Goal: Information Seeking & Learning: Learn about a topic

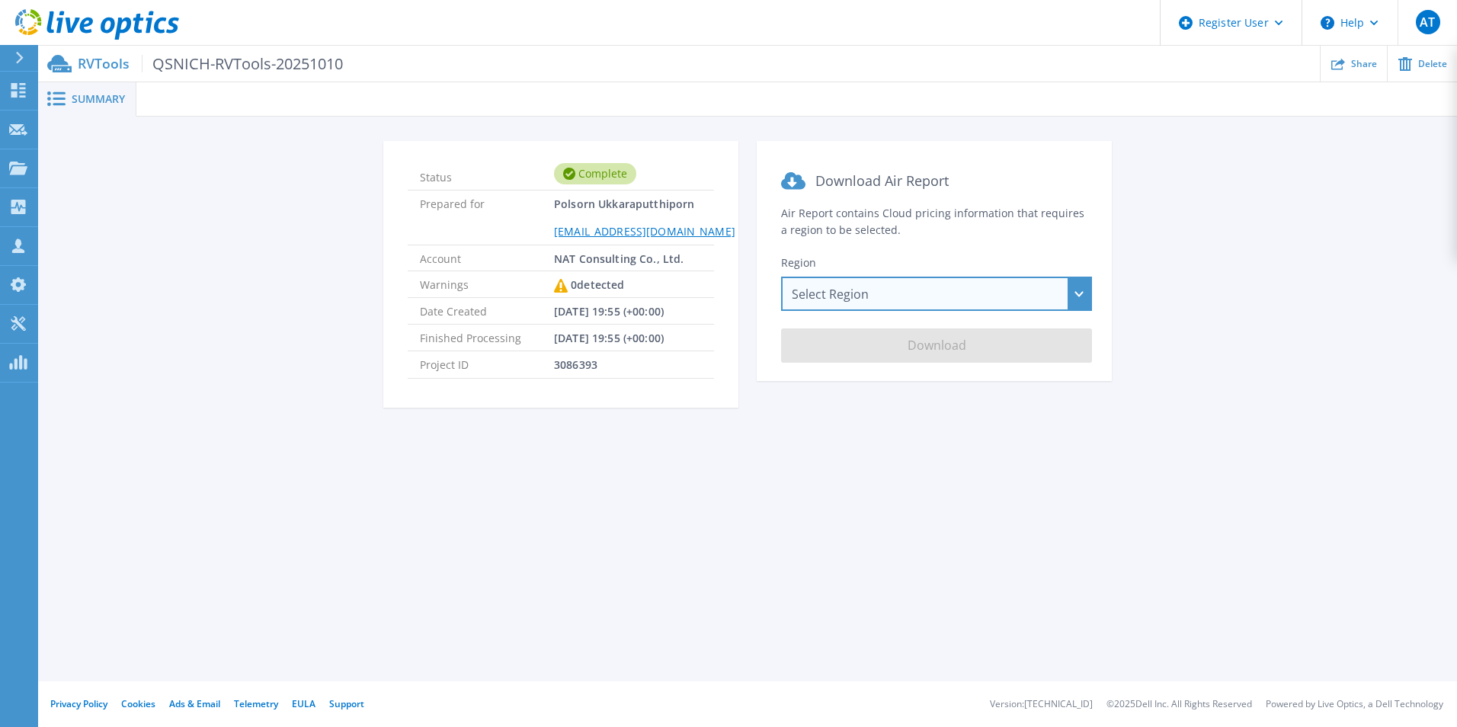
click at [838, 297] on div "Select Region Asia Pacific (Hong Kong) Asia Pacific (Mumbai) Asia Pacific (Seou…" at bounding box center [936, 294] width 311 height 34
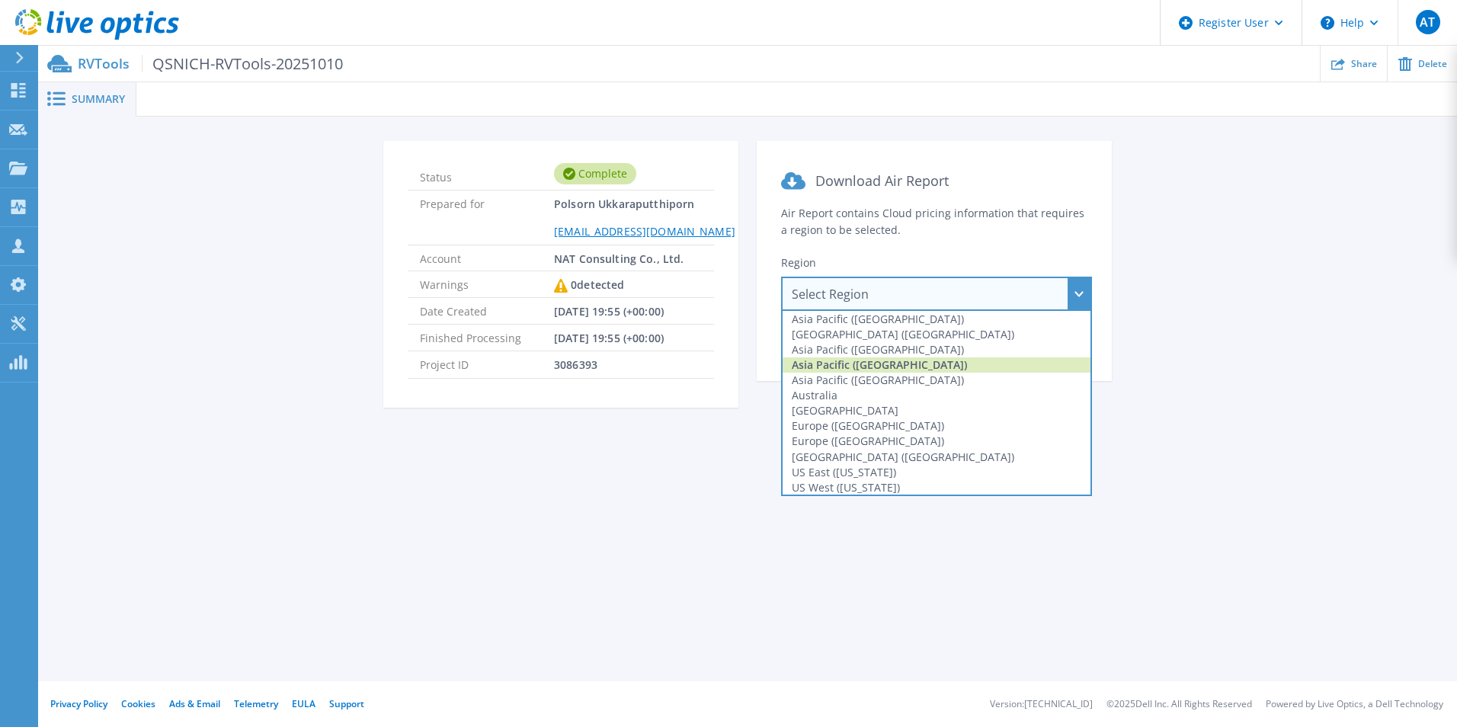
click at [948, 364] on div "Asia Pacific (Singapore)" at bounding box center [937, 364] width 308 height 15
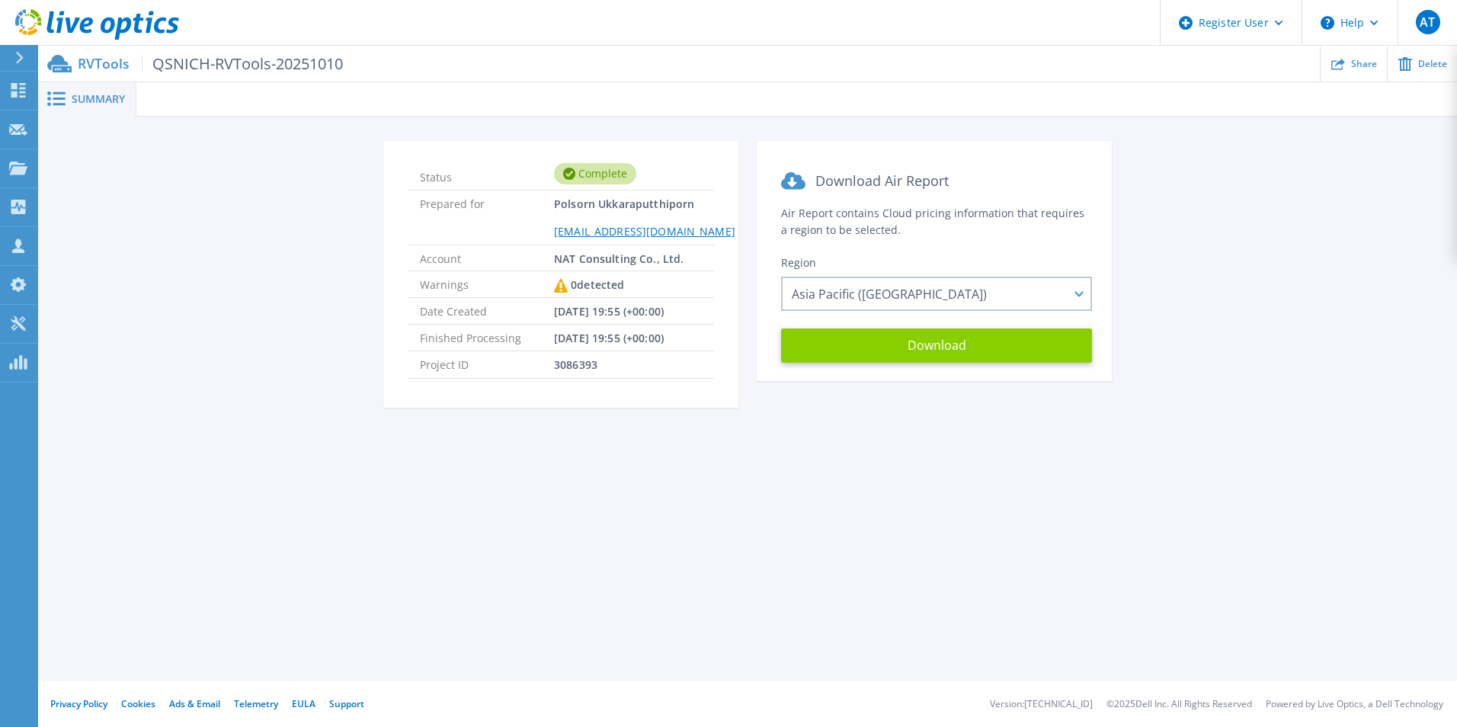
click at [967, 342] on button "Download" at bounding box center [936, 346] width 311 height 34
click at [20, 90] on icon at bounding box center [18, 90] width 18 height 14
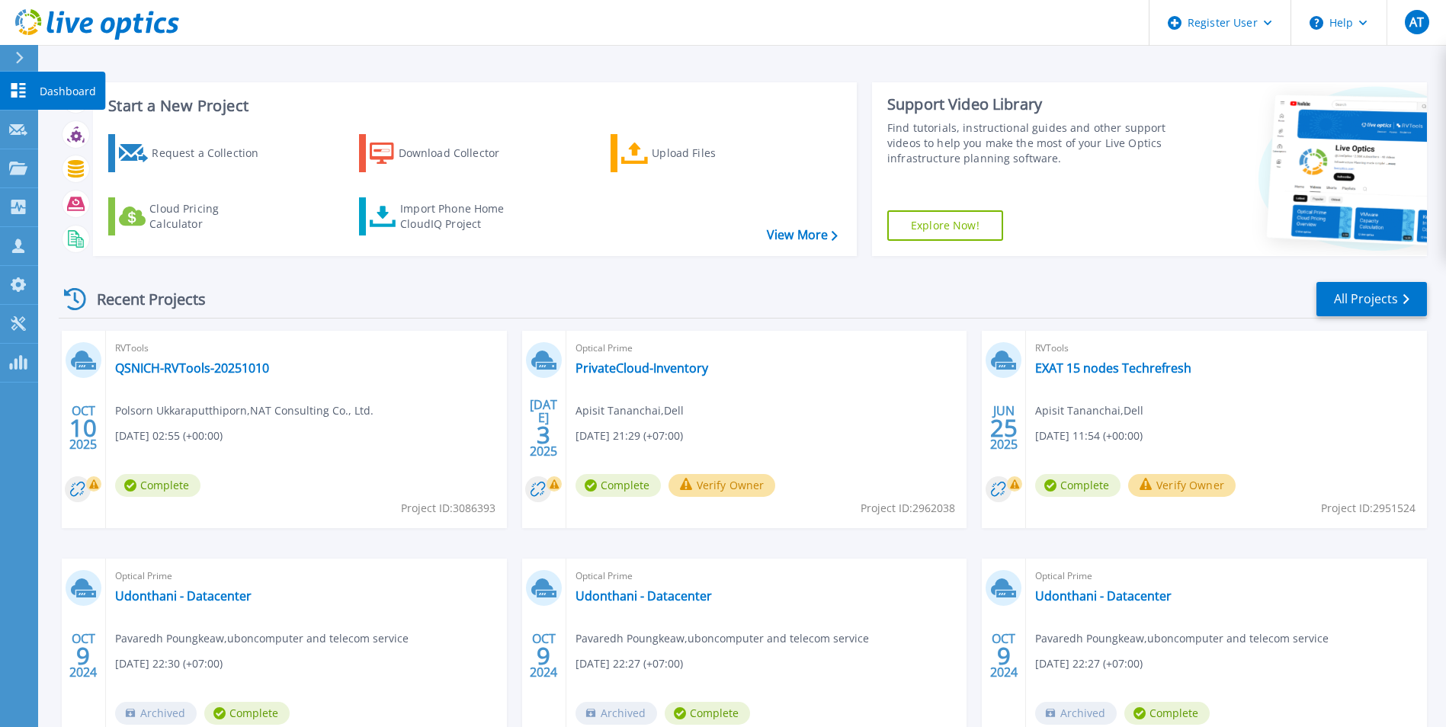
click at [30, 101] on link "Dashboard Dashboard" at bounding box center [19, 91] width 38 height 39
click at [77, 91] on p "Dashboard" at bounding box center [68, 92] width 56 height 40
click at [670, 370] on link "PrivateCloud-Inventory" at bounding box center [641, 368] width 133 height 15
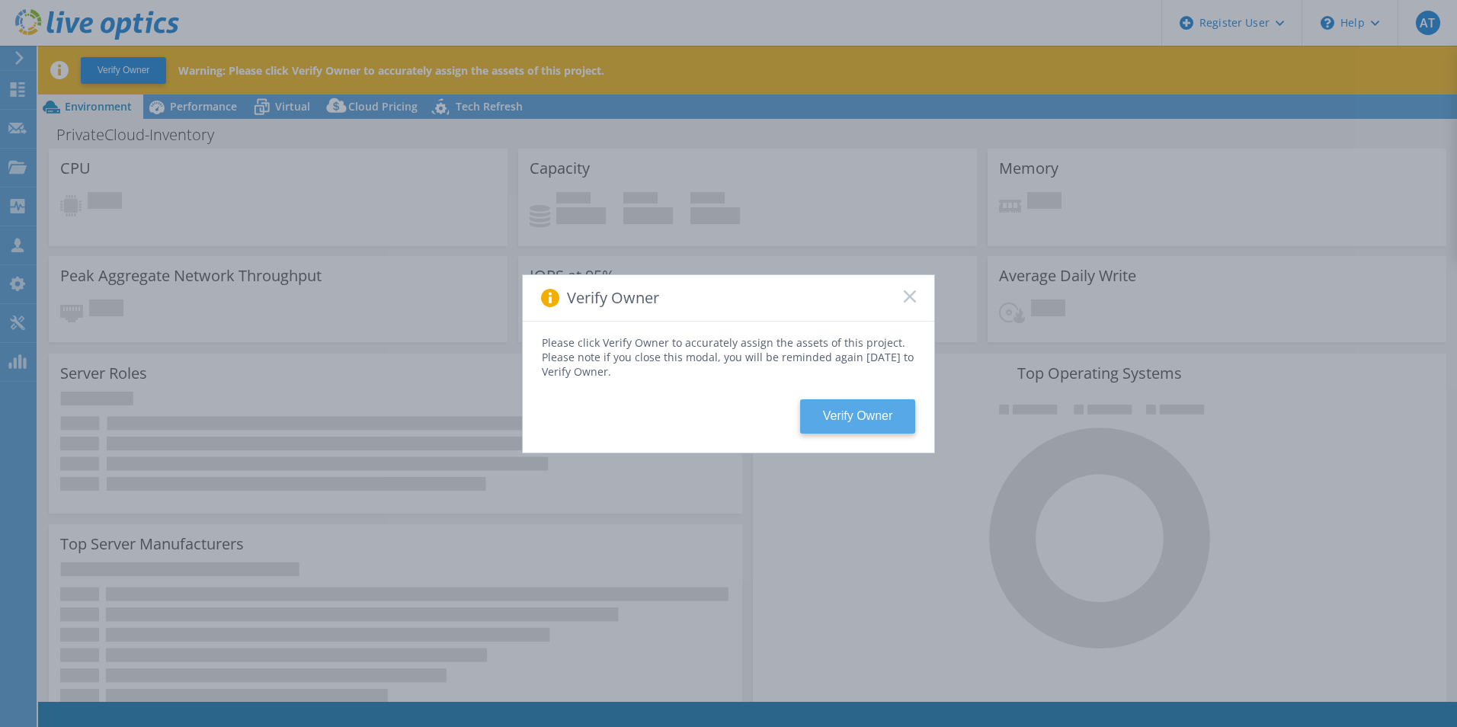
select select "USD"
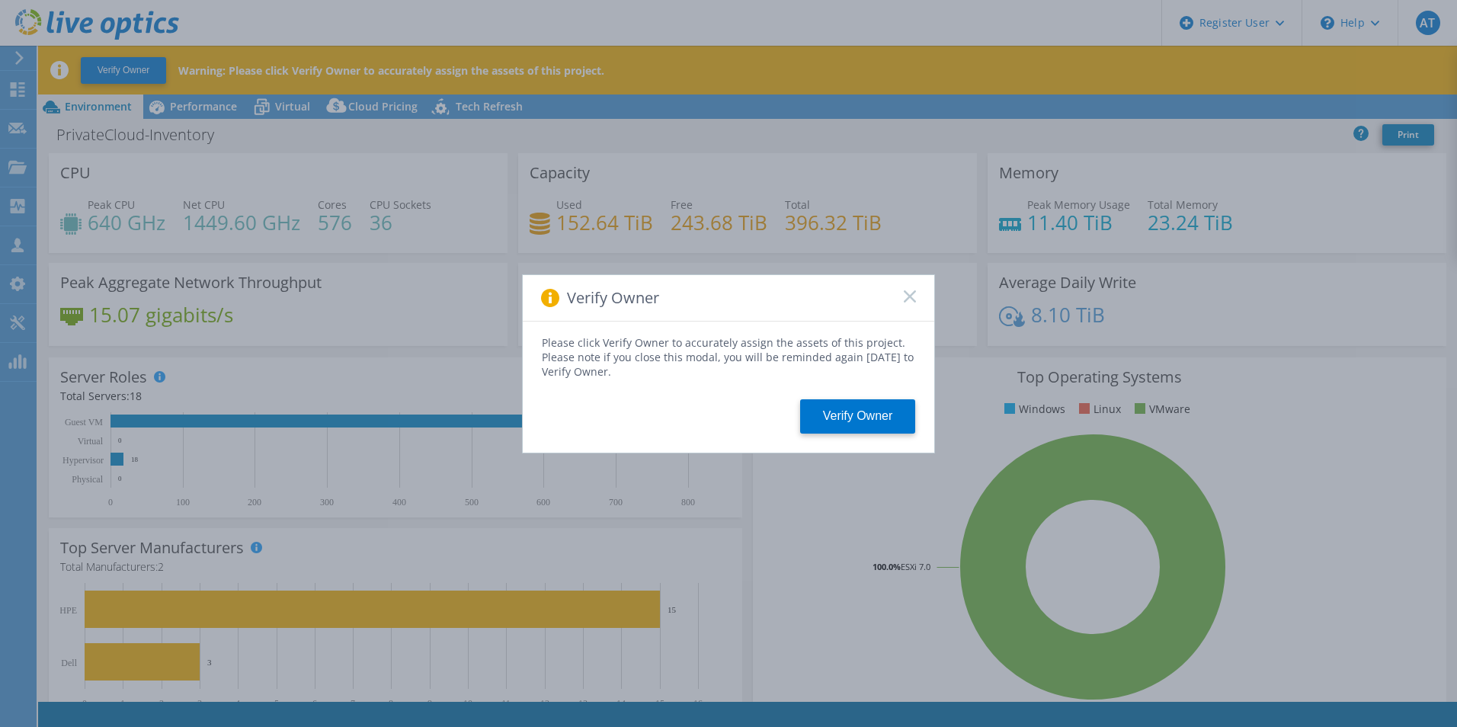
click at [908, 295] on rect at bounding box center [909, 296] width 13 height 13
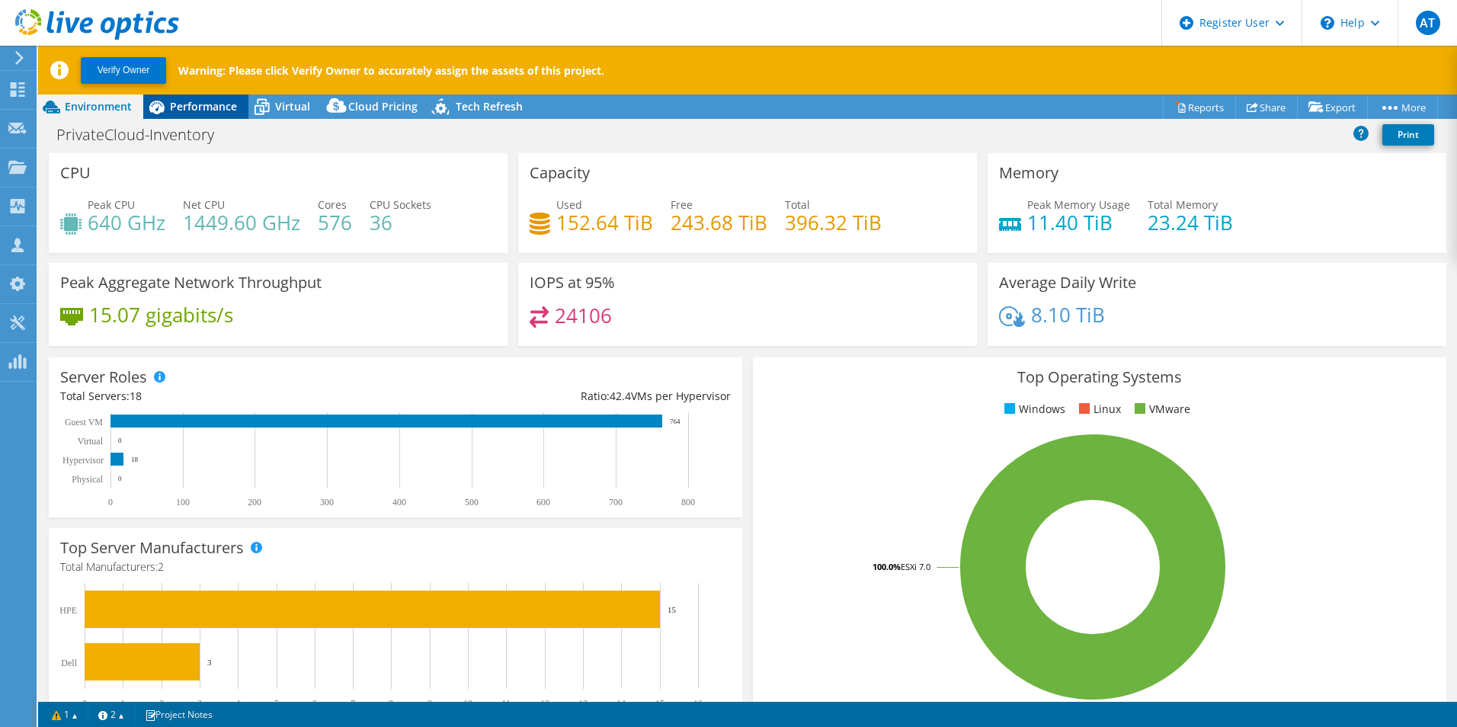
click at [209, 110] on span "Performance" at bounding box center [203, 106] width 67 height 14
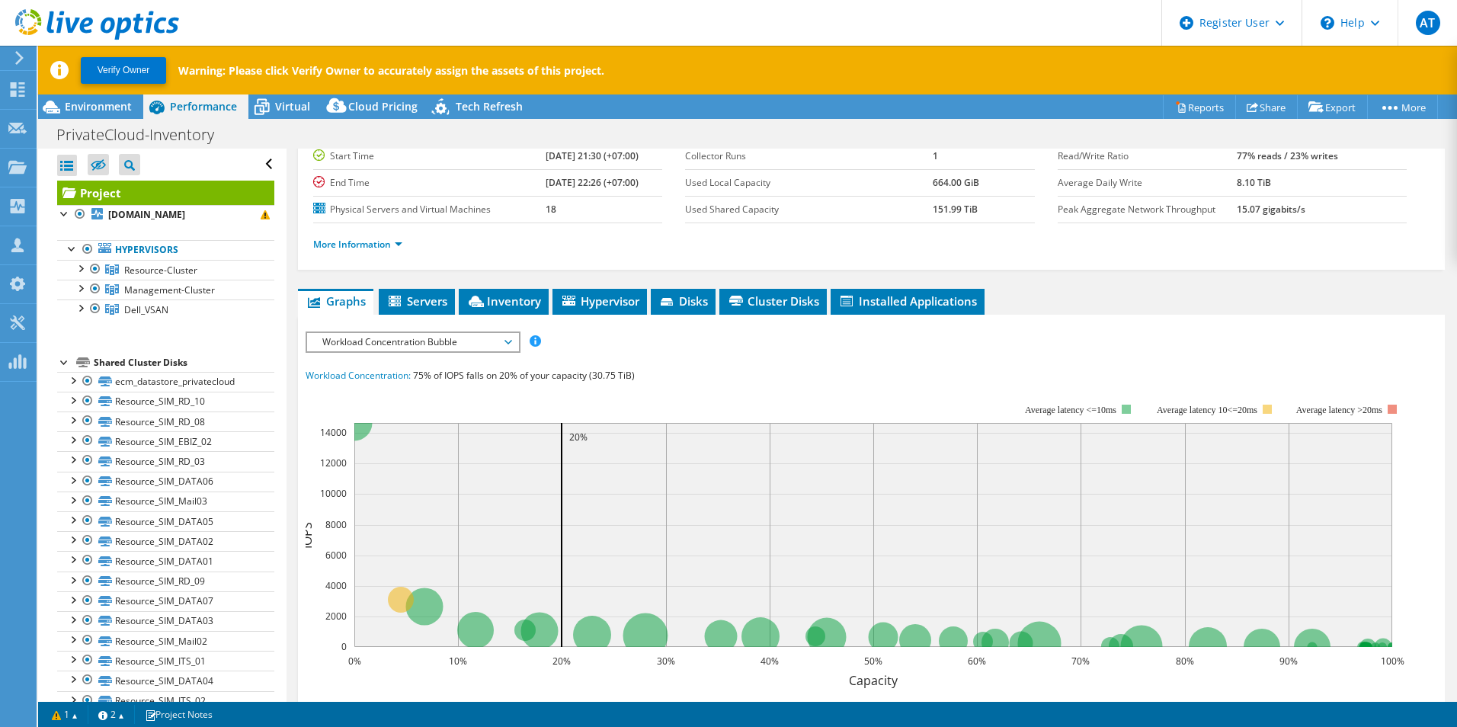
scroll to position [152, 0]
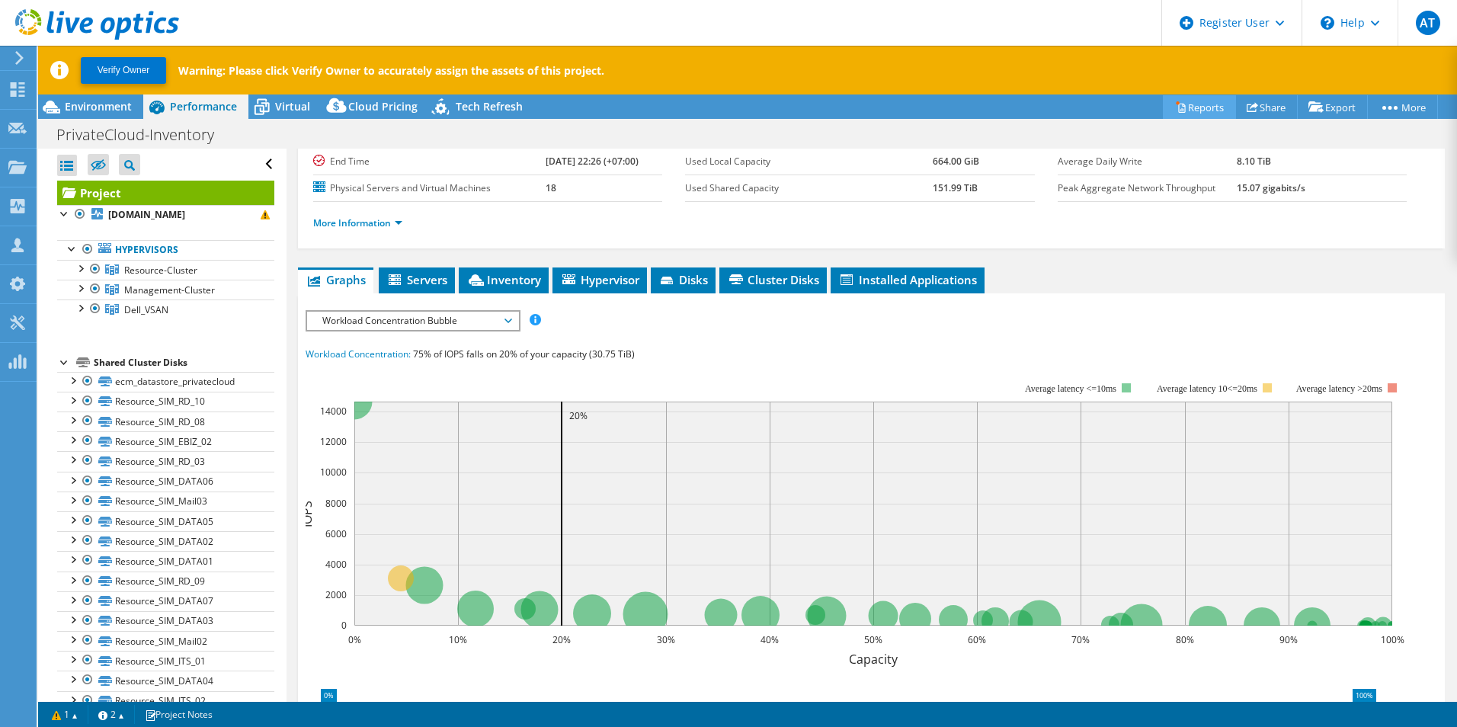
click at [1179, 101] on link "Reports" at bounding box center [1199, 107] width 73 height 24
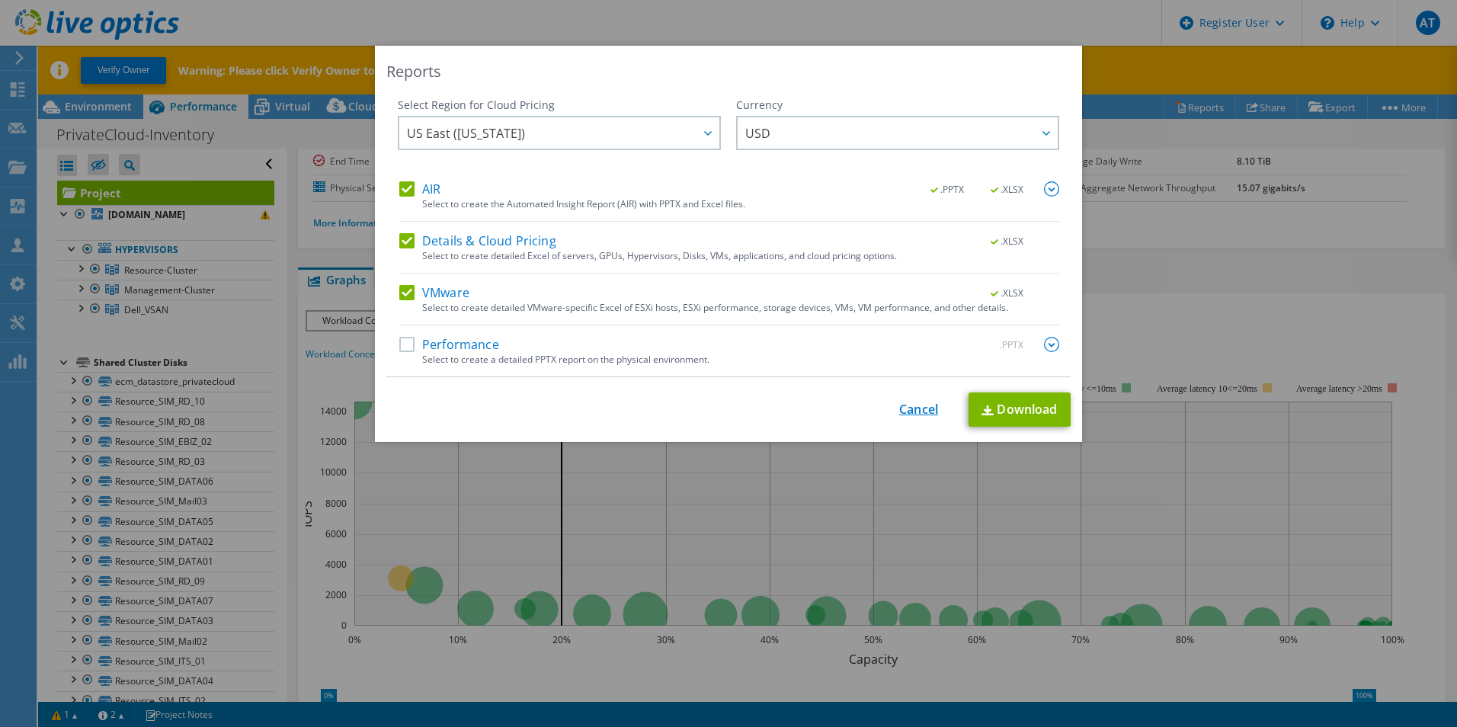
click at [906, 409] on link "Cancel" at bounding box center [918, 409] width 39 height 14
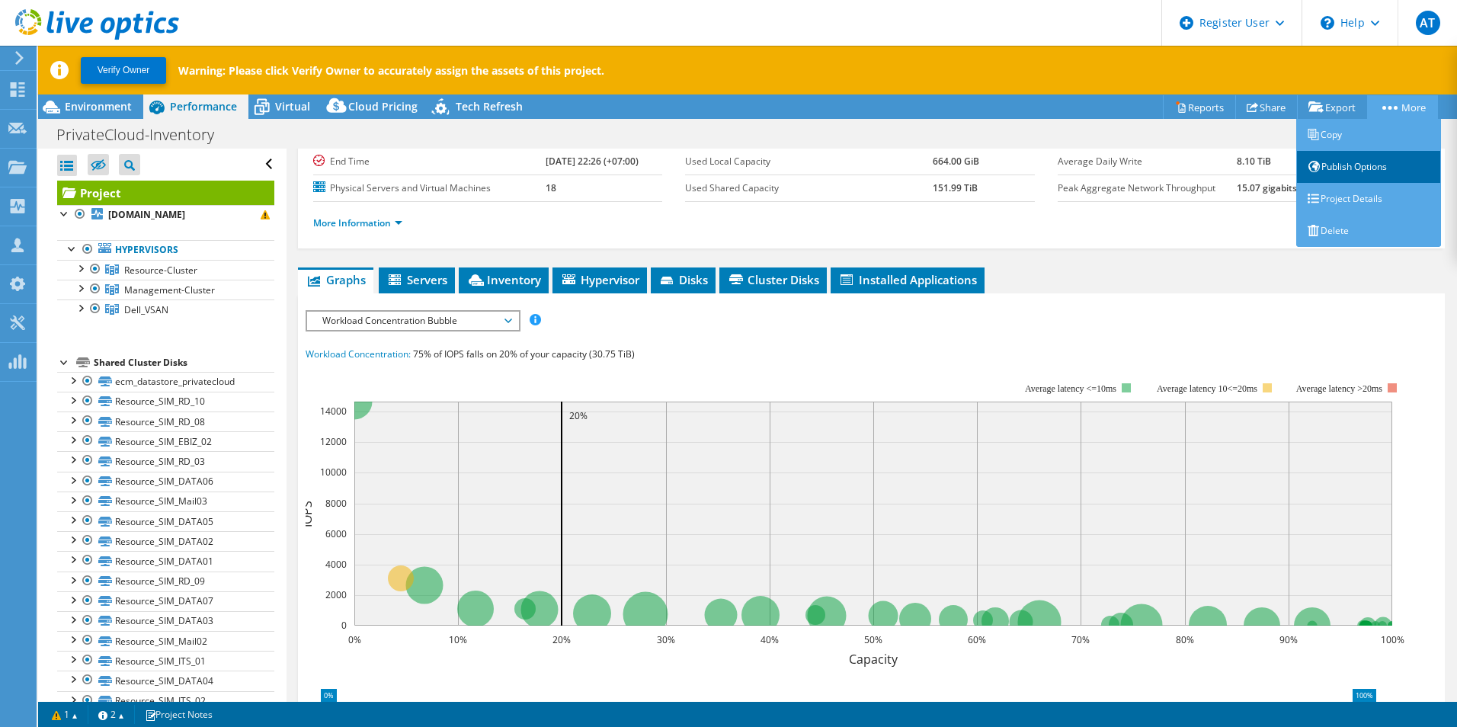
click at [1367, 172] on link "Publish Options" at bounding box center [1369, 167] width 145 height 32
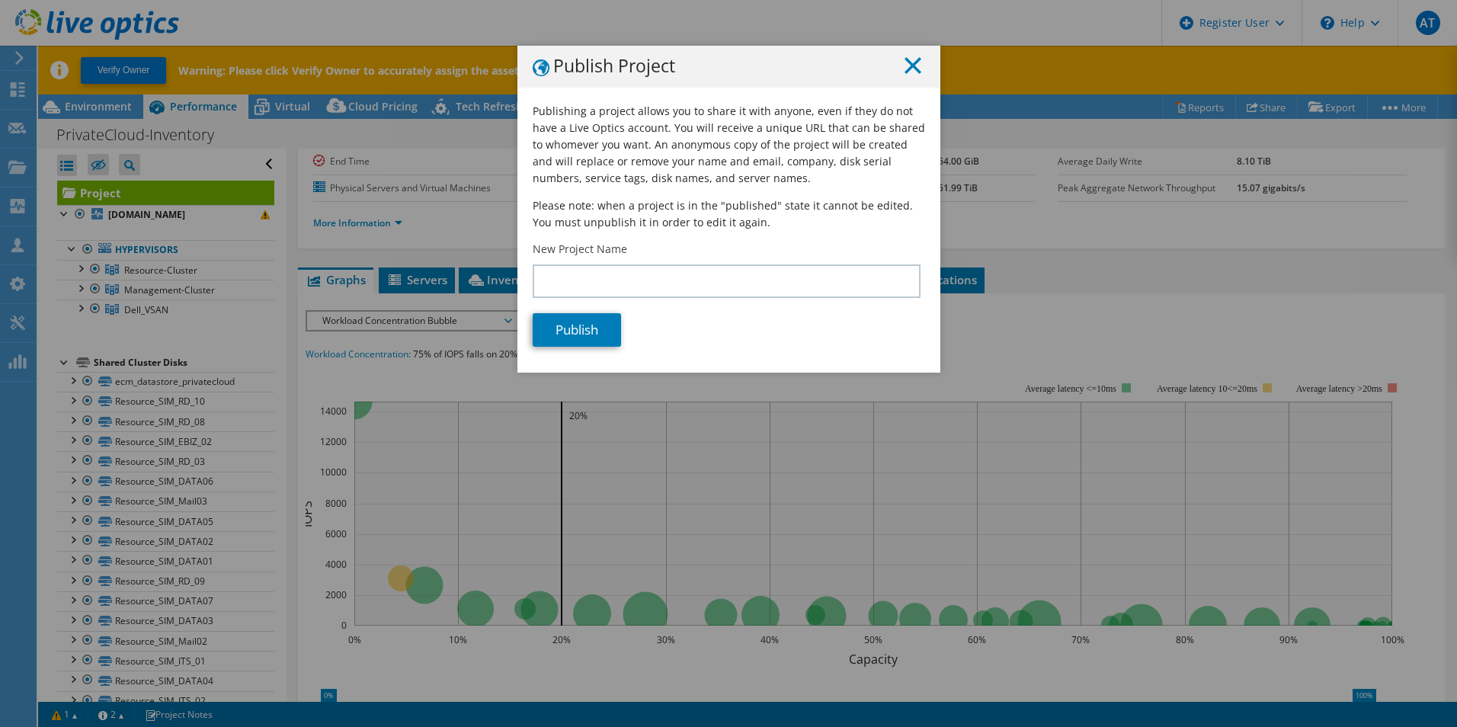
click at [909, 66] on line at bounding box center [913, 65] width 15 height 15
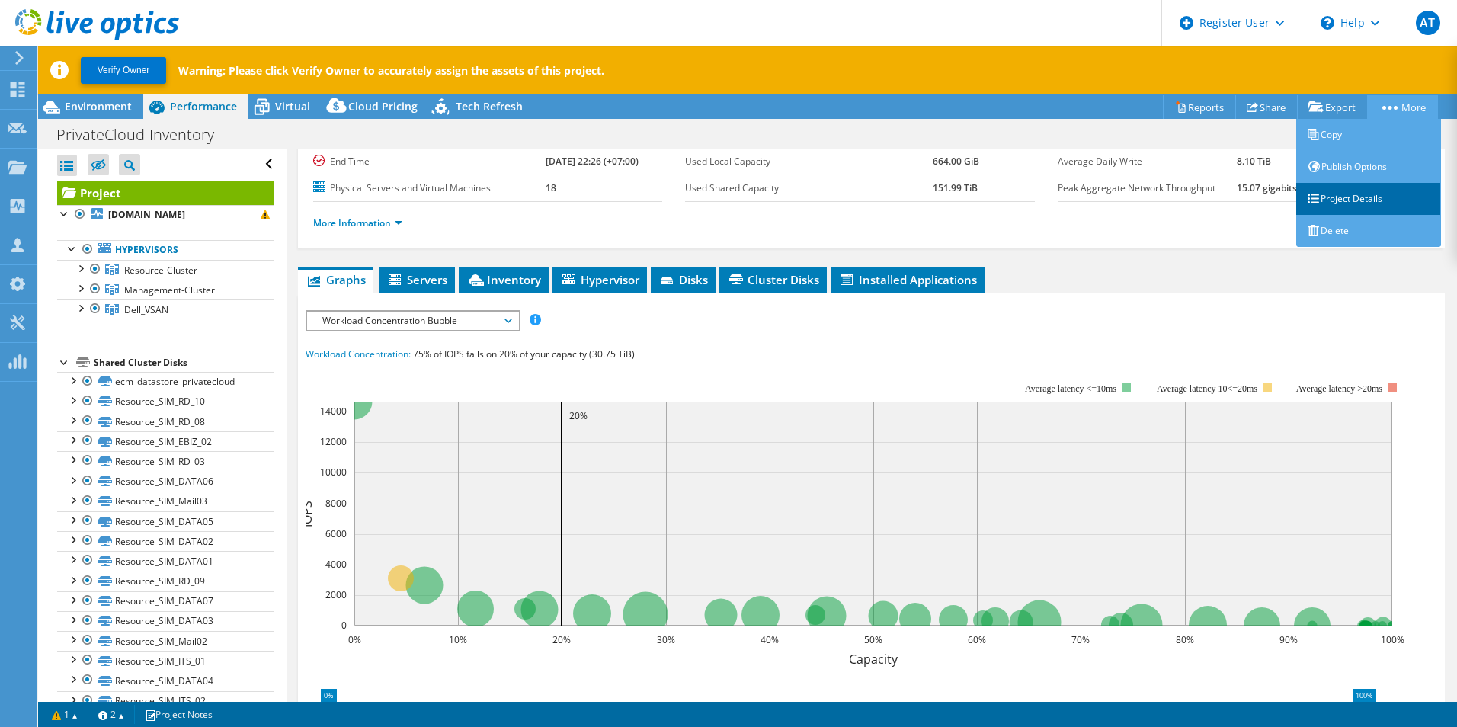
click at [1344, 201] on link "Project Details" at bounding box center [1369, 199] width 145 height 32
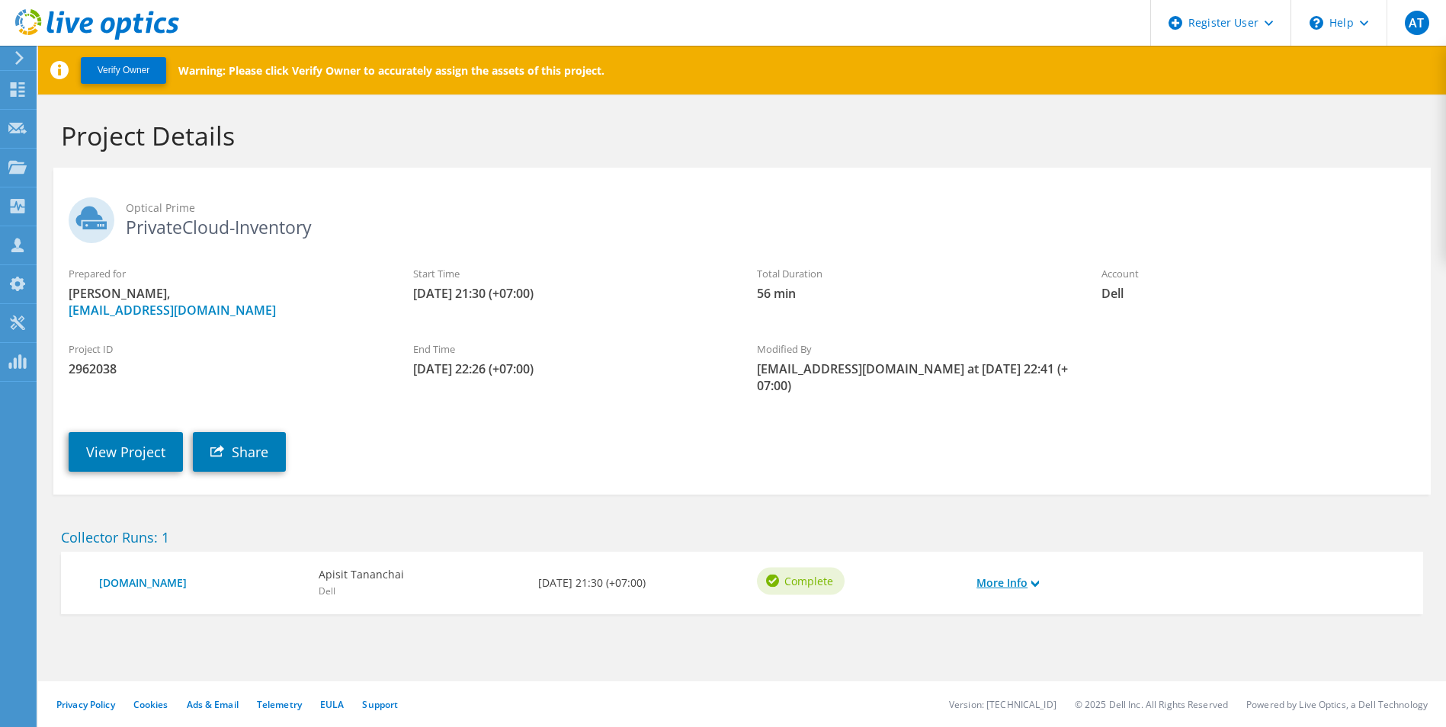
click at [1017, 584] on link "More Info" at bounding box center [1007, 583] width 63 height 17
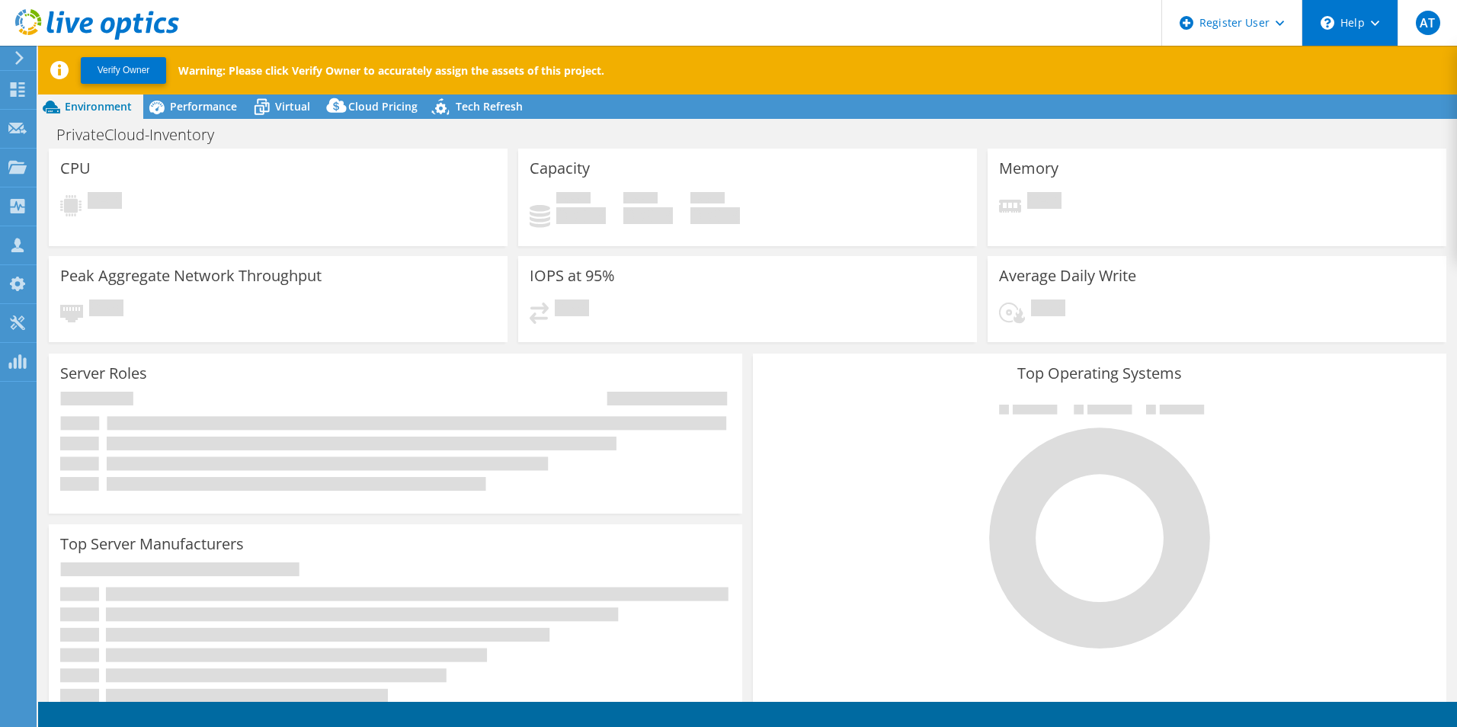
select select "USD"
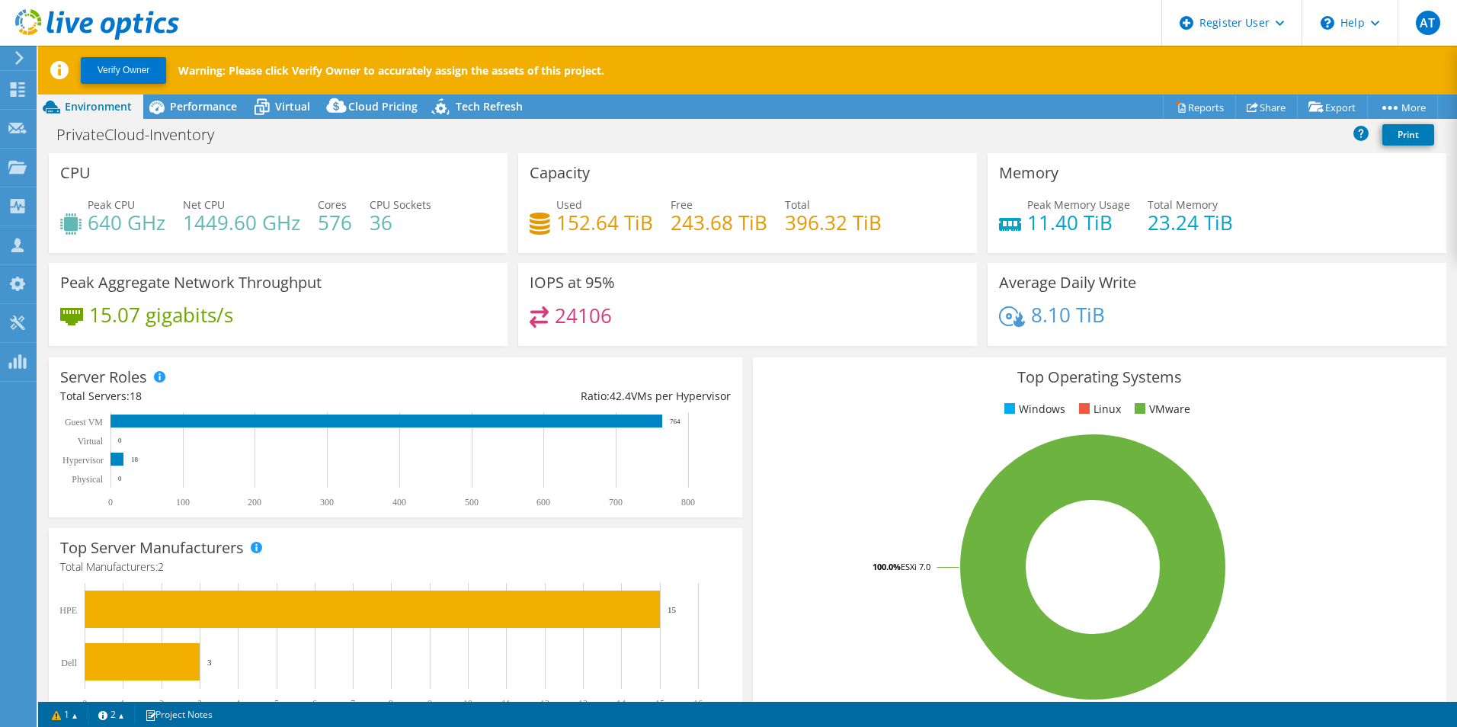
click at [726, 140] on div "PrivateCloud-Inventory Print" at bounding box center [747, 134] width 1419 height 28
click at [729, 158] on div "Capacity Used 152.64 TiB Free 243.68 TiB Total 396.32 TiB" at bounding box center [747, 203] width 459 height 100
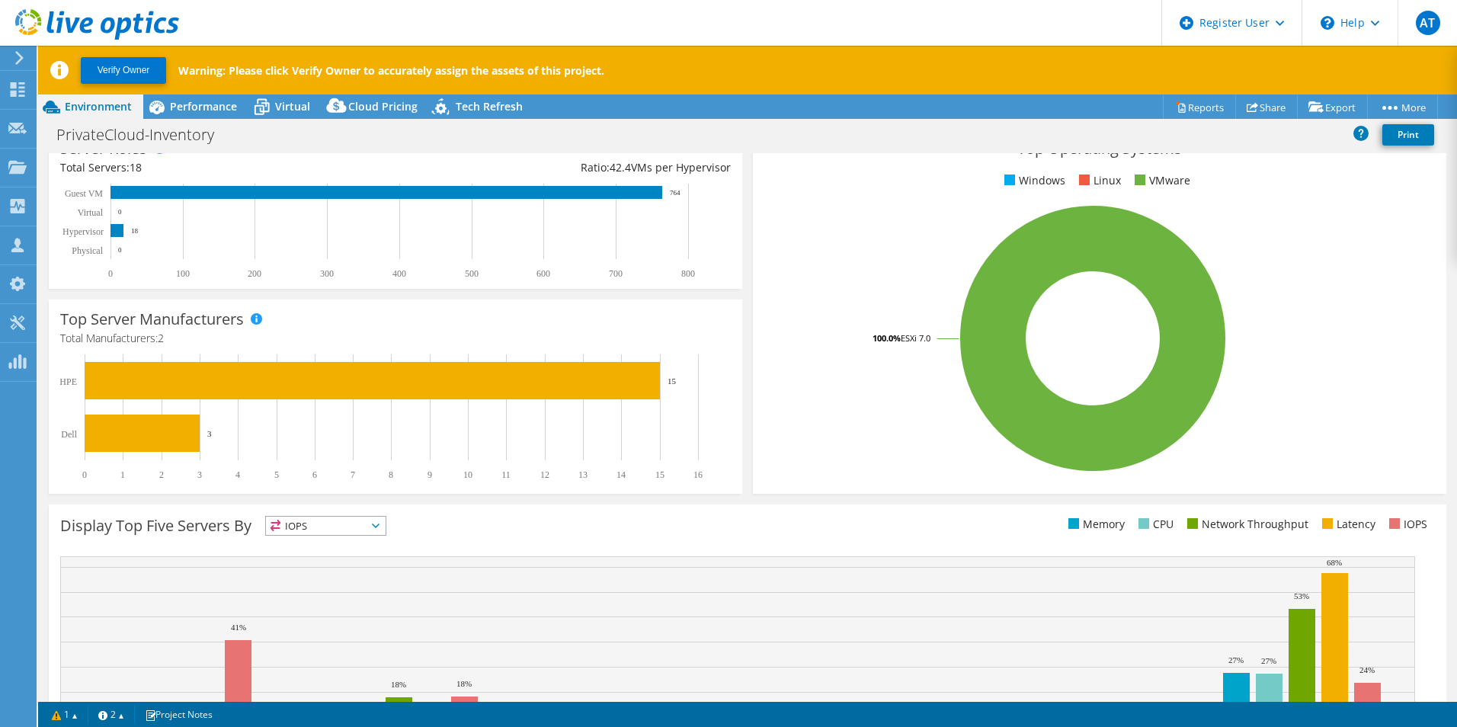
scroll to position [213, 0]
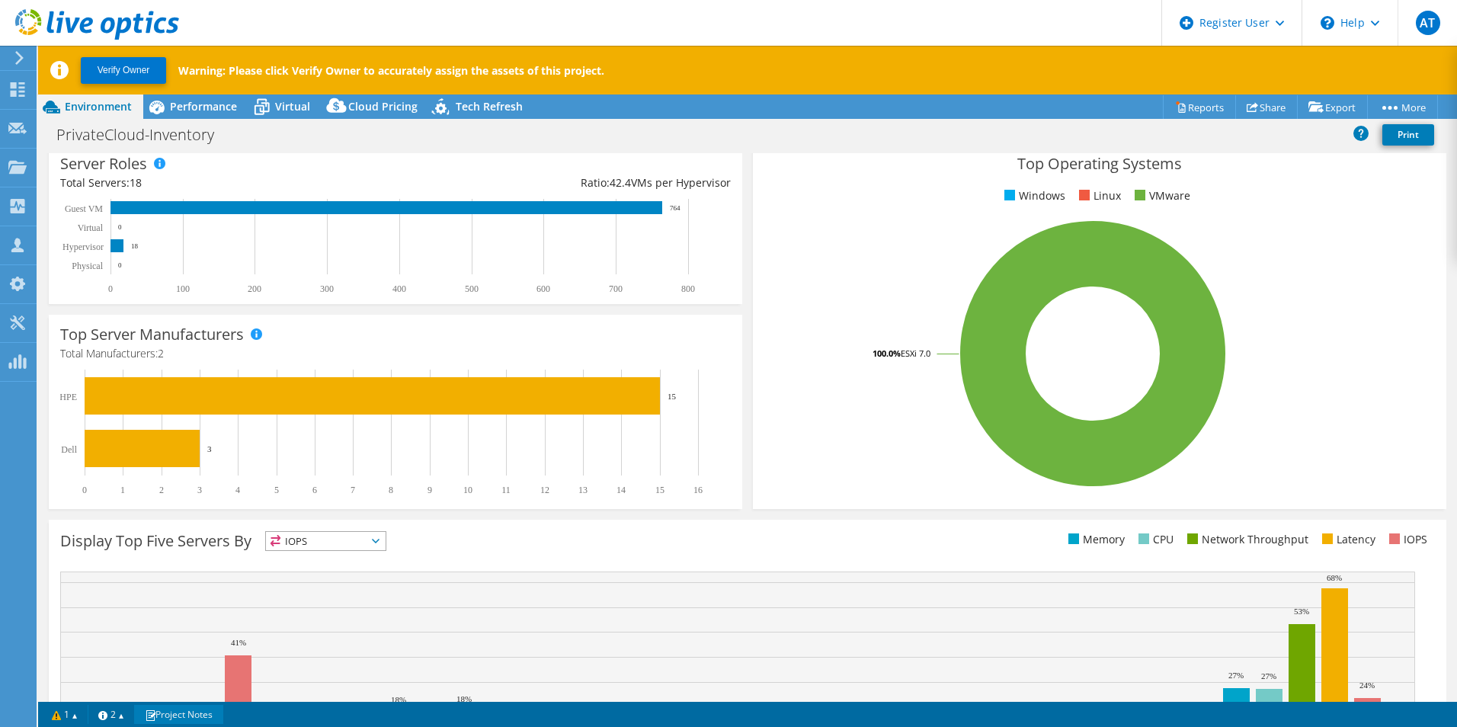
click at [168, 719] on link "Project Notes" at bounding box center [178, 714] width 89 height 19
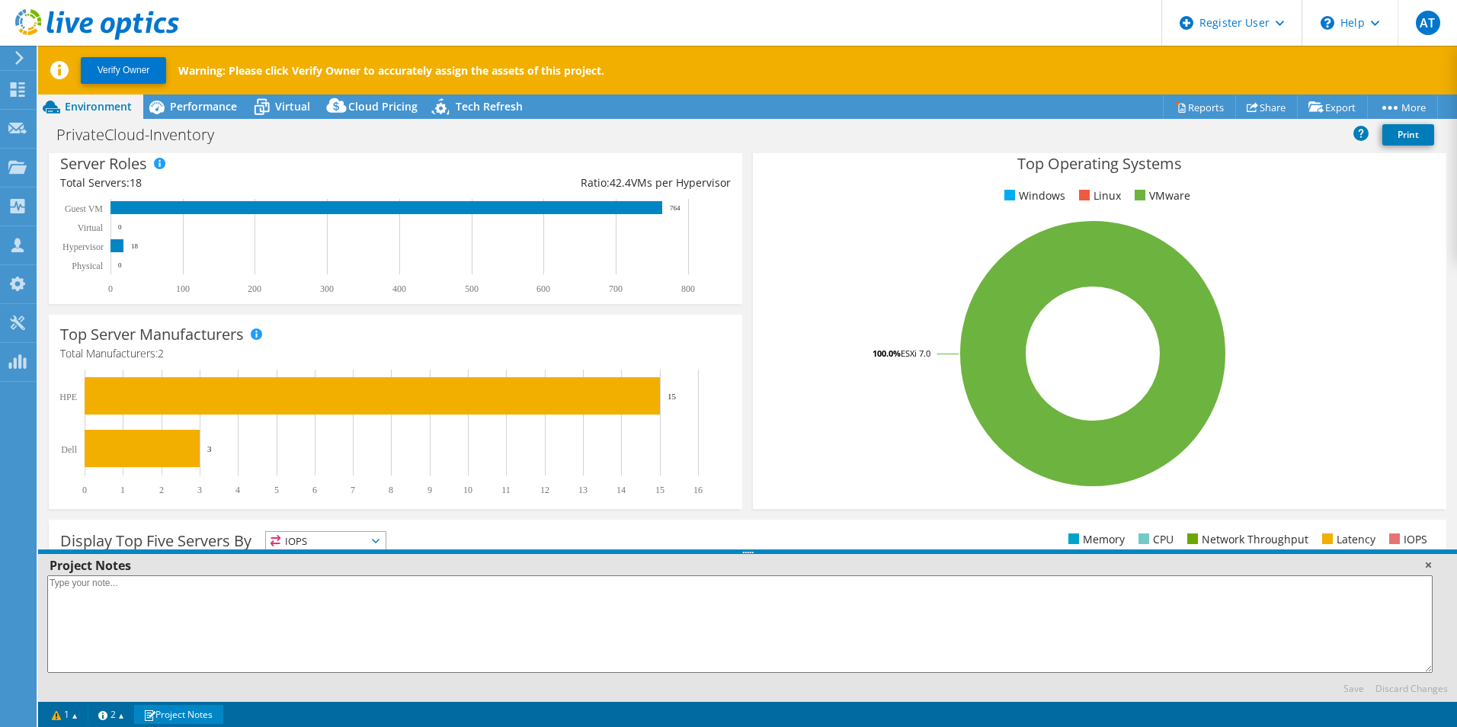
click at [1429, 562] on link at bounding box center [1428, 564] width 15 height 15
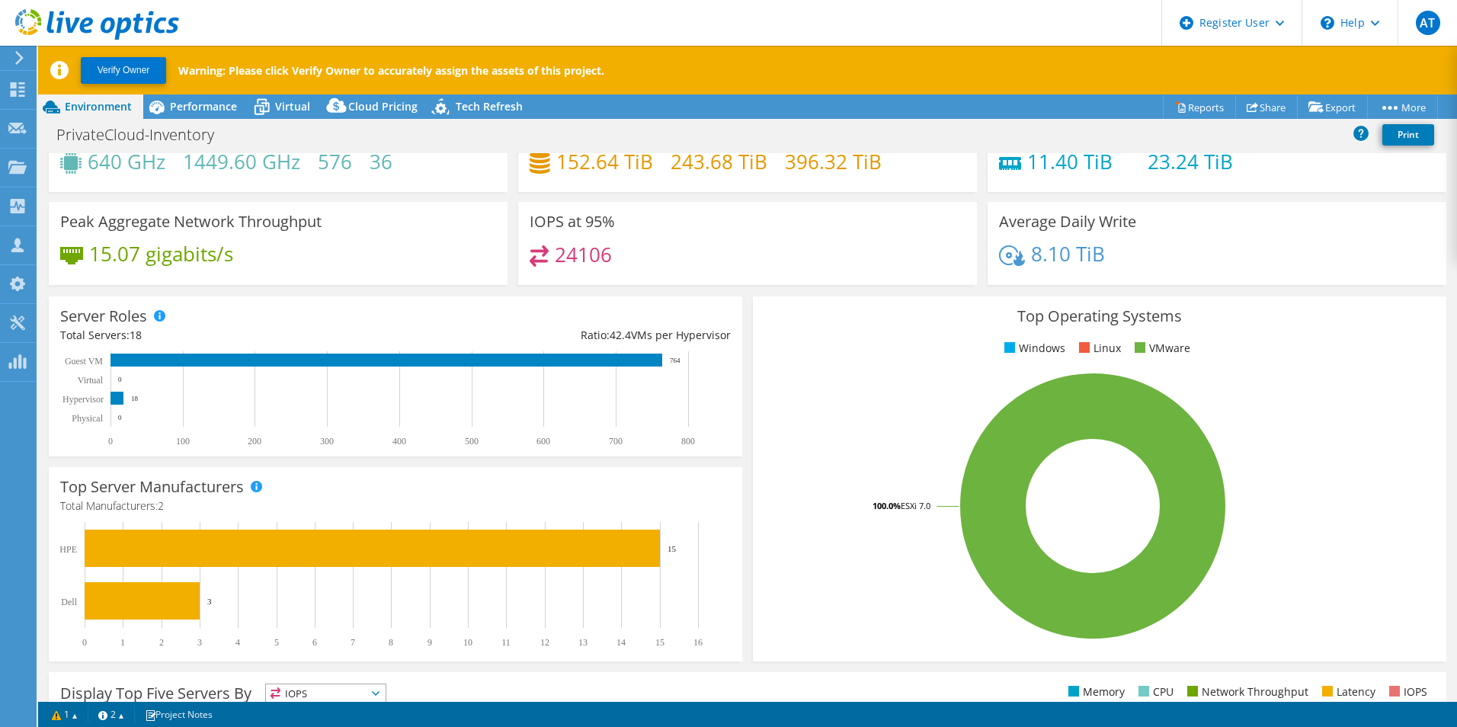
scroll to position [0, 0]
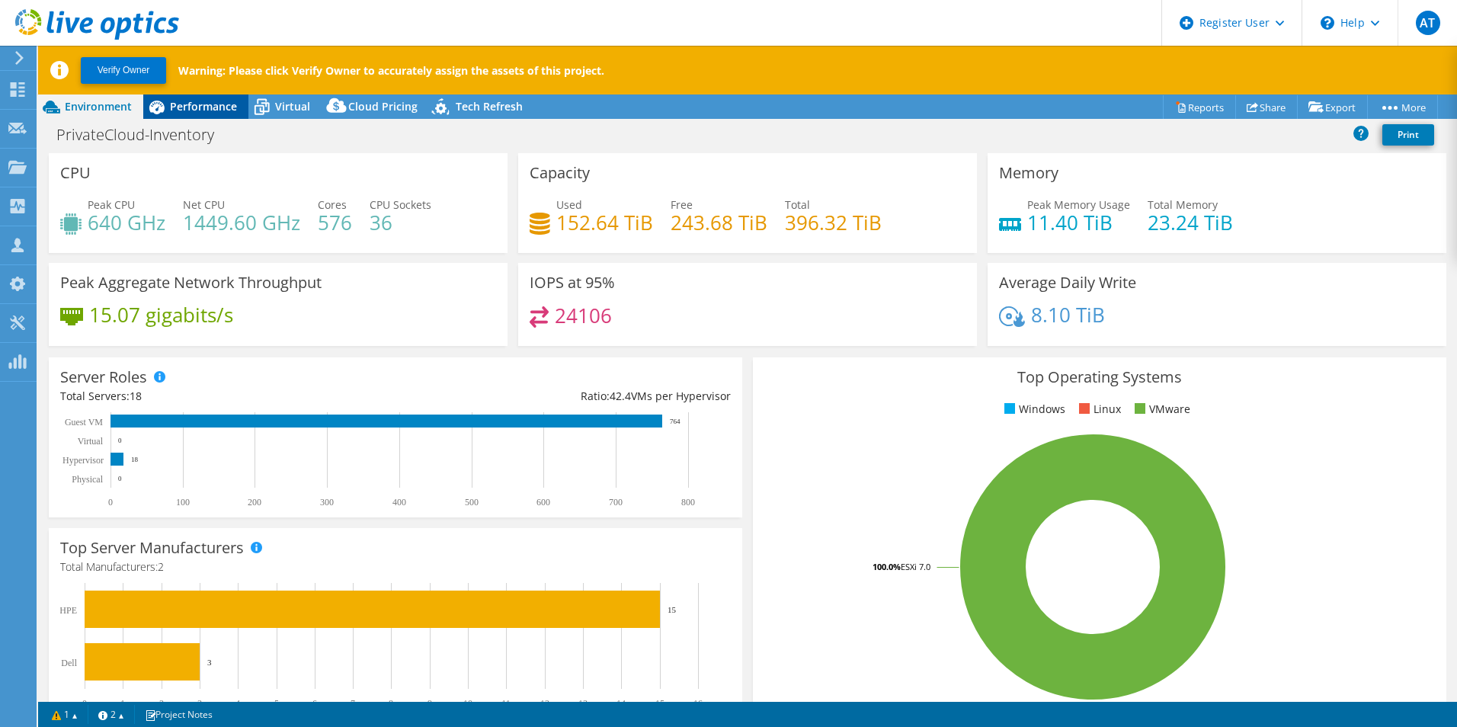
click at [208, 107] on span "Performance" at bounding box center [203, 106] width 67 height 14
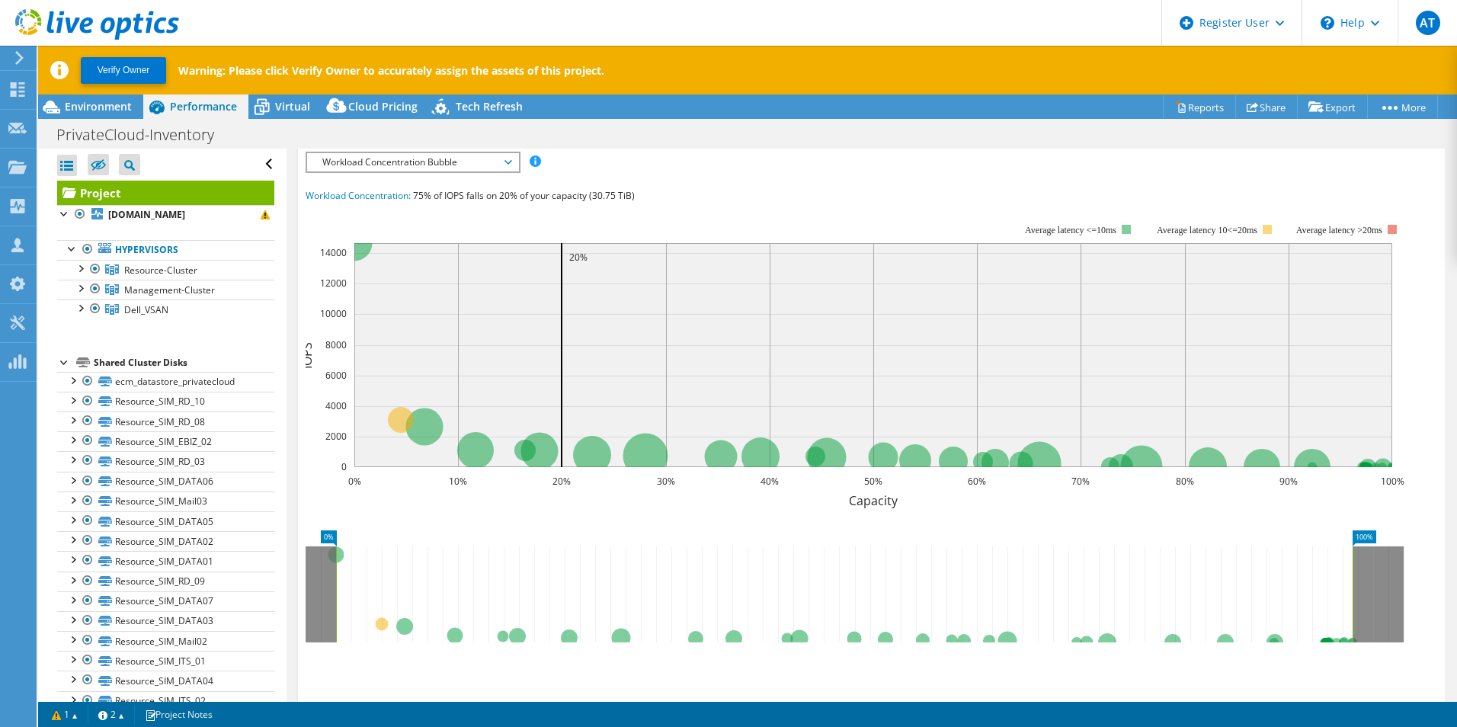
scroll to position [383, 0]
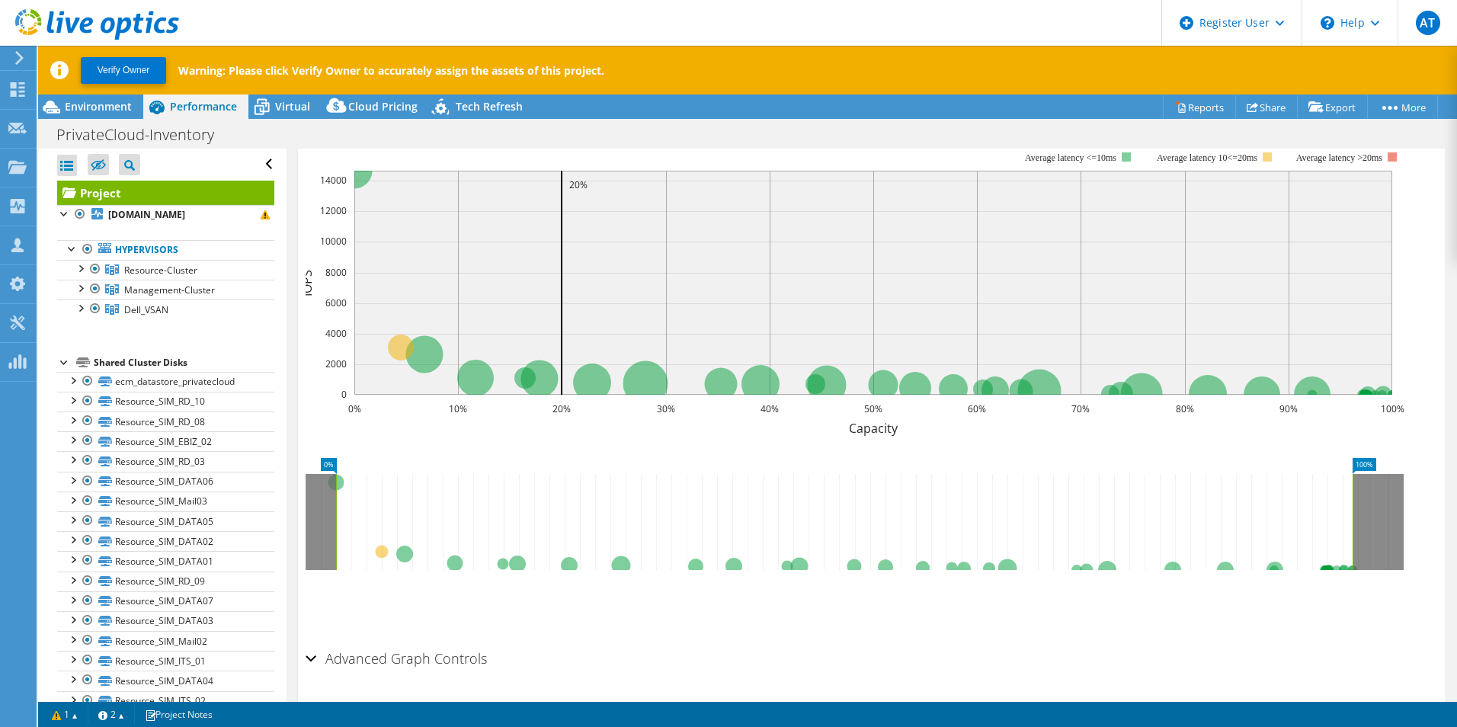
click at [478, 653] on h2 "Advanced Graph Controls" at bounding box center [396, 658] width 181 height 30
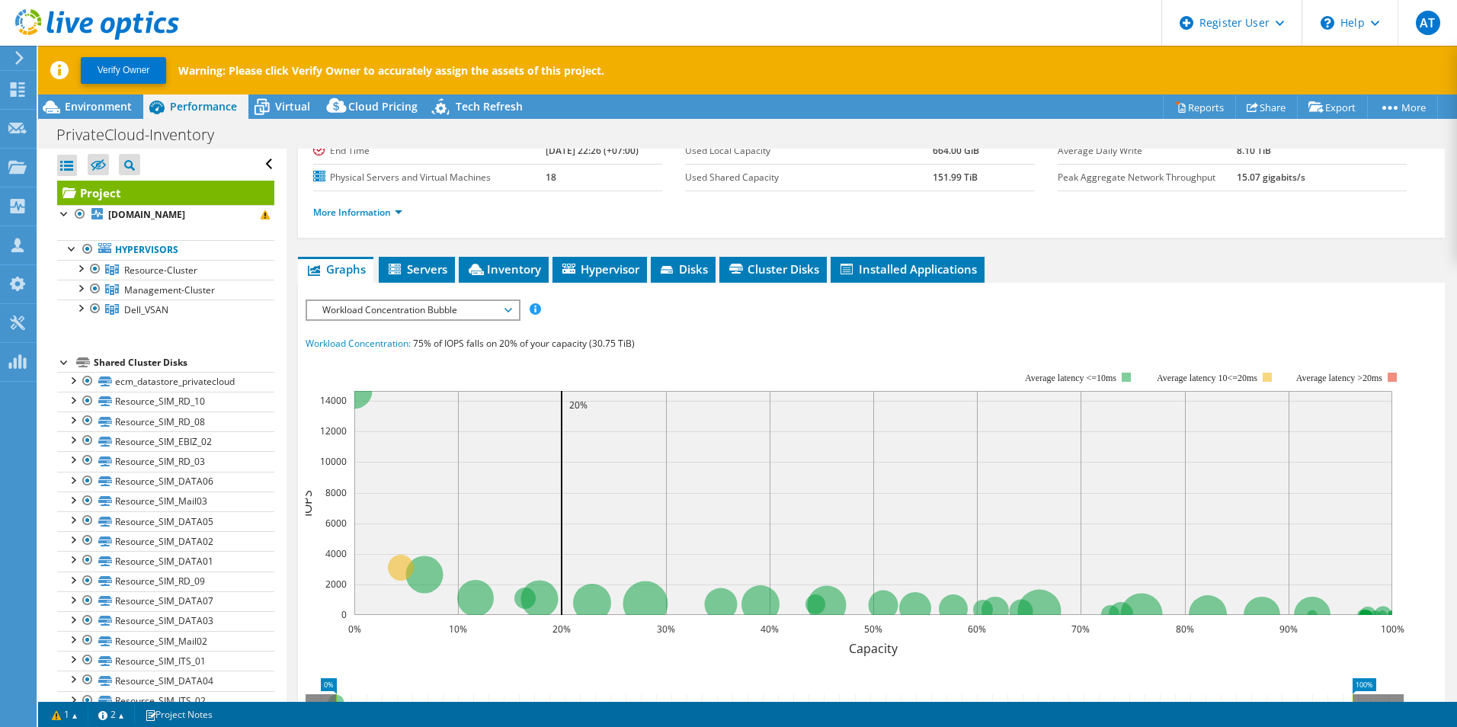
scroll to position [62, 0]
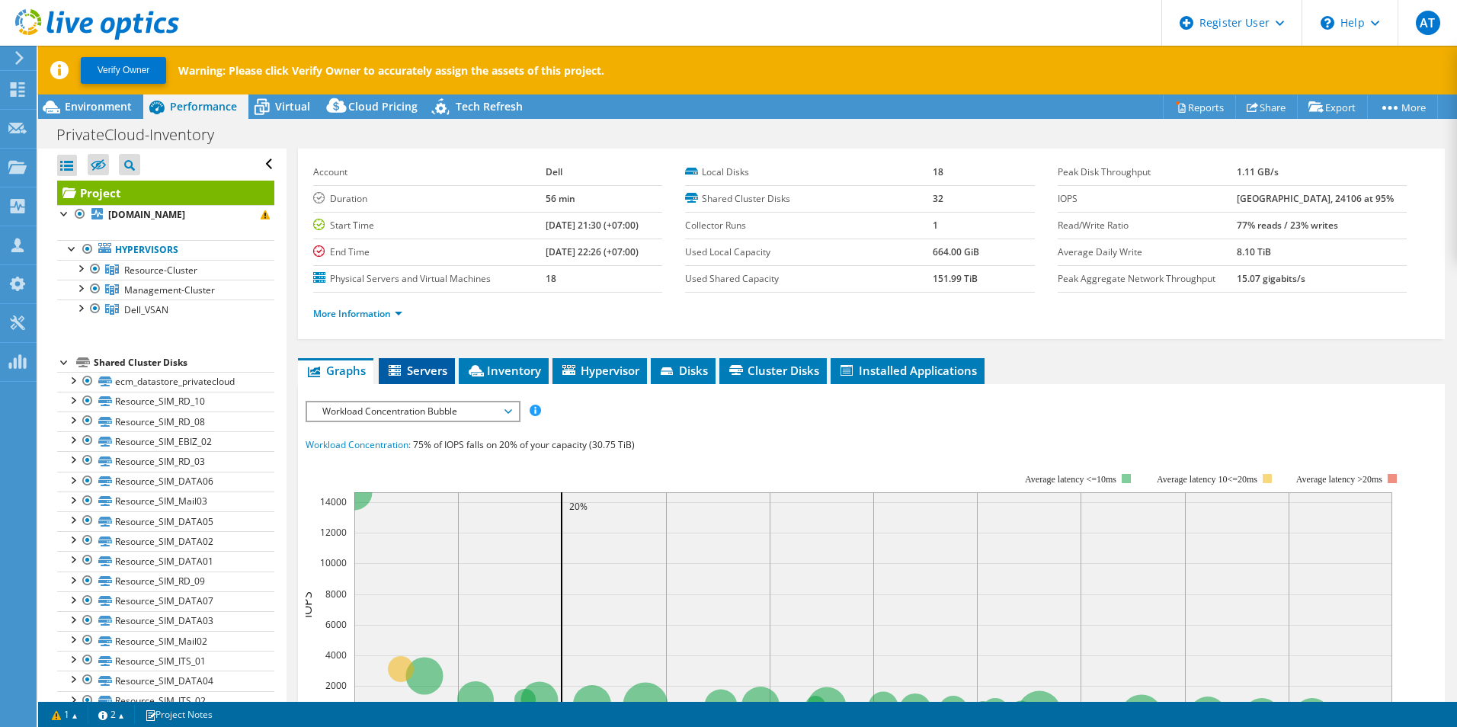
click at [429, 367] on span "Servers" at bounding box center [416, 370] width 61 height 15
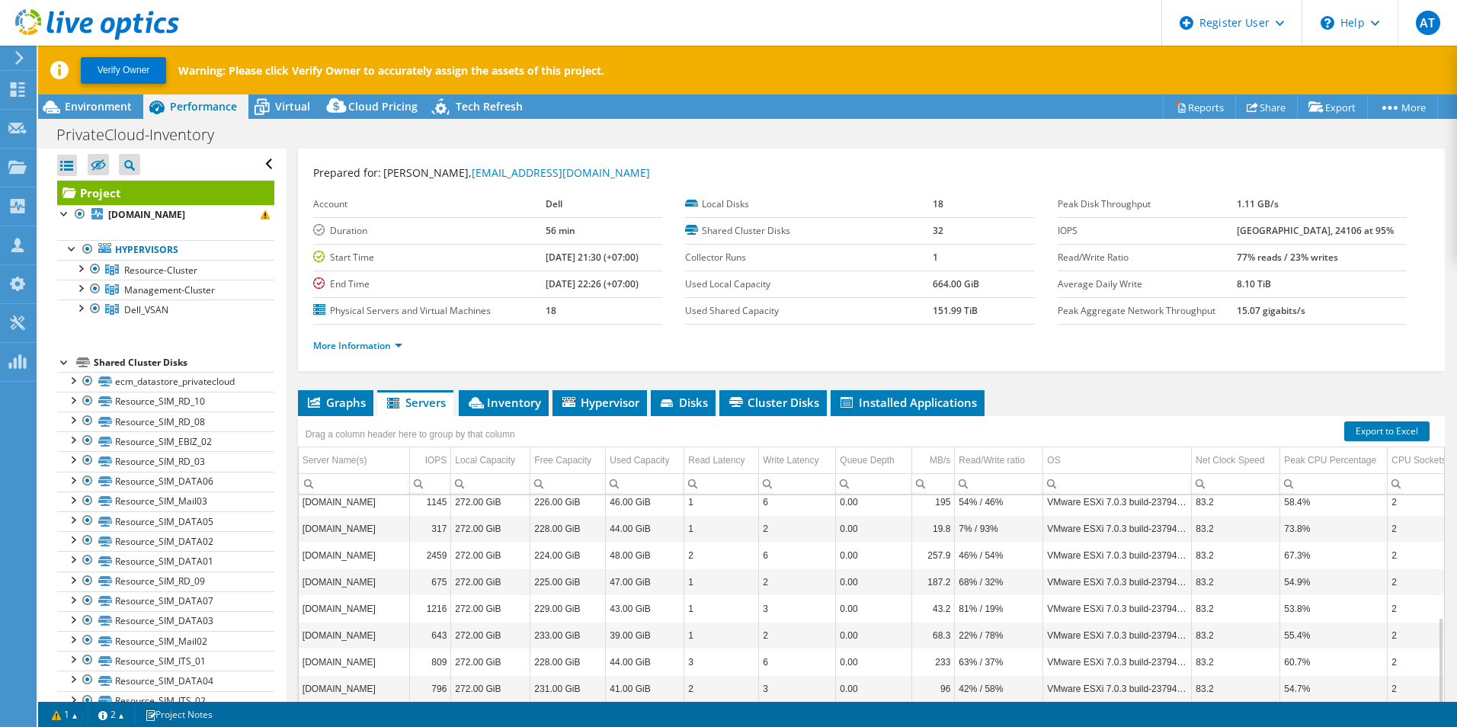
scroll to position [0, 0]
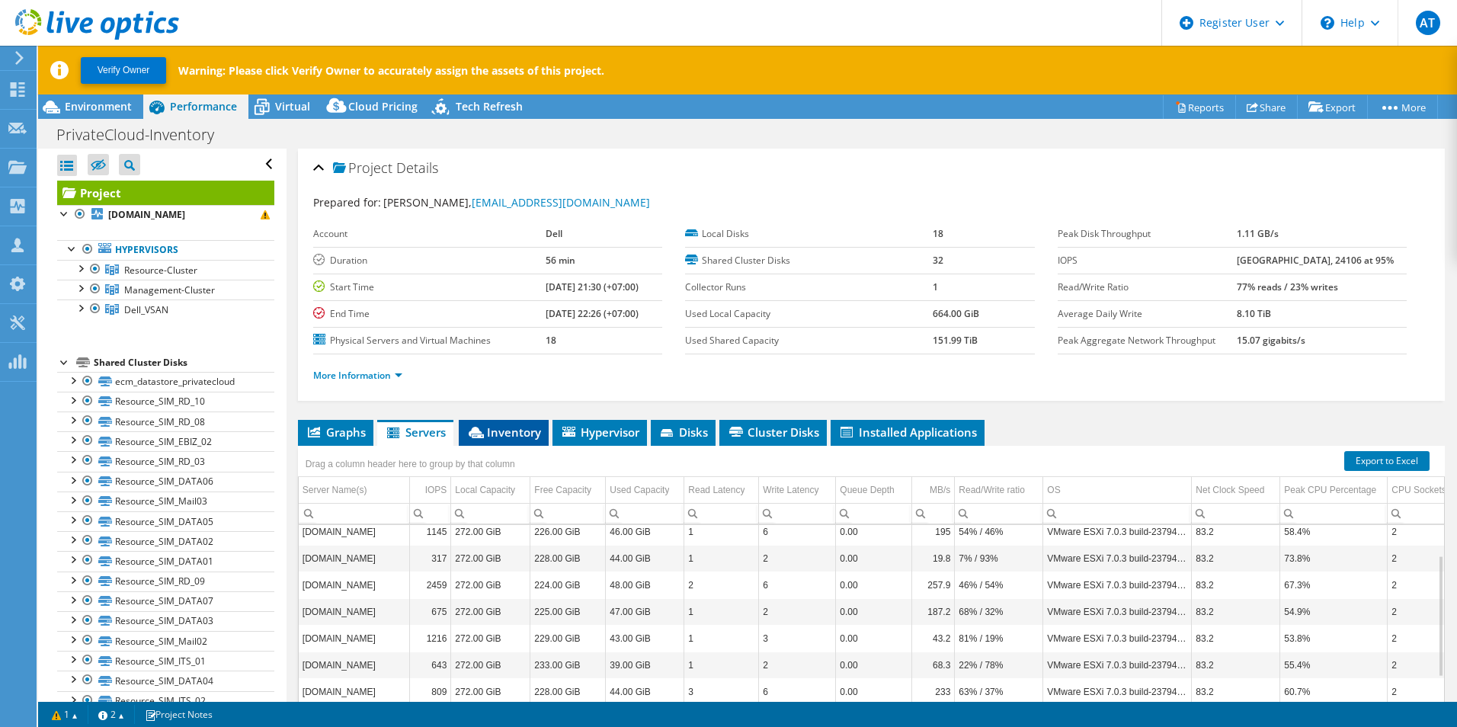
click at [524, 438] on span "Inventory" at bounding box center [503, 432] width 75 height 15
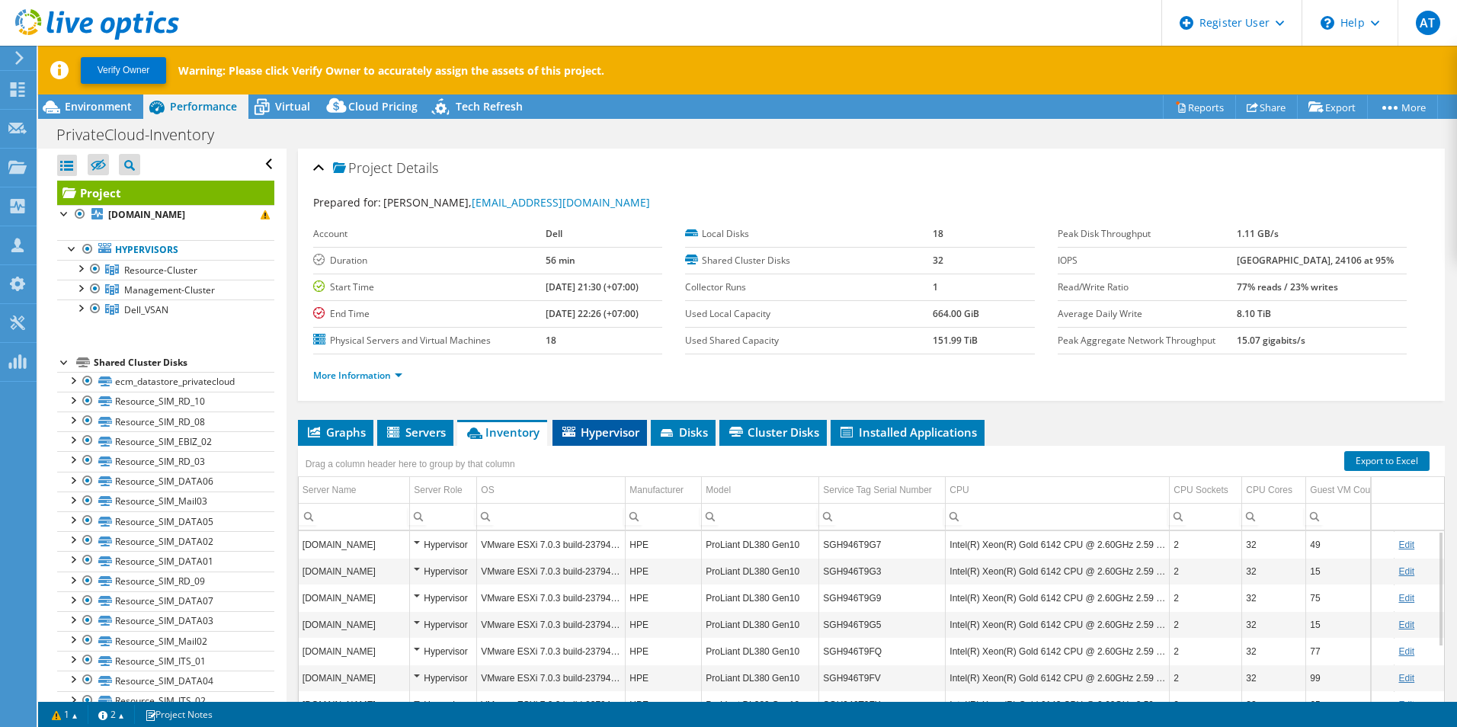
click at [608, 430] on span "Hypervisor" at bounding box center [599, 432] width 79 height 15
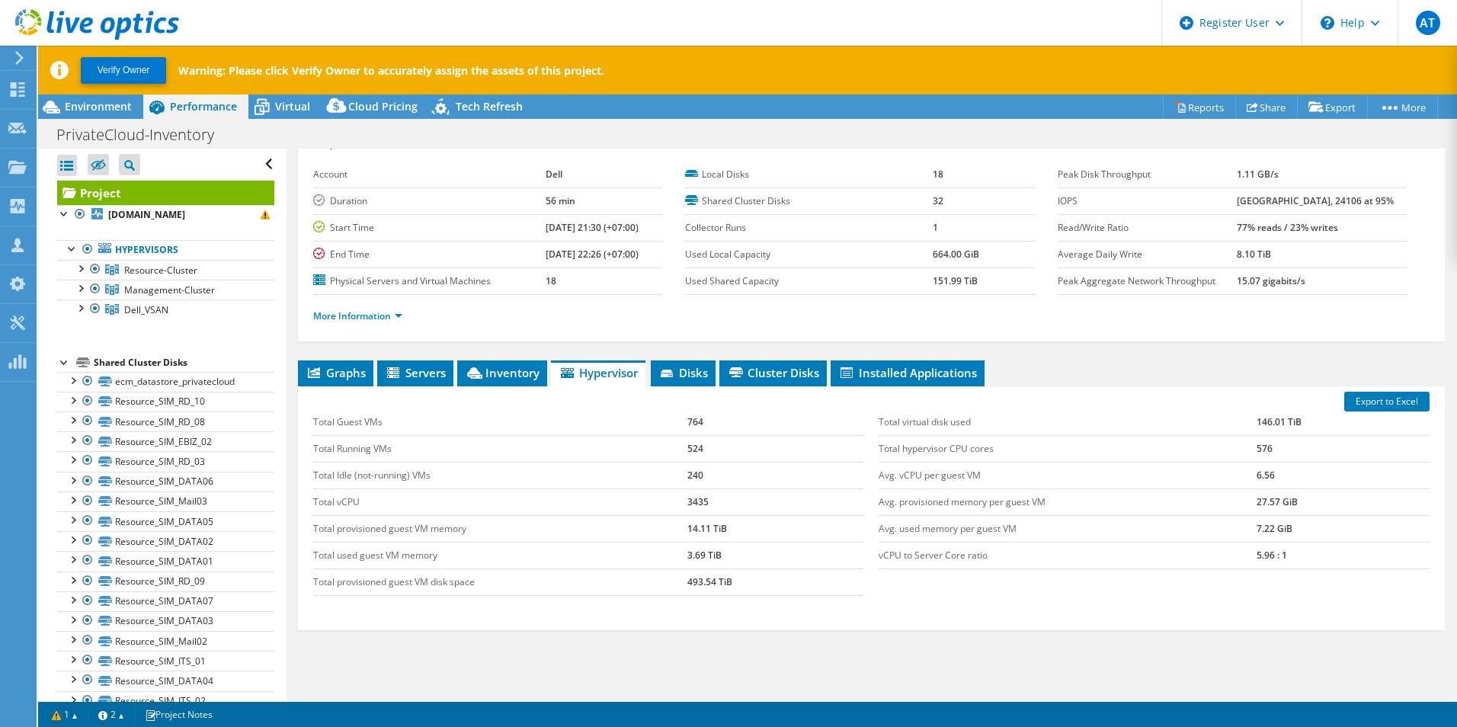
scroll to position [81, 0]
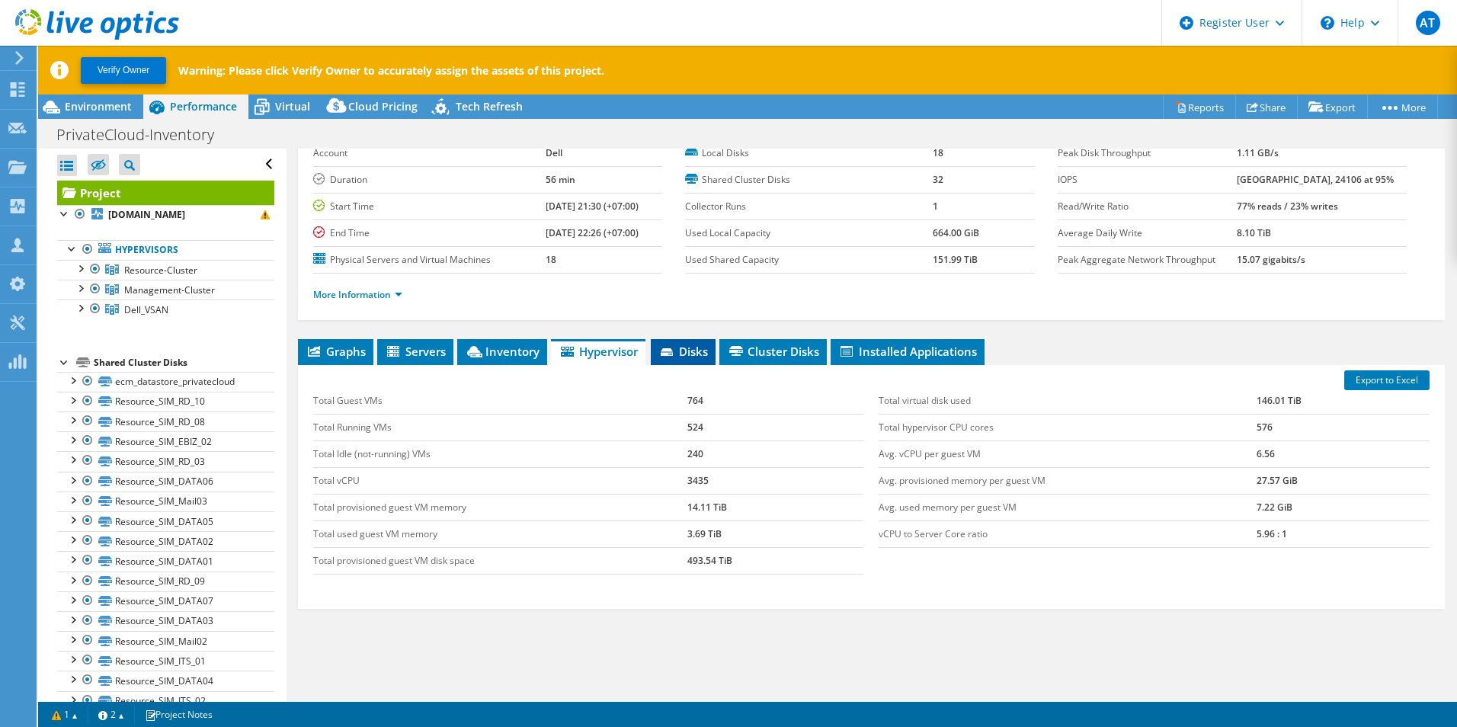
click at [693, 357] on span "Disks" at bounding box center [684, 351] width 50 height 15
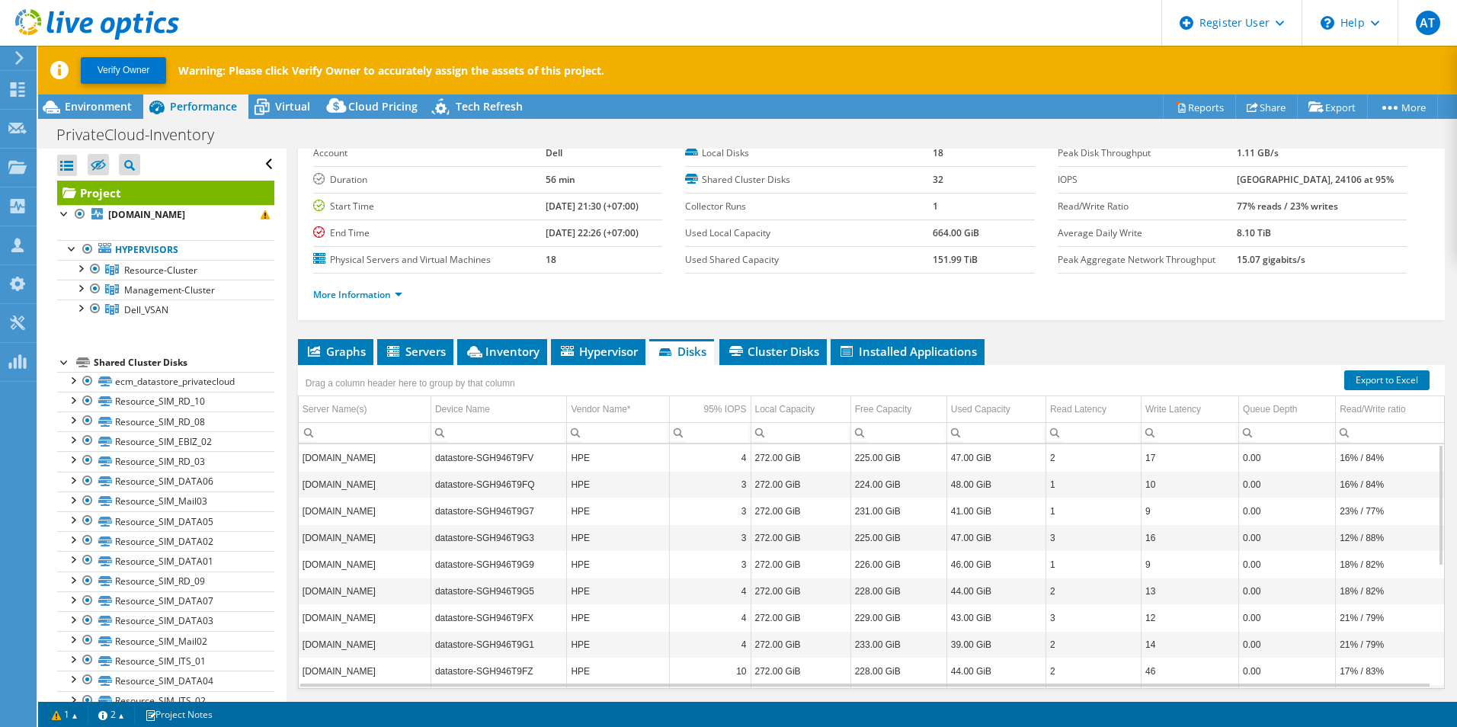
scroll to position [243, 0]
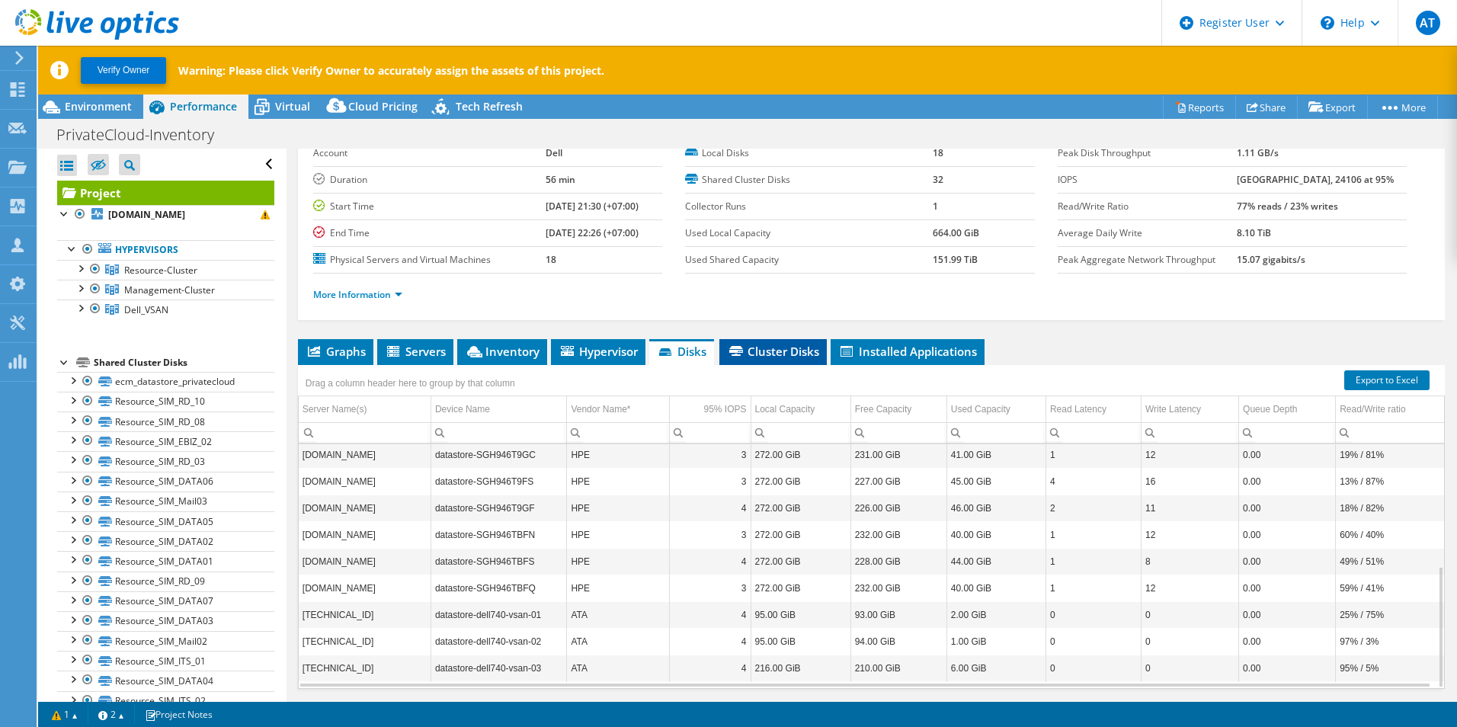
click at [781, 354] on span "Cluster Disks" at bounding box center [773, 351] width 92 height 15
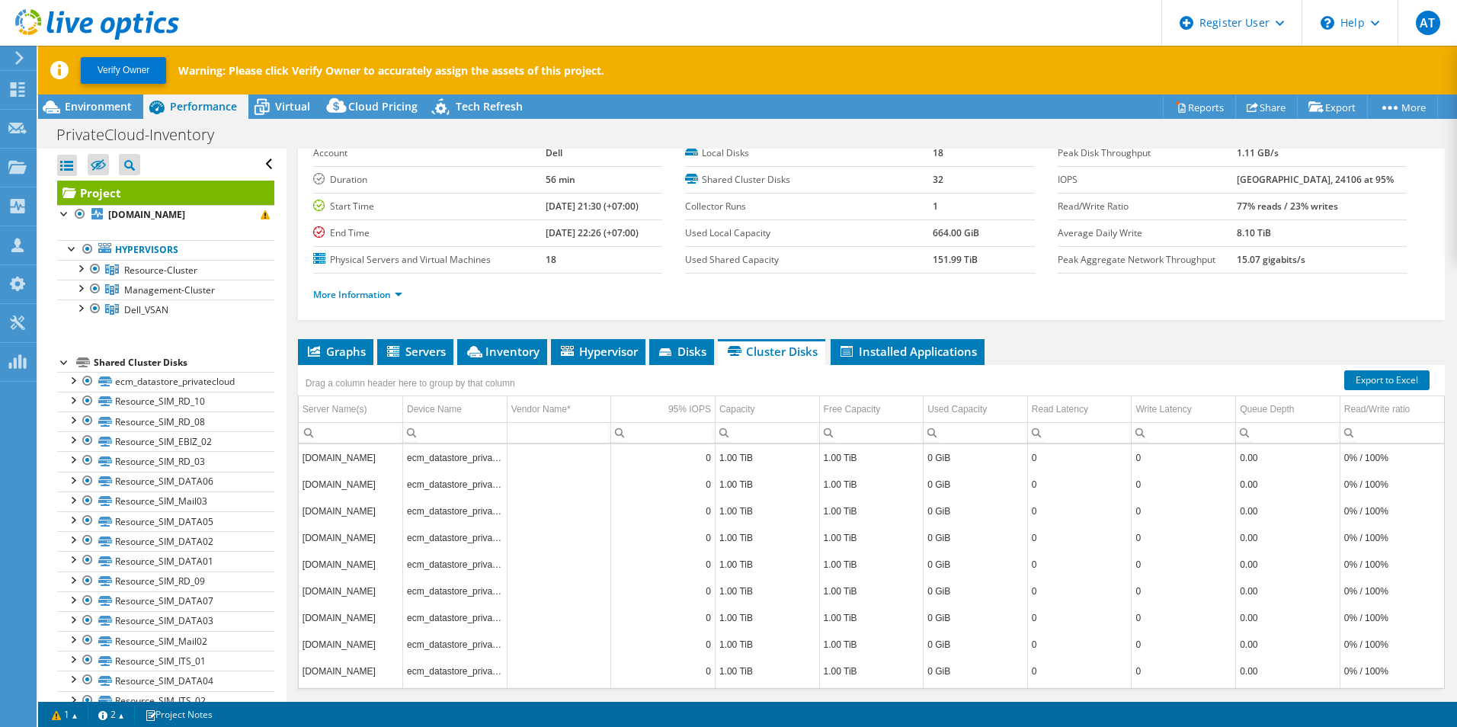
scroll to position [183, 0]
click at [902, 345] on span "Installed Applications" at bounding box center [907, 351] width 139 height 15
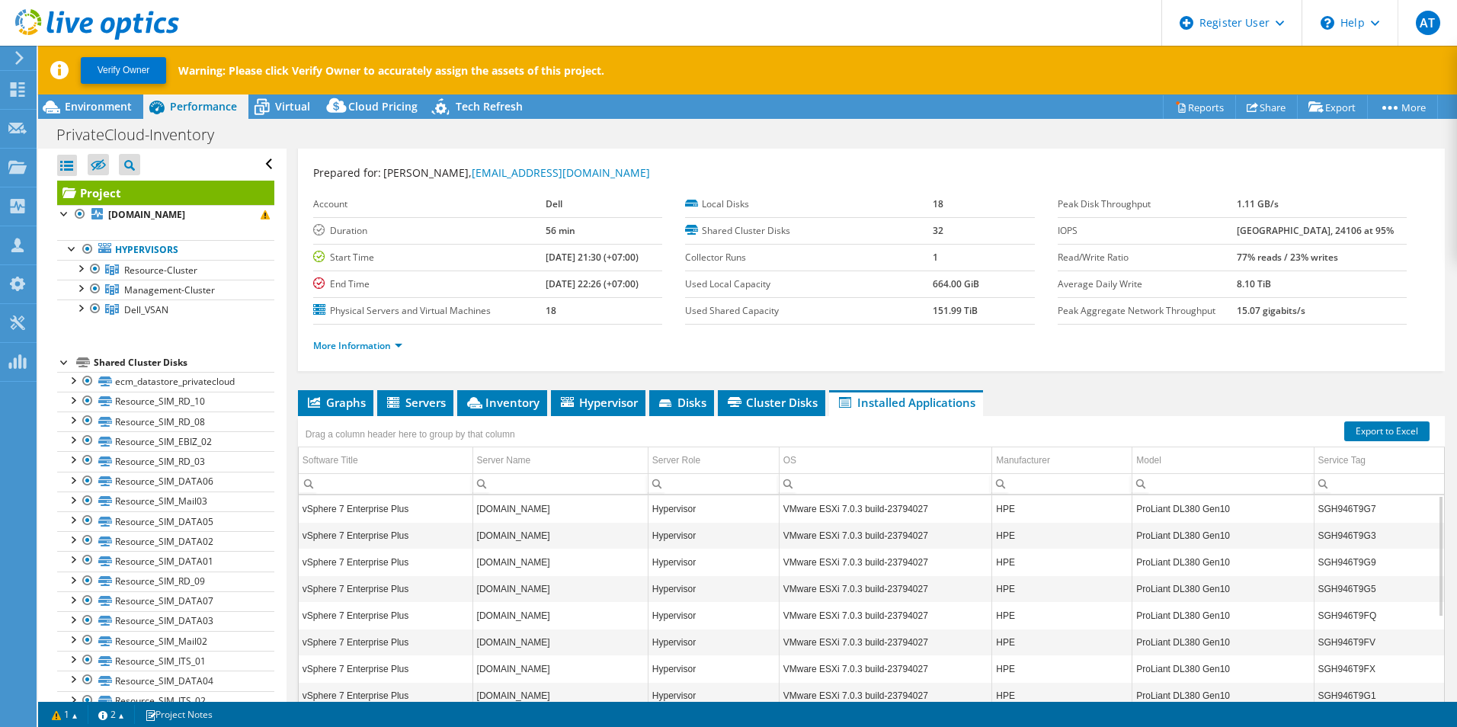
scroll to position [0, 0]
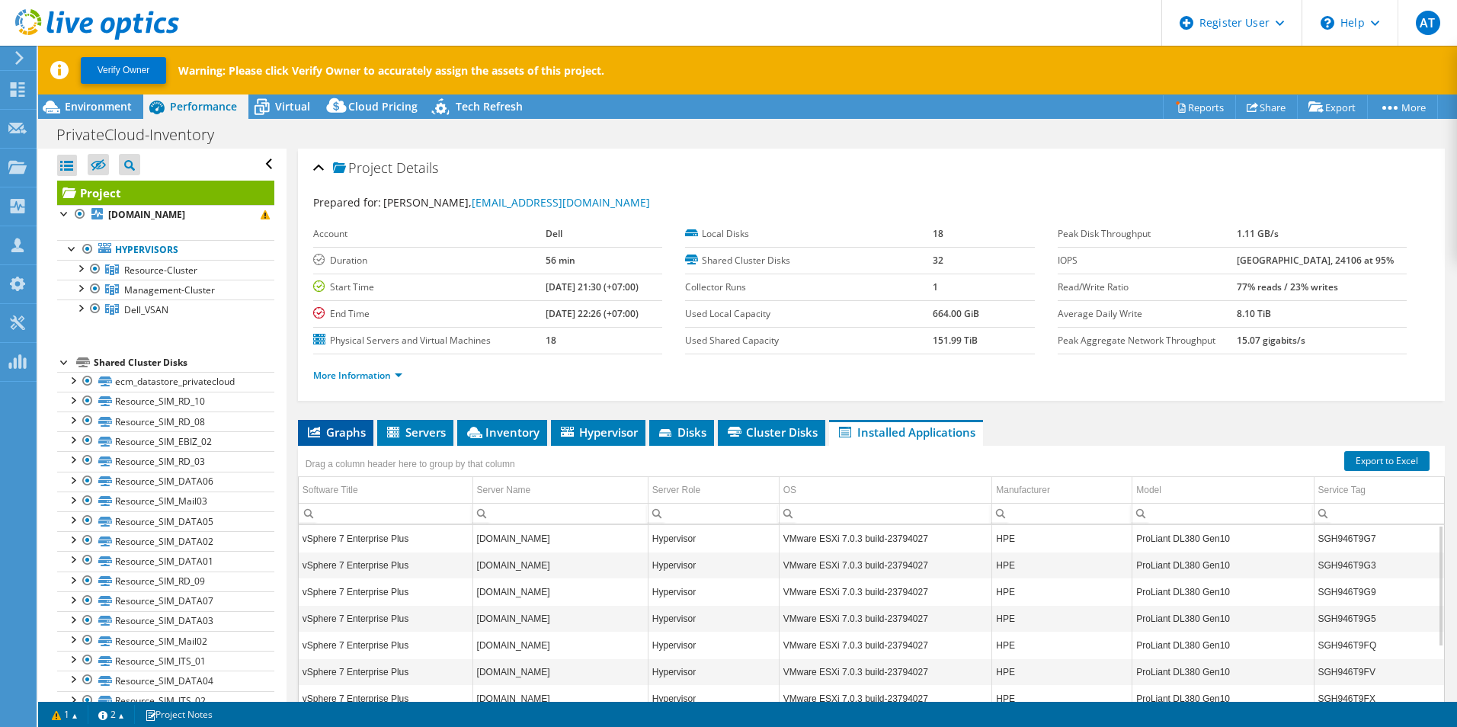
click at [346, 431] on span "Graphs" at bounding box center [336, 432] width 60 height 15
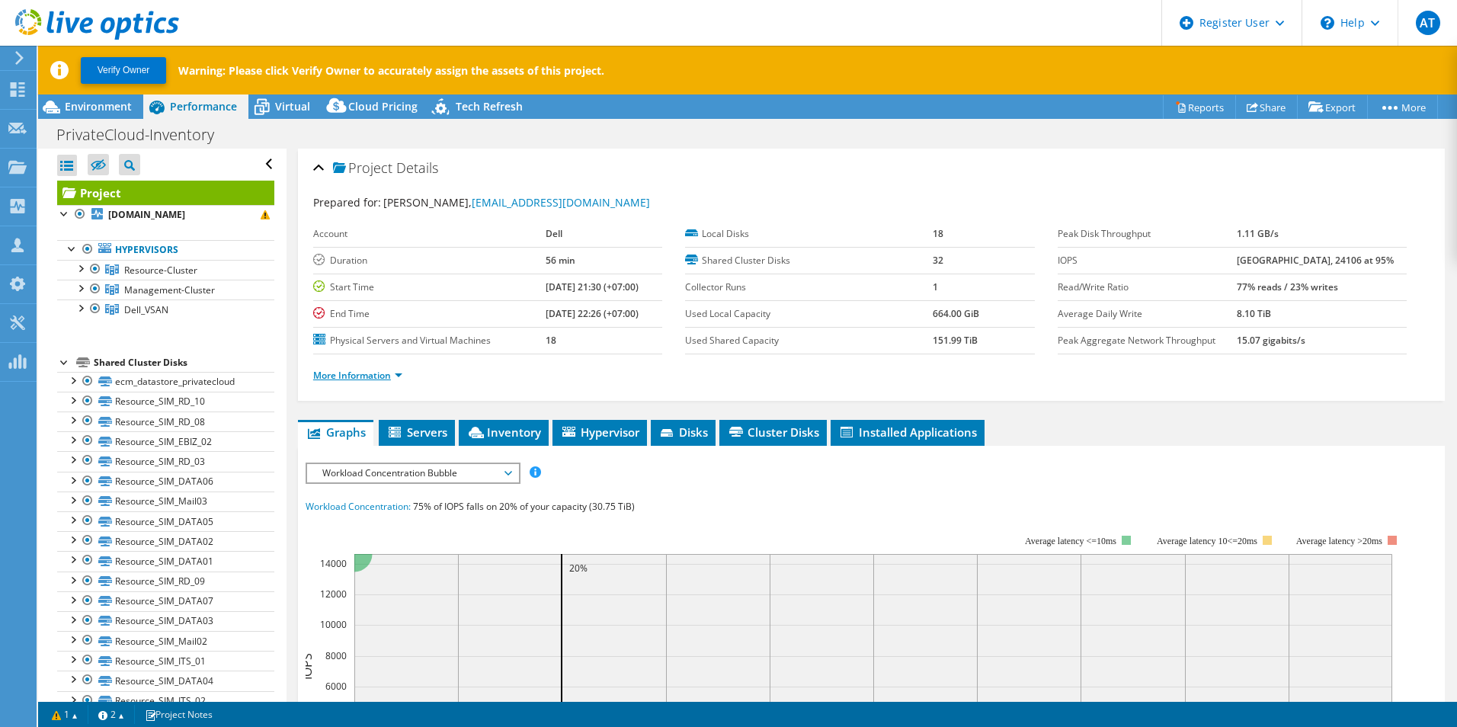
click at [390, 373] on link "More Information" at bounding box center [357, 375] width 89 height 13
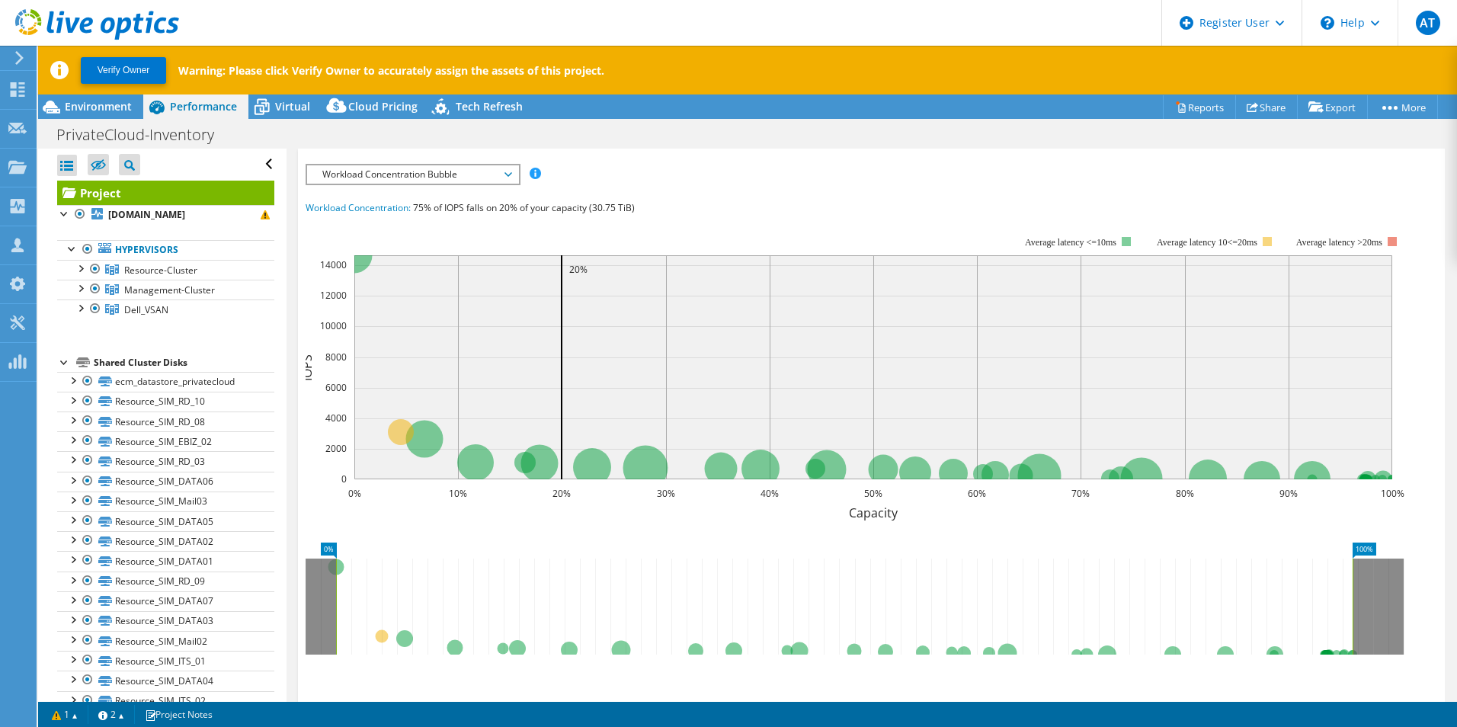
scroll to position [534, 0]
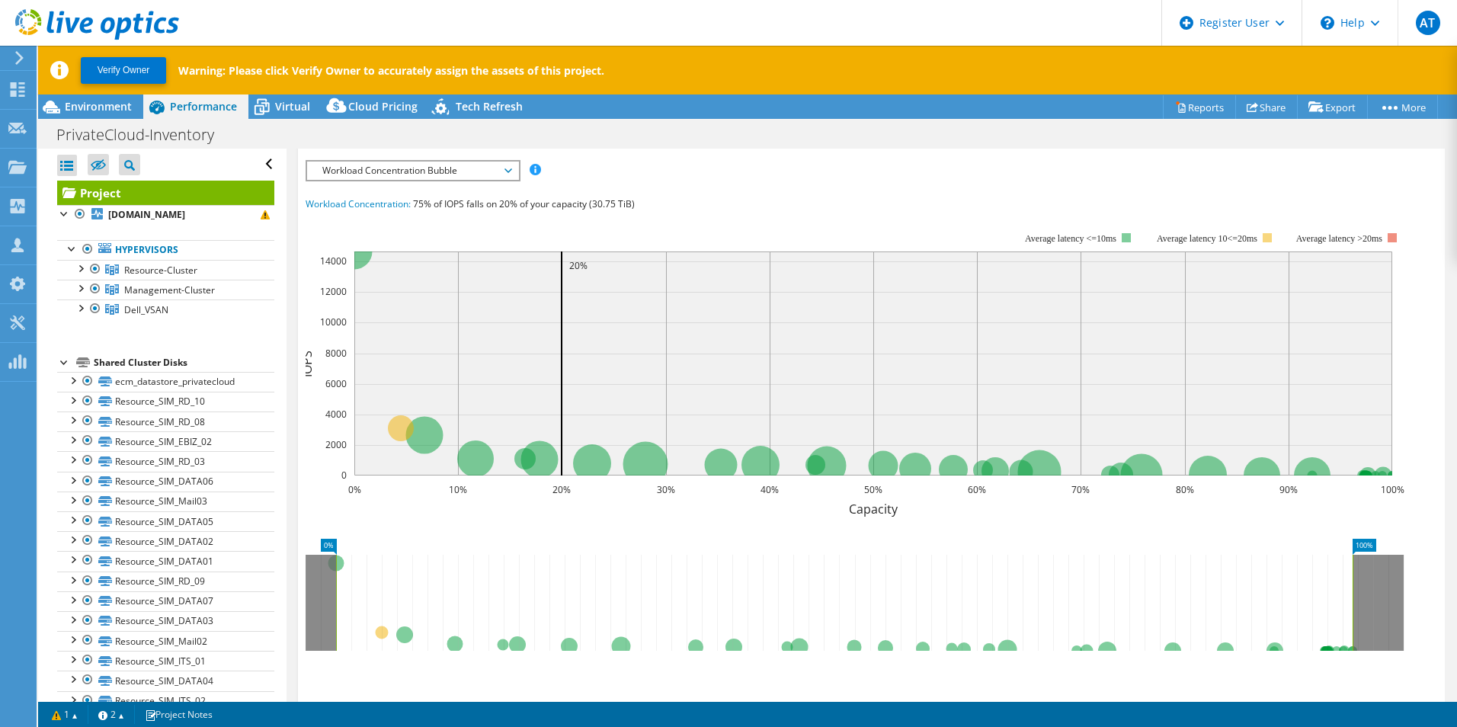
click at [496, 162] on span "Workload Concentration Bubble" at bounding box center [413, 171] width 196 height 18
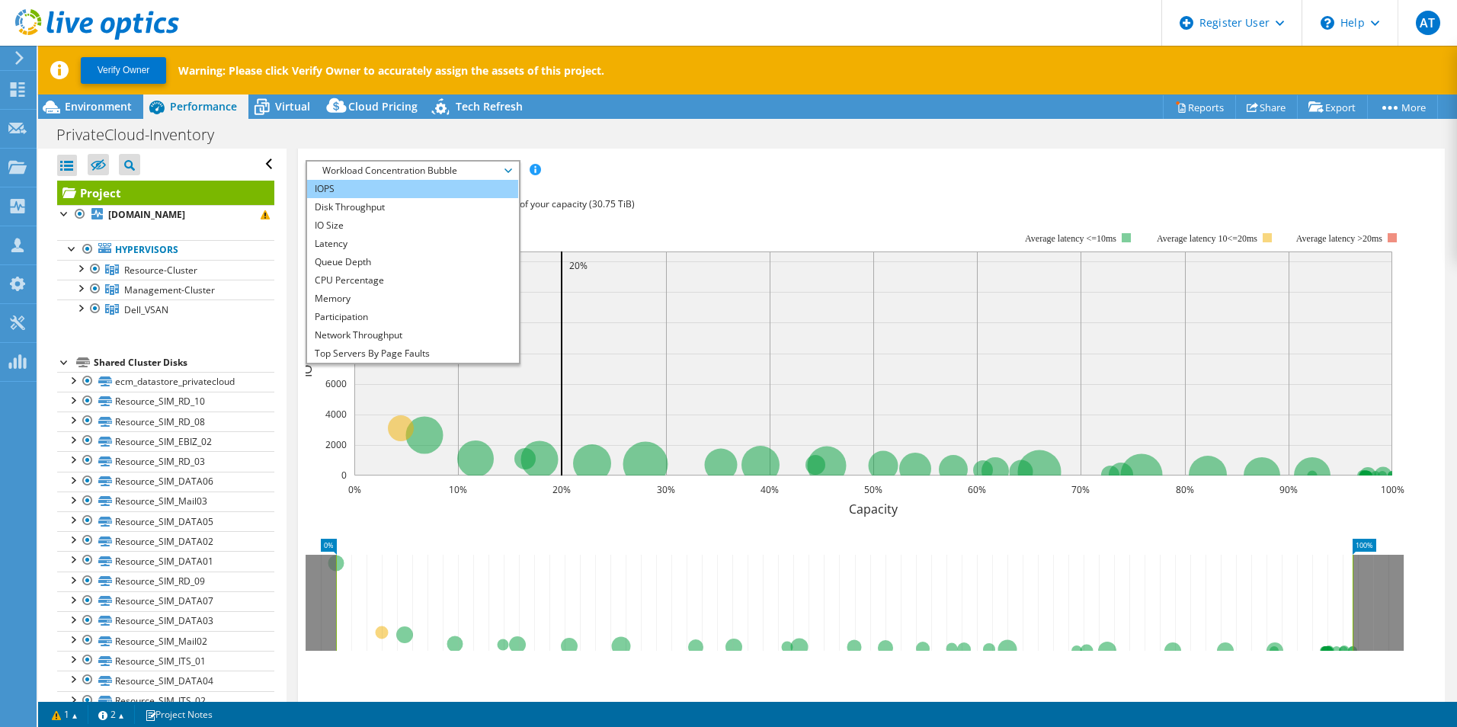
click at [470, 192] on li "IOPS" at bounding box center [412, 189] width 211 height 18
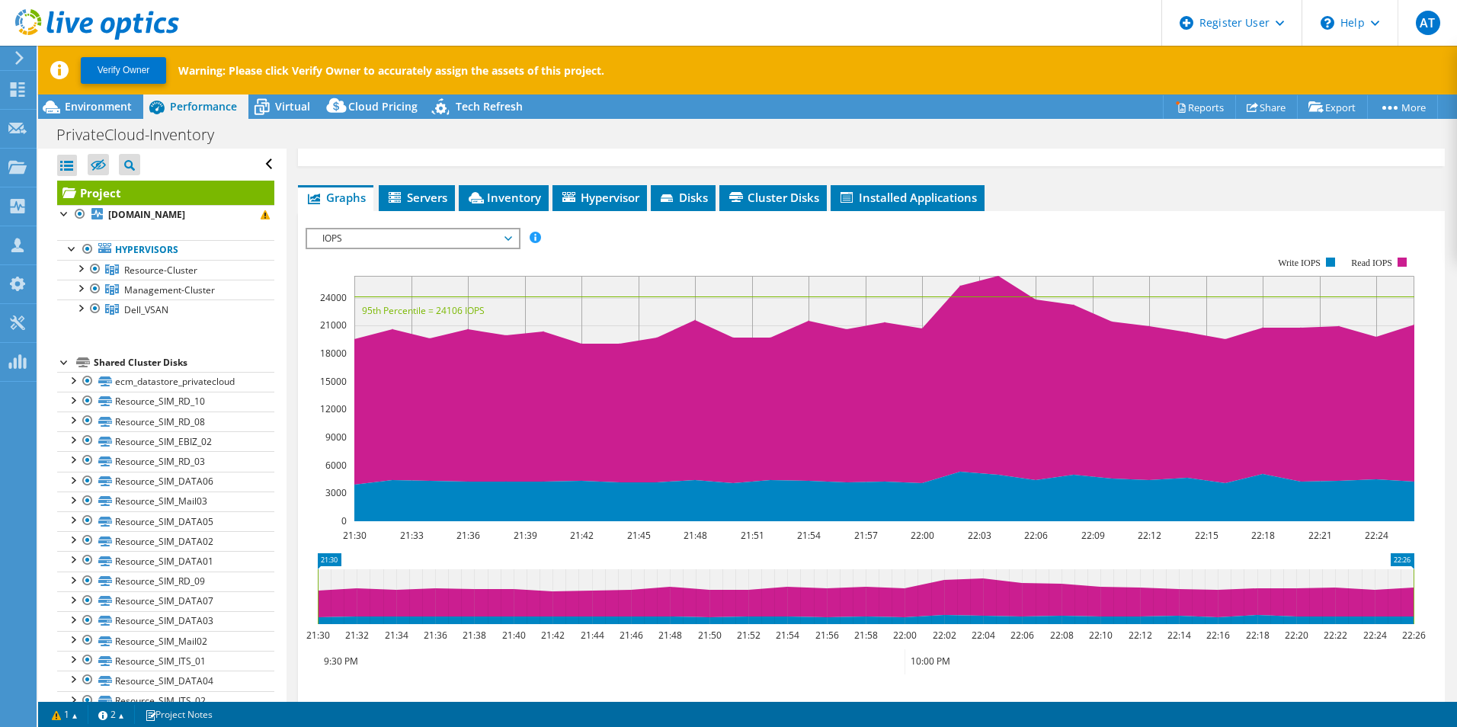
scroll to position [381, 0]
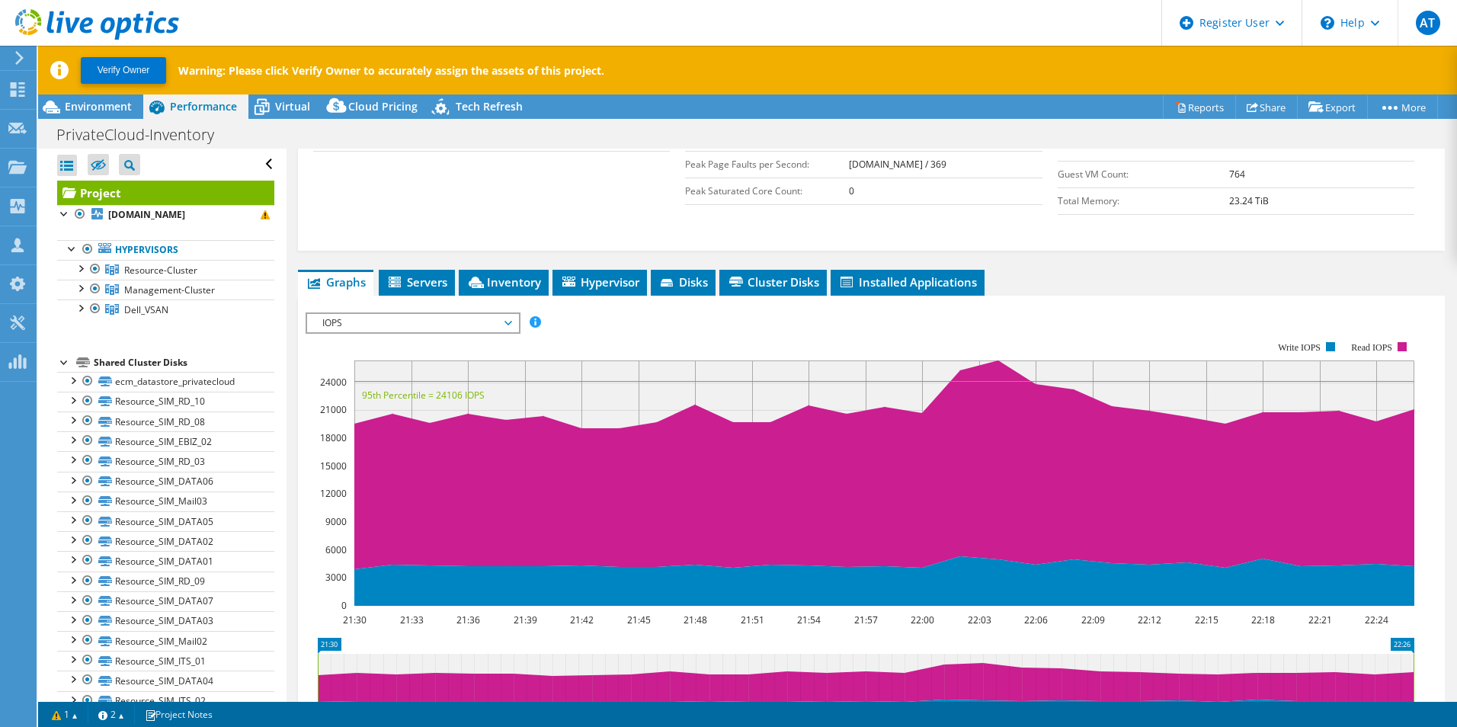
click at [487, 323] on span "IOPS" at bounding box center [413, 323] width 196 height 18
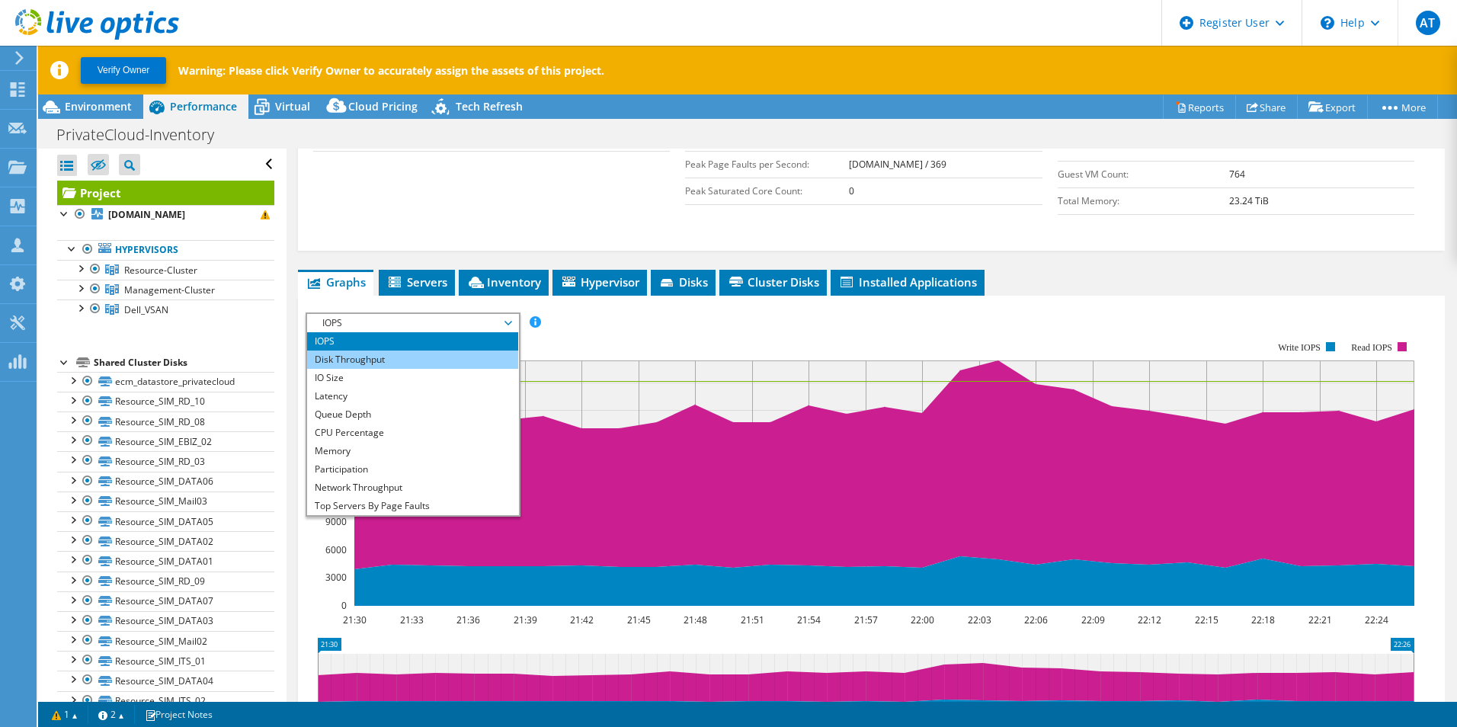
click at [470, 360] on li "Disk Throughput" at bounding box center [412, 360] width 211 height 18
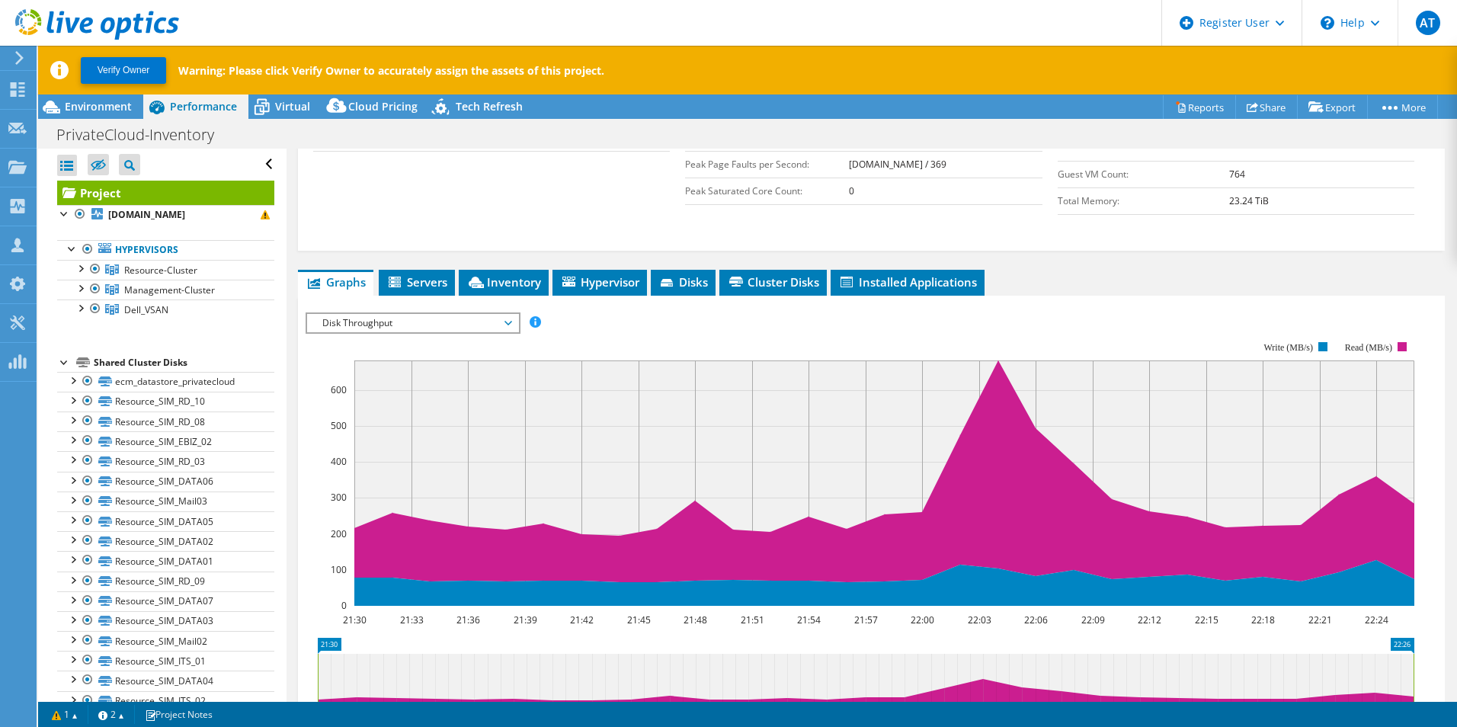
click at [485, 330] on div "Disk Throughput IOPS Disk Throughput IO Size Latency Queue Depth CPU Percentage…" at bounding box center [413, 323] width 215 height 21
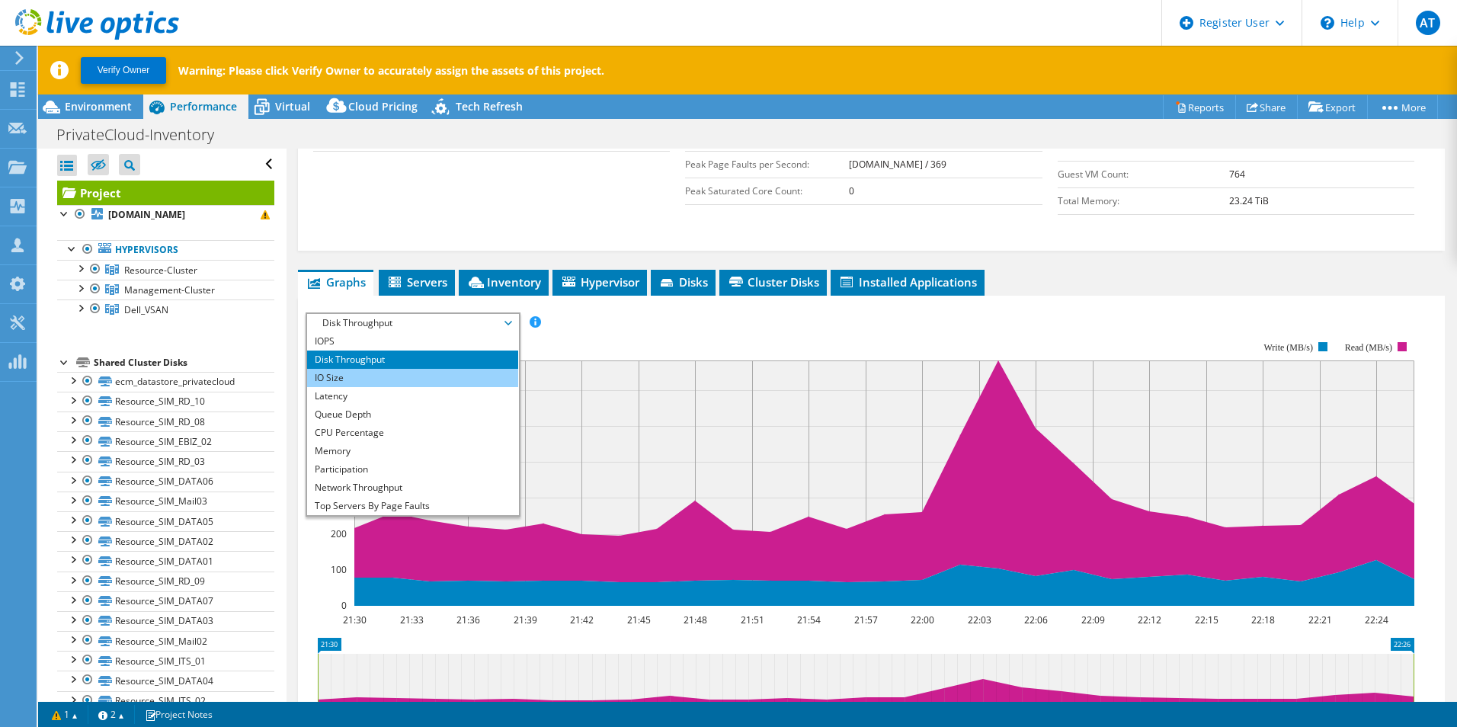
click at [472, 374] on li "IO Size" at bounding box center [412, 378] width 211 height 18
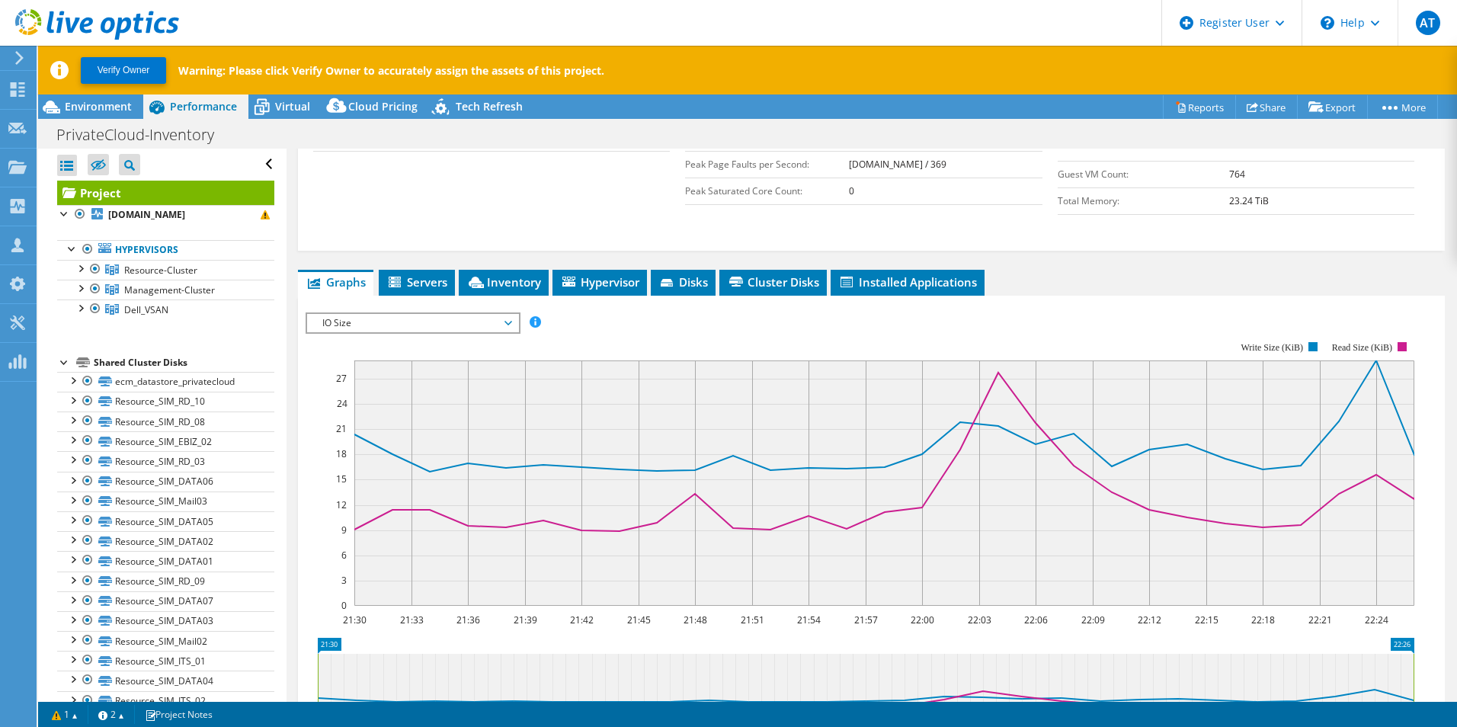
click at [482, 316] on span "IO Size" at bounding box center [413, 323] width 196 height 18
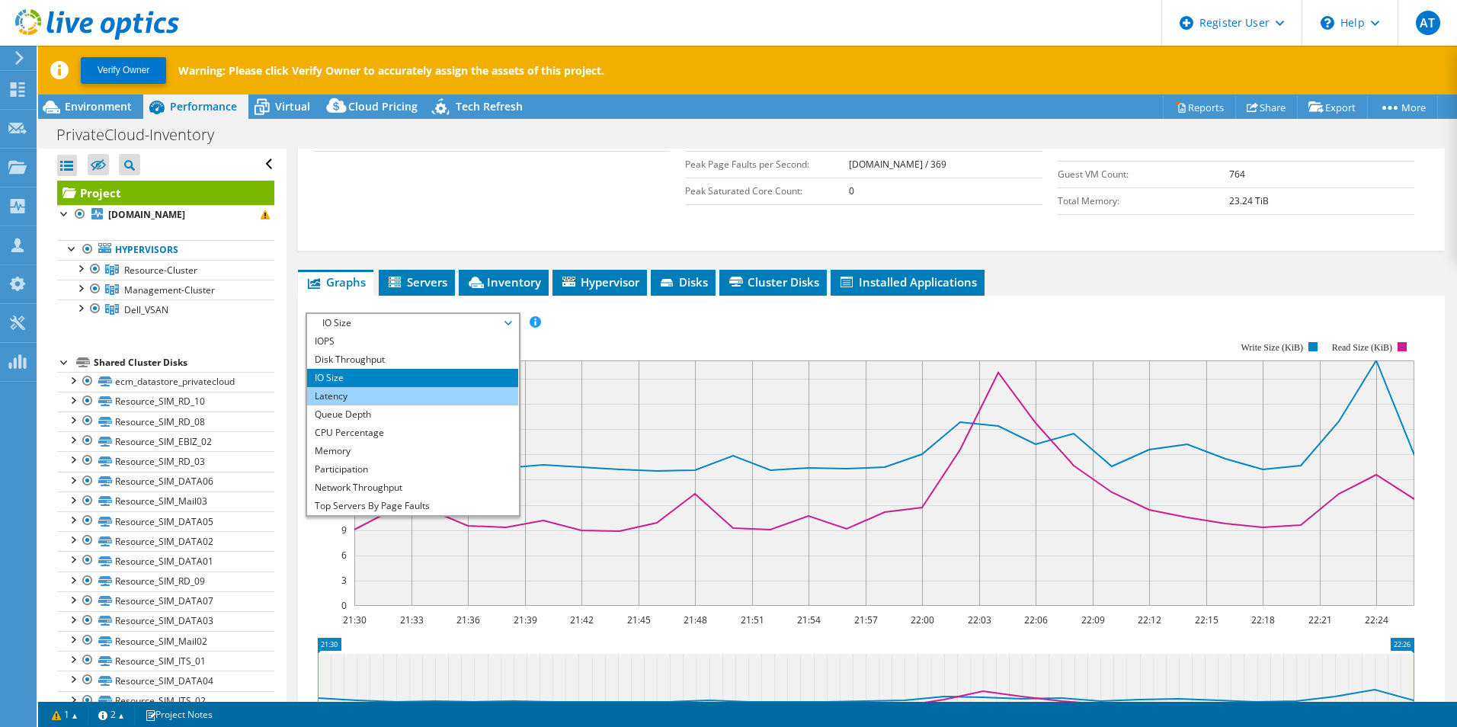
click at [477, 393] on li "Latency" at bounding box center [412, 396] width 211 height 18
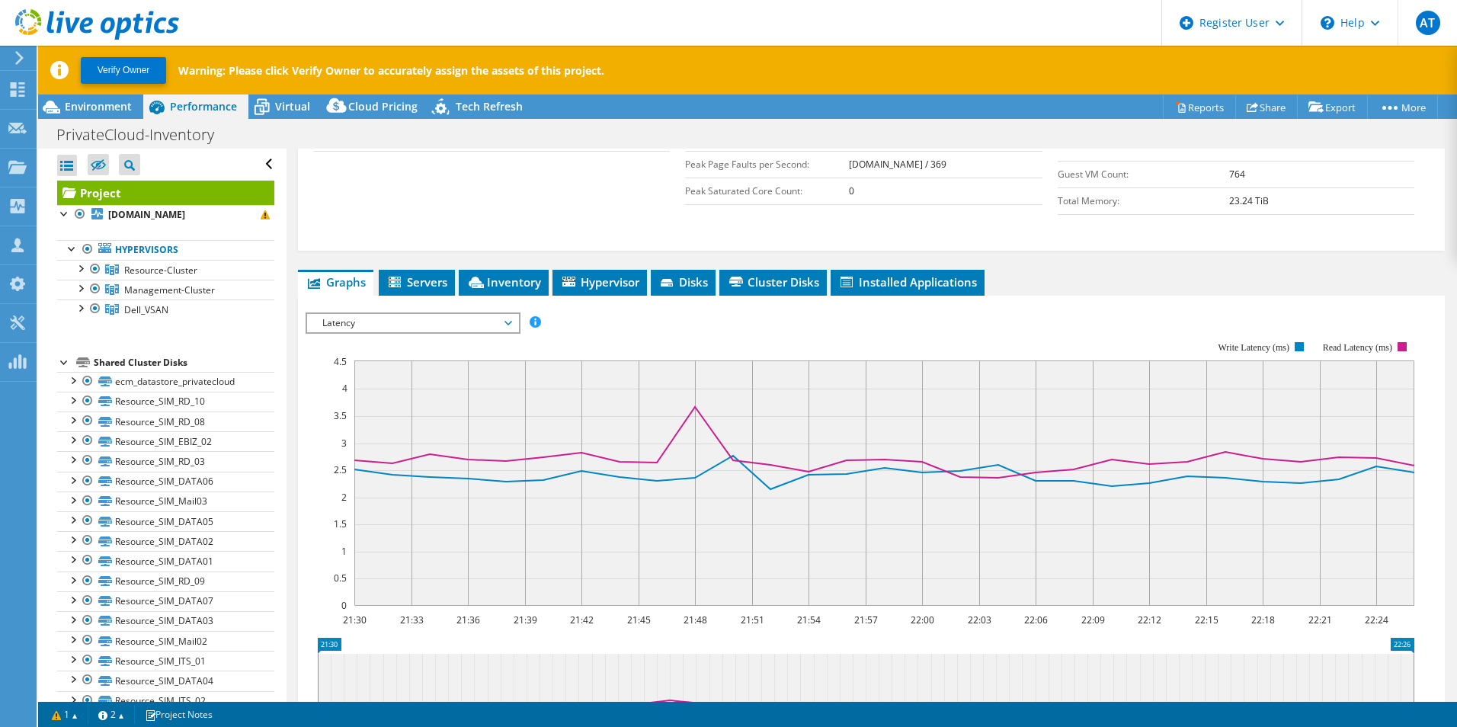
click at [479, 325] on span "Latency" at bounding box center [413, 323] width 196 height 18
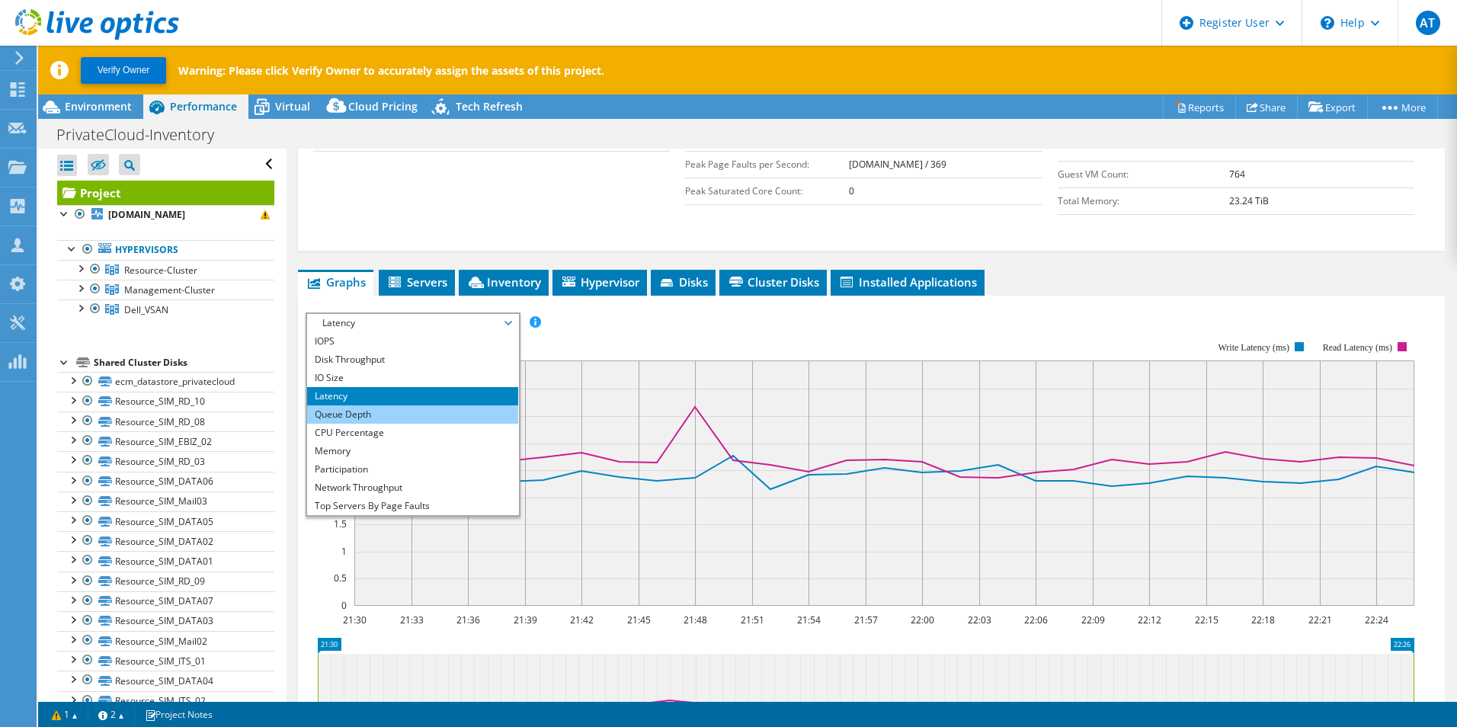
click at [486, 415] on li "Queue Depth" at bounding box center [412, 415] width 211 height 18
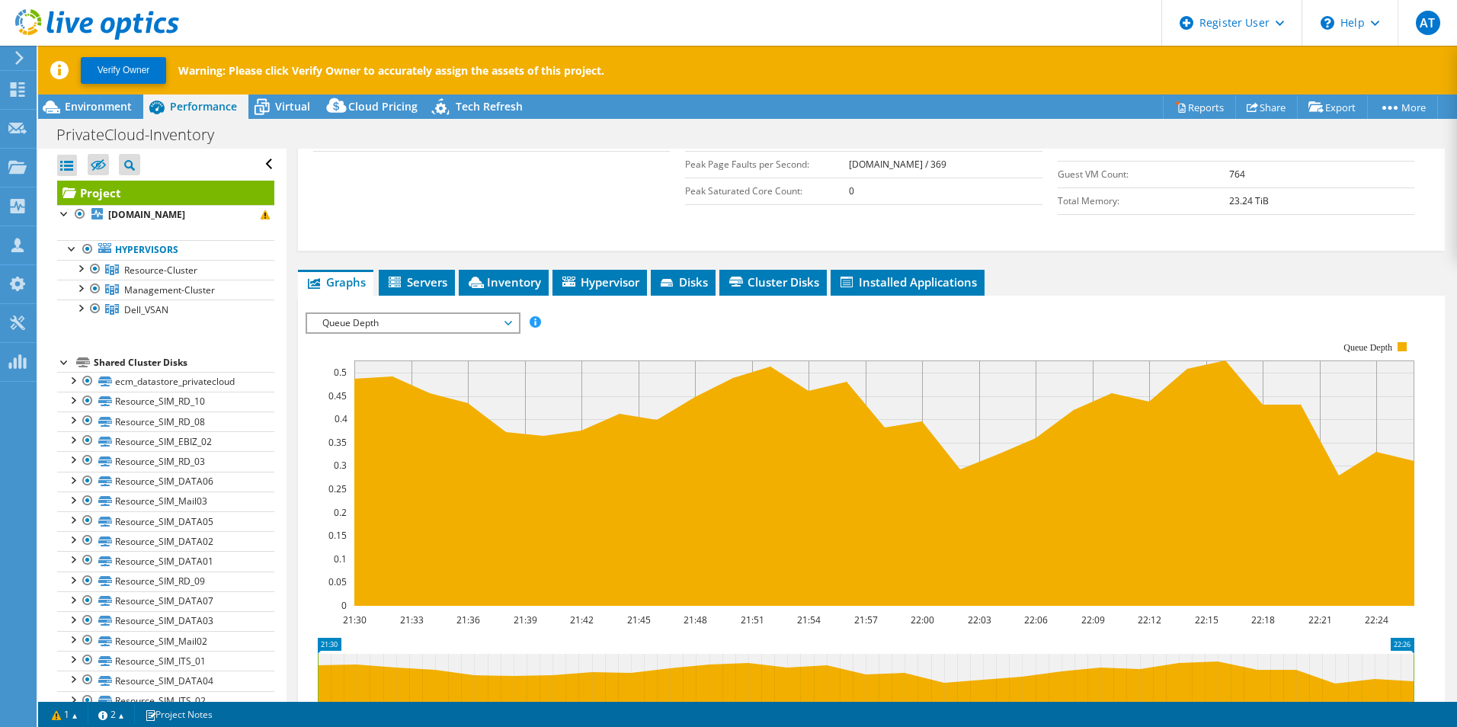
click at [454, 313] on div "Queue Depth IOPS Disk Throughput IO Size Latency Queue Depth CPU Percentage Mem…" at bounding box center [413, 323] width 215 height 21
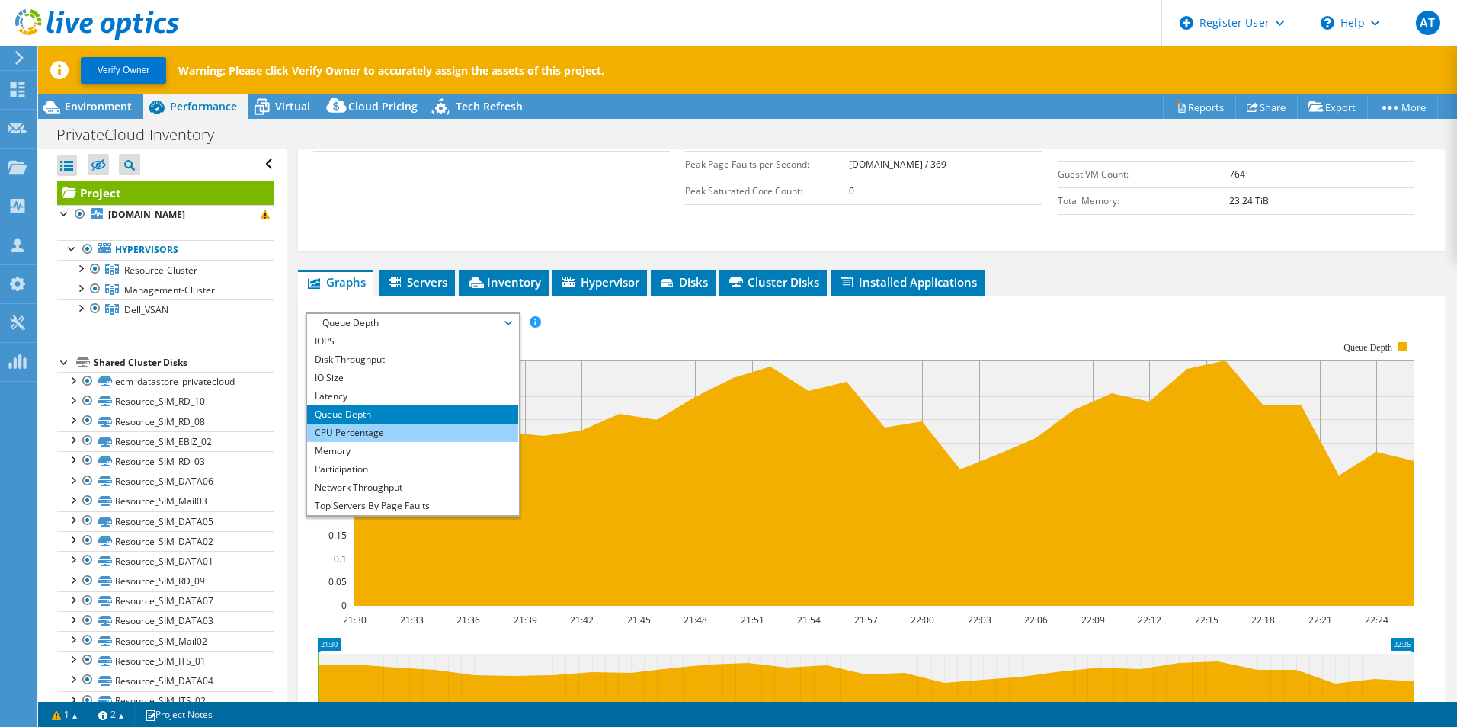
click at [452, 433] on li "CPU Percentage" at bounding box center [412, 433] width 211 height 18
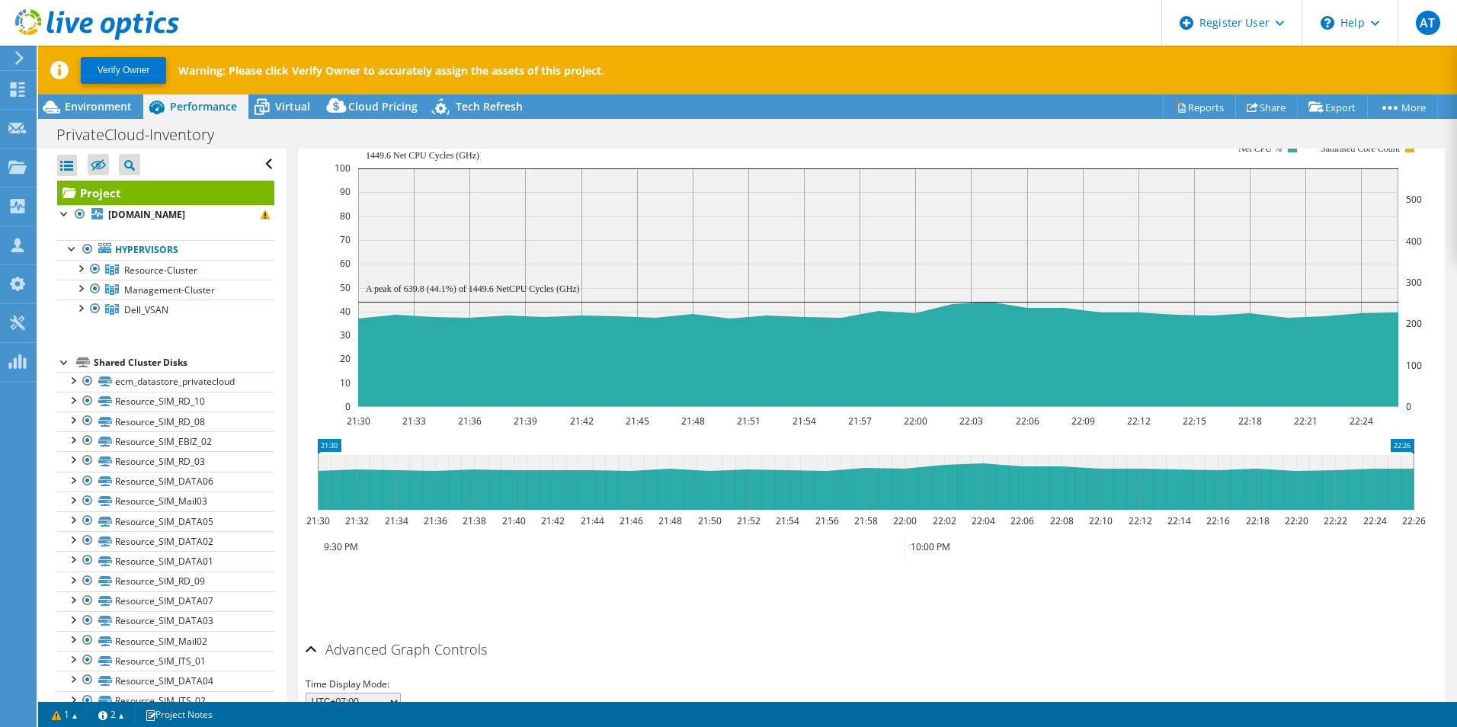
scroll to position [610, 0]
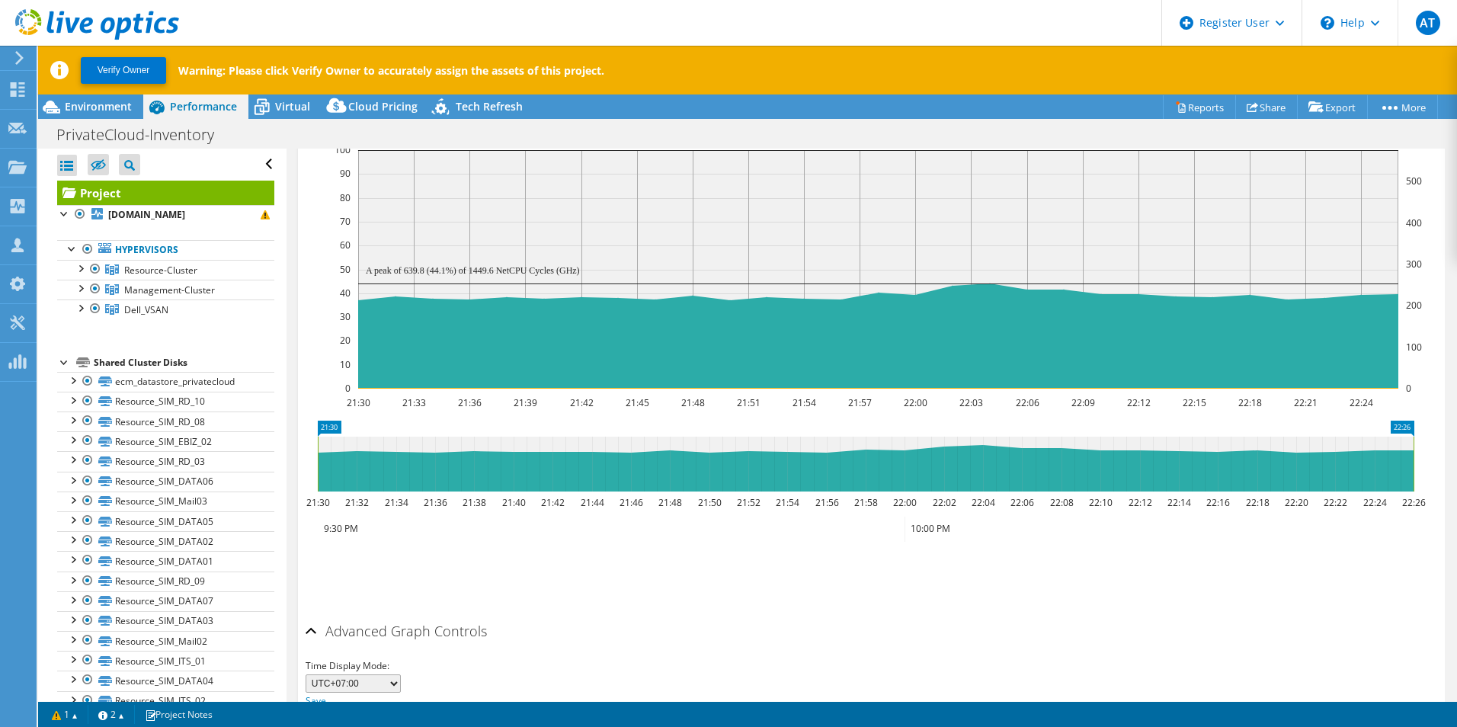
click at [500, 552] on ul "Save Zoom" at bounding box center [868, 573] width 1124 height 43
click at [588, 575] on ul "Save Zoom" at bounding box center [868, 573] width 1124 height 43
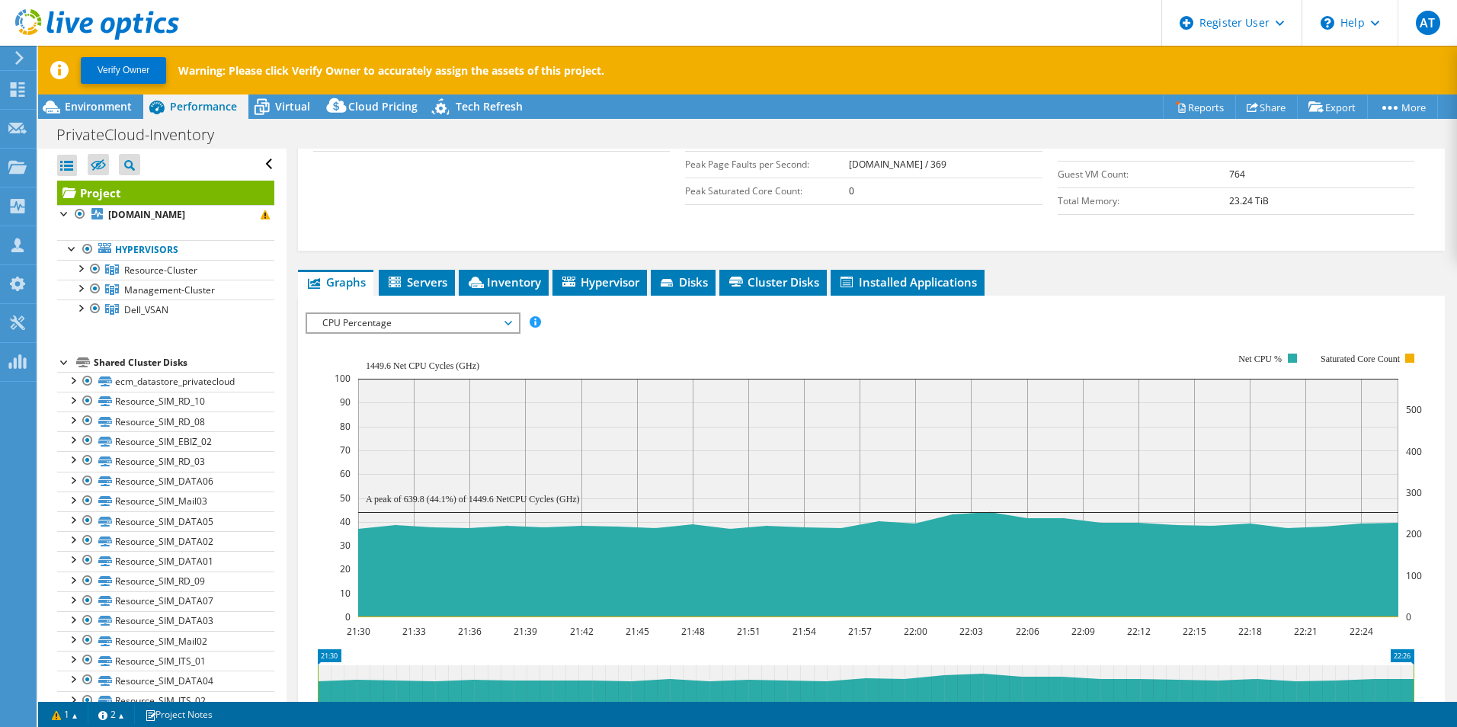
click at [476, 324] on span "CPU Percentage" at bounding box center [413, 323] width 196 height 18
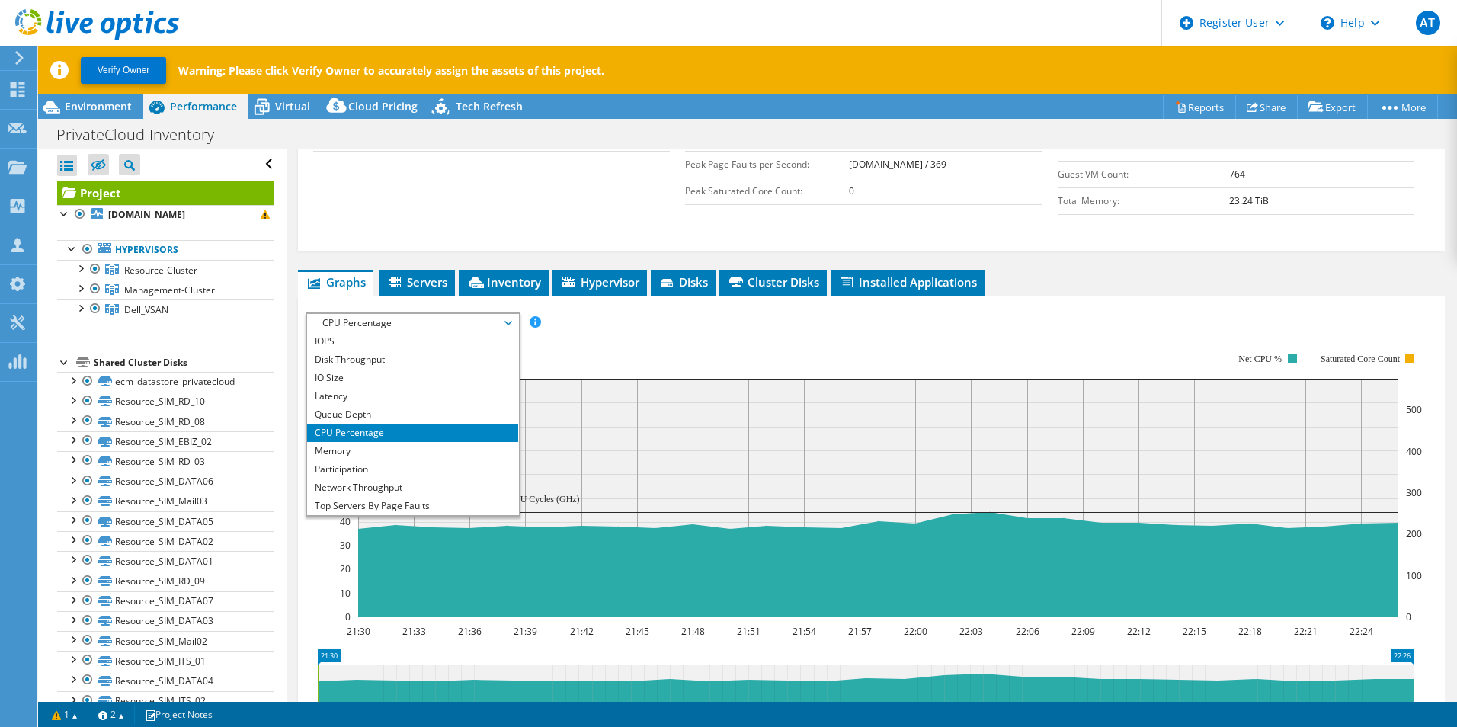
click at [707, 327] on div "IOPS Disk Throughput IO Size Latency Queue Depth CPU Percentage Memory Page Fau…" at bounding box center [872, 323] width 1132 height 21
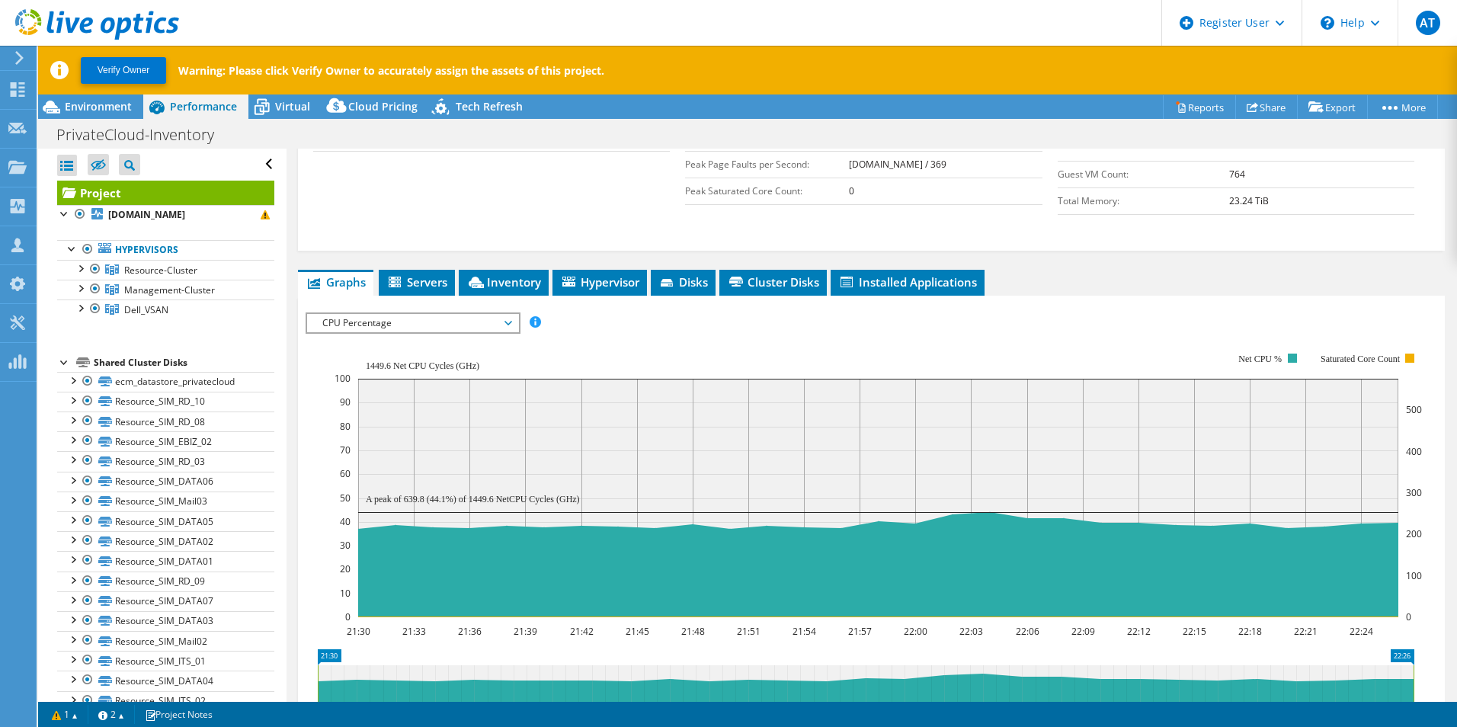
click at [473, 323] on span "CPU Percentage" at bounding box center [413, 323] width 196 height 18
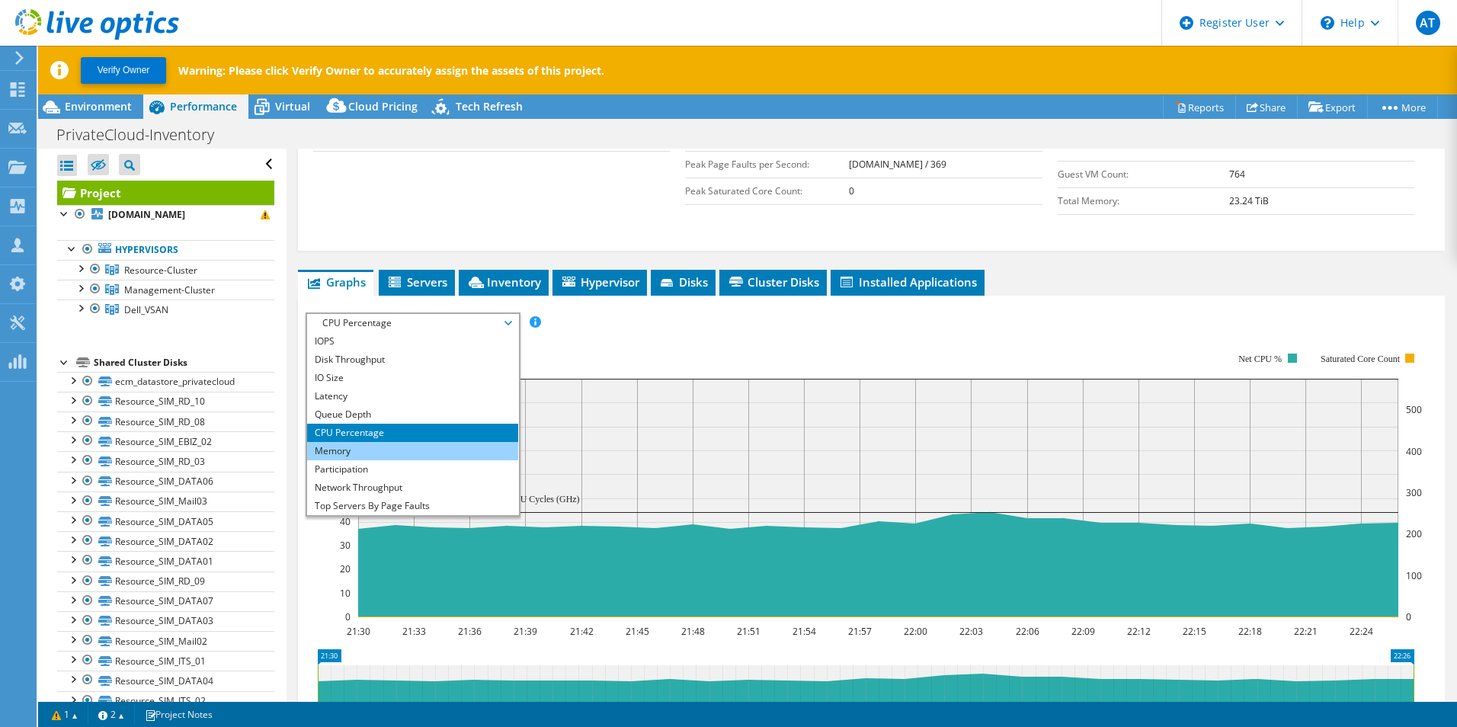
click at [449, 450] on li "Memory" at bounding box center [412, 451] width 211 height 18
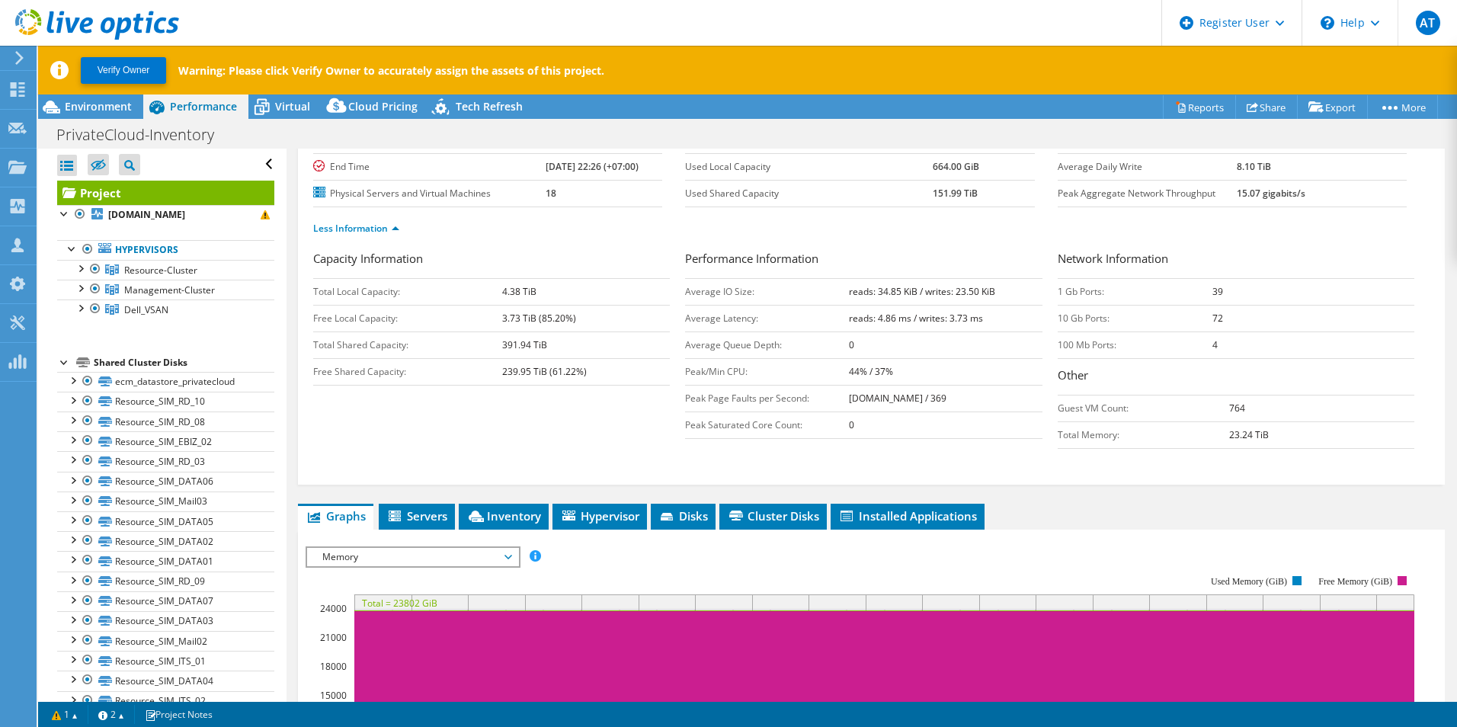
scroll to position [152, 0]
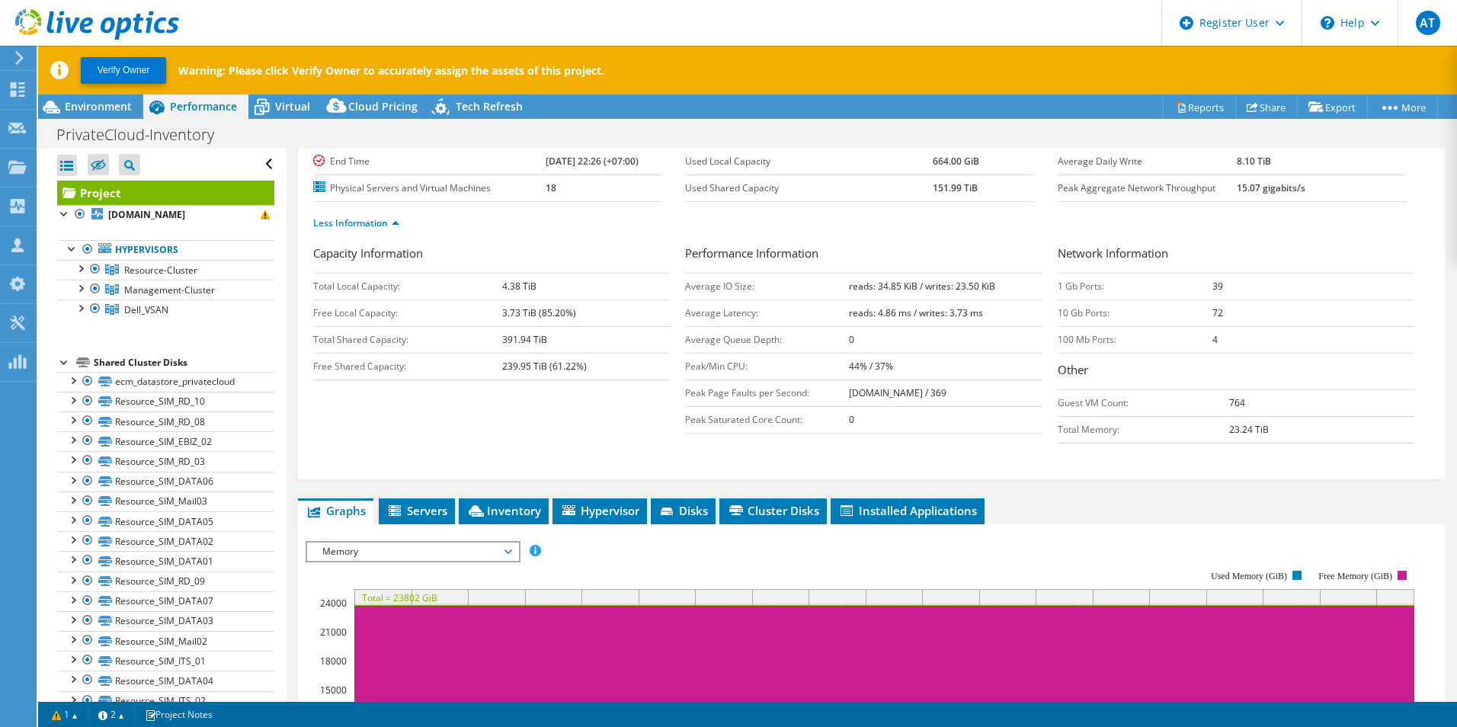
click at [475, 551] on span "Memory" at bounding box center [413, 552] width 196 height 18
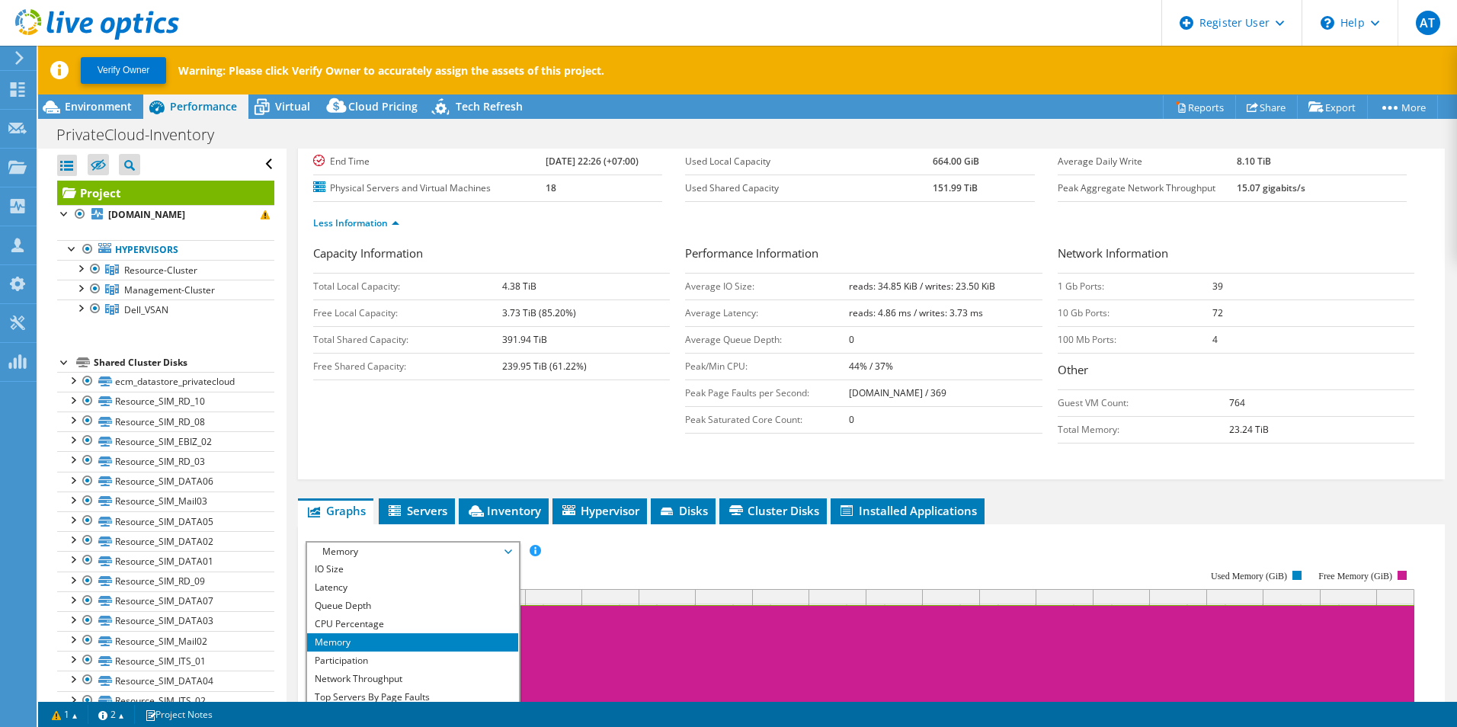
scroll to position [55, 0]
click at [425, 638] on li "Participation" at bounding box center [412, 643] width 211 height 18
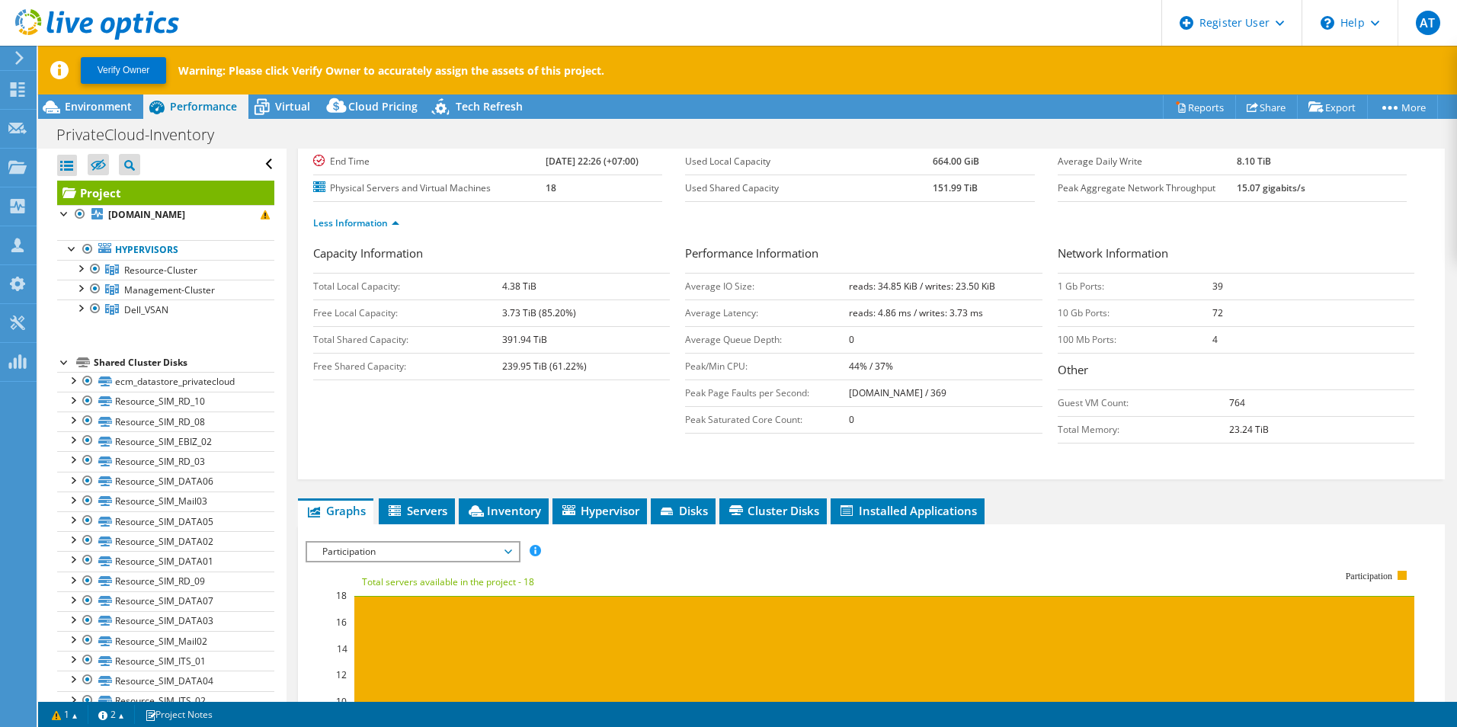
scroll to position [305, 0]
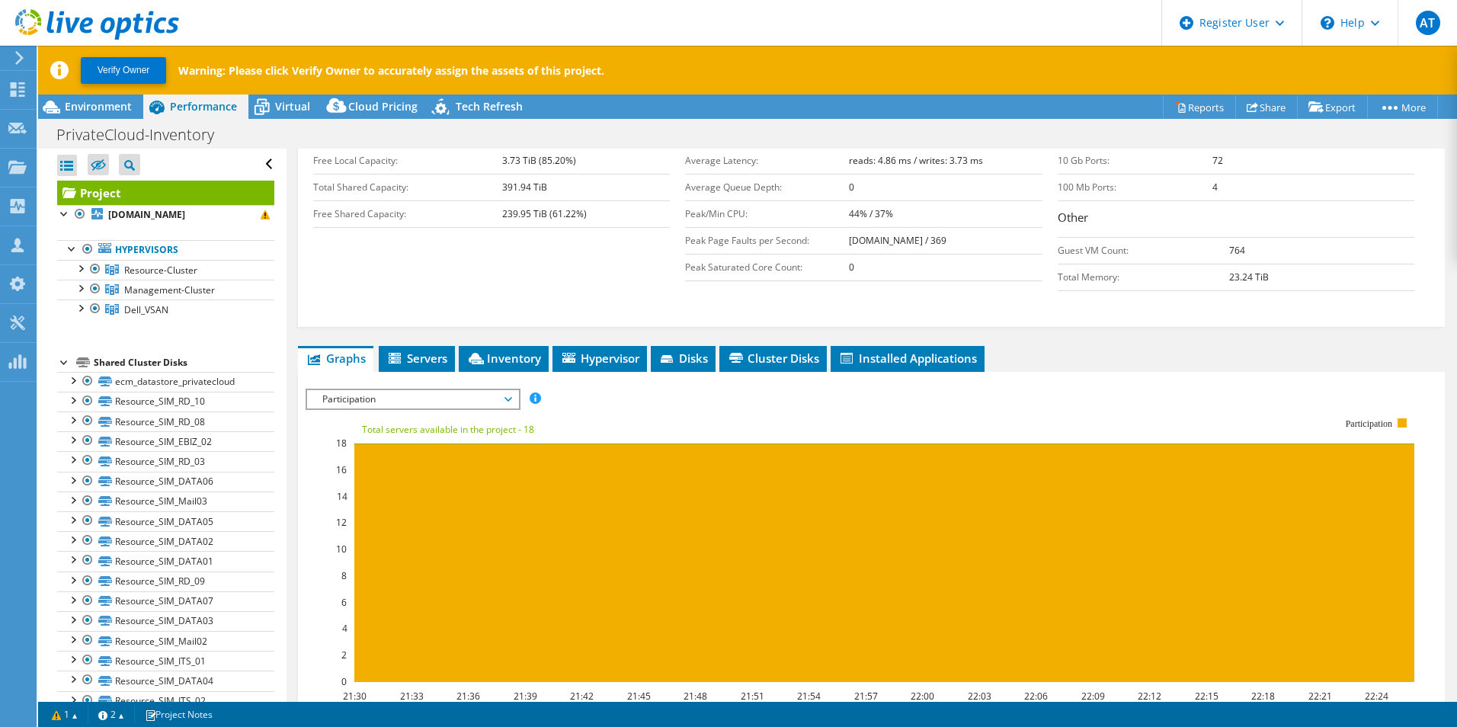
click at [469, 398] on span "Participation" at bounding box center [413, 399] width 196 height 18
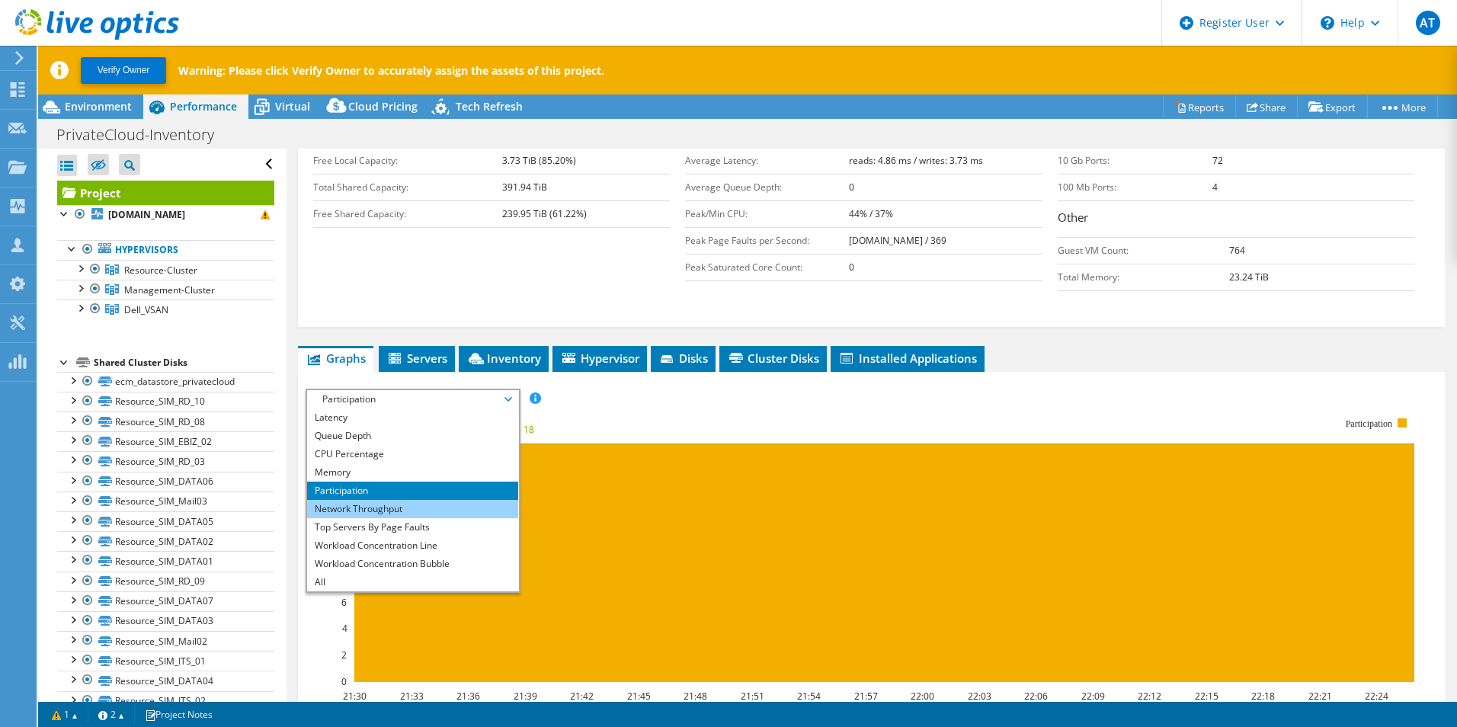
click at [441, 512] on li "Network Throughput" at bounding box center [412, 509] width 211 height 18
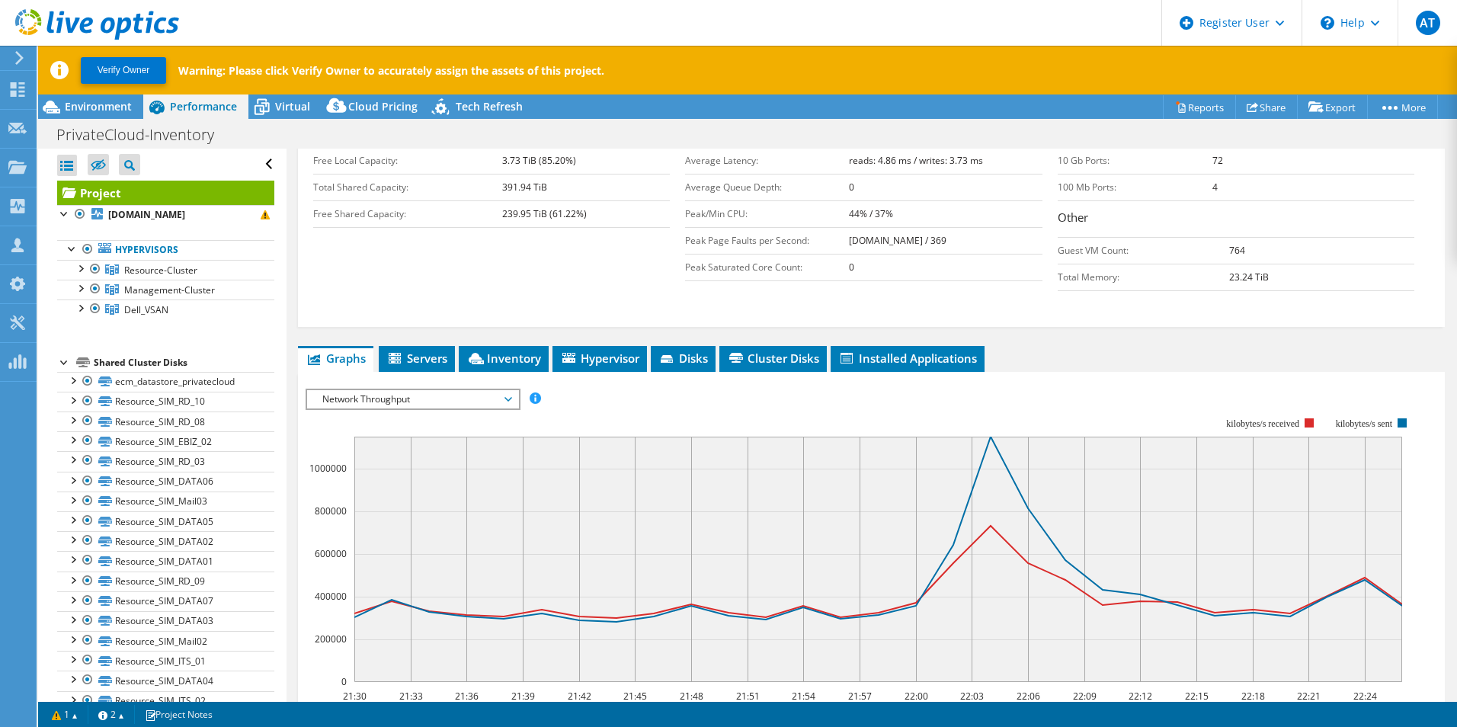
click at [455, 398] on span "Network Throughput" at bounding box center [413, 399] width 196 height 18
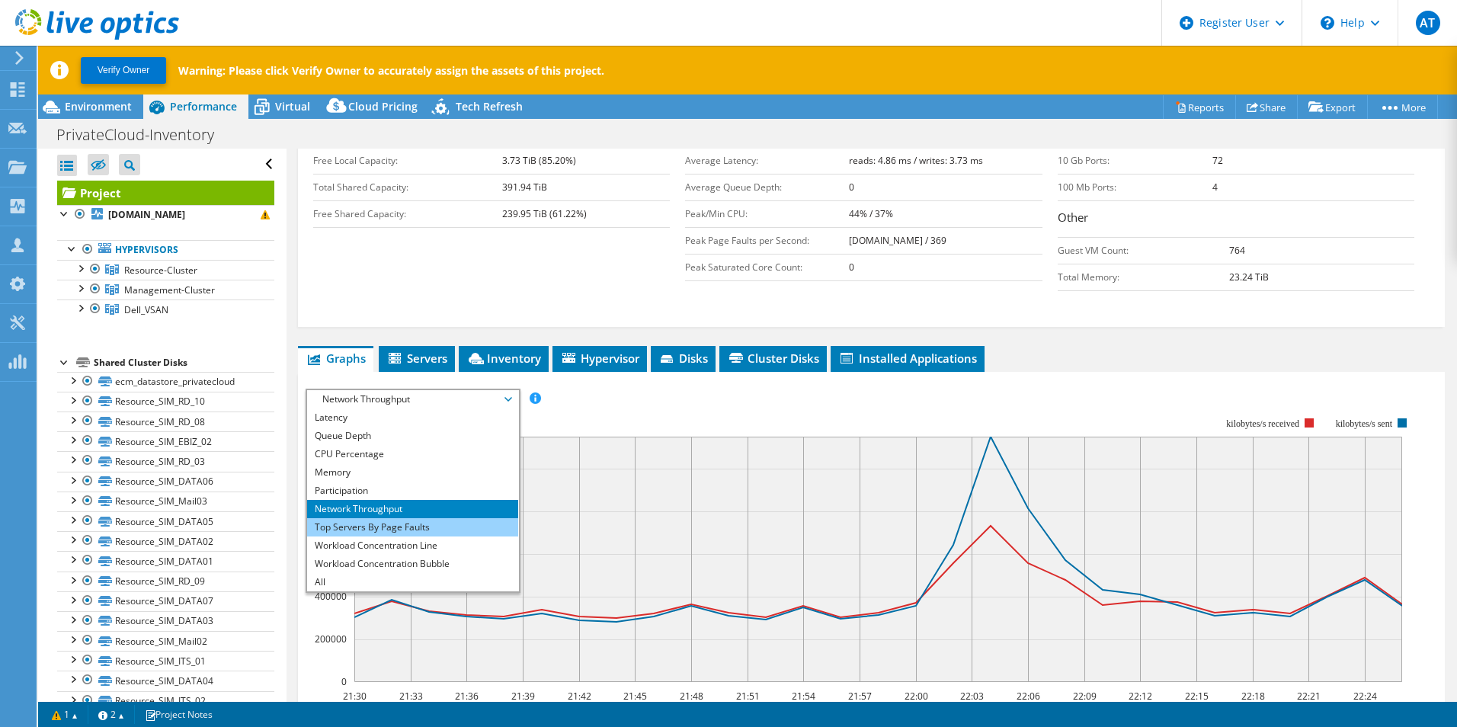
click at [444, 521] on li "Top Servers By Page Faults" at bounding box center [412, 527] width 211 height 18
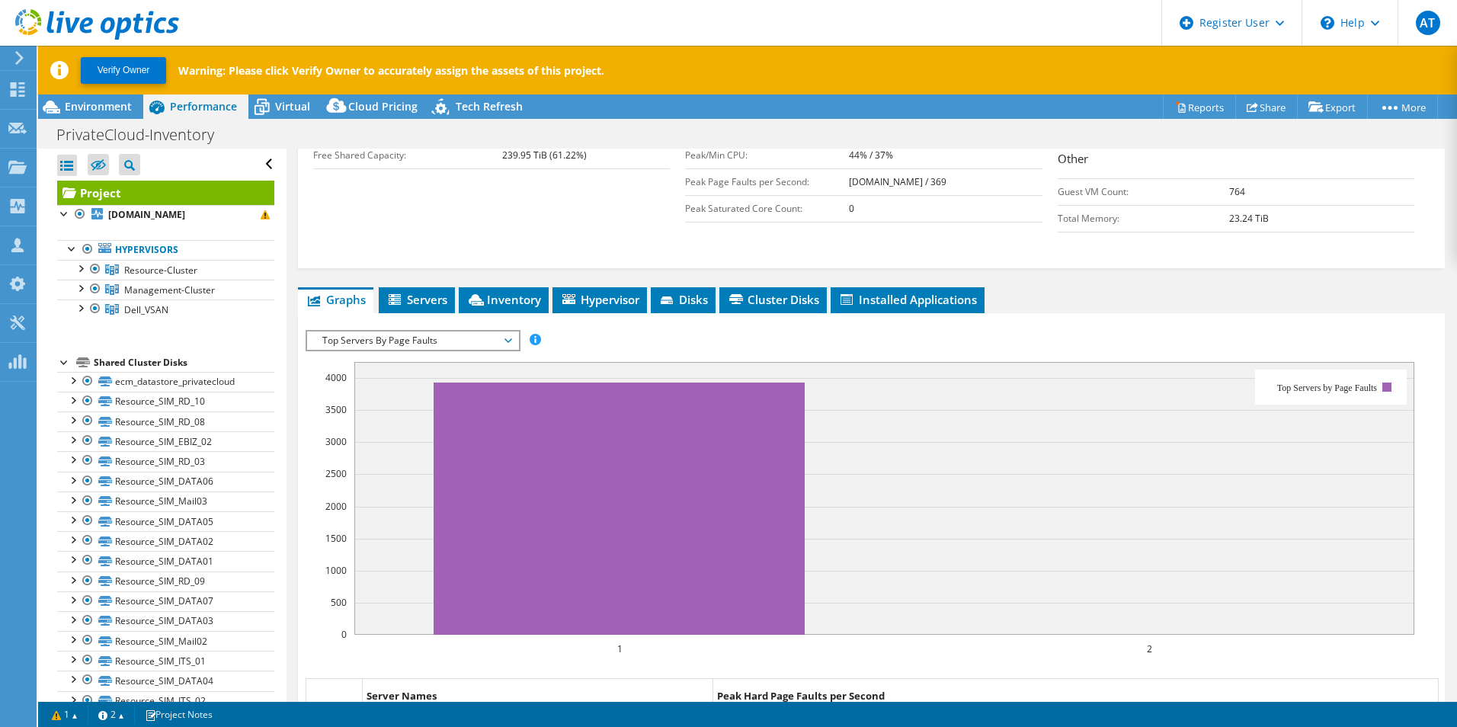
scroll to position [381, 0]
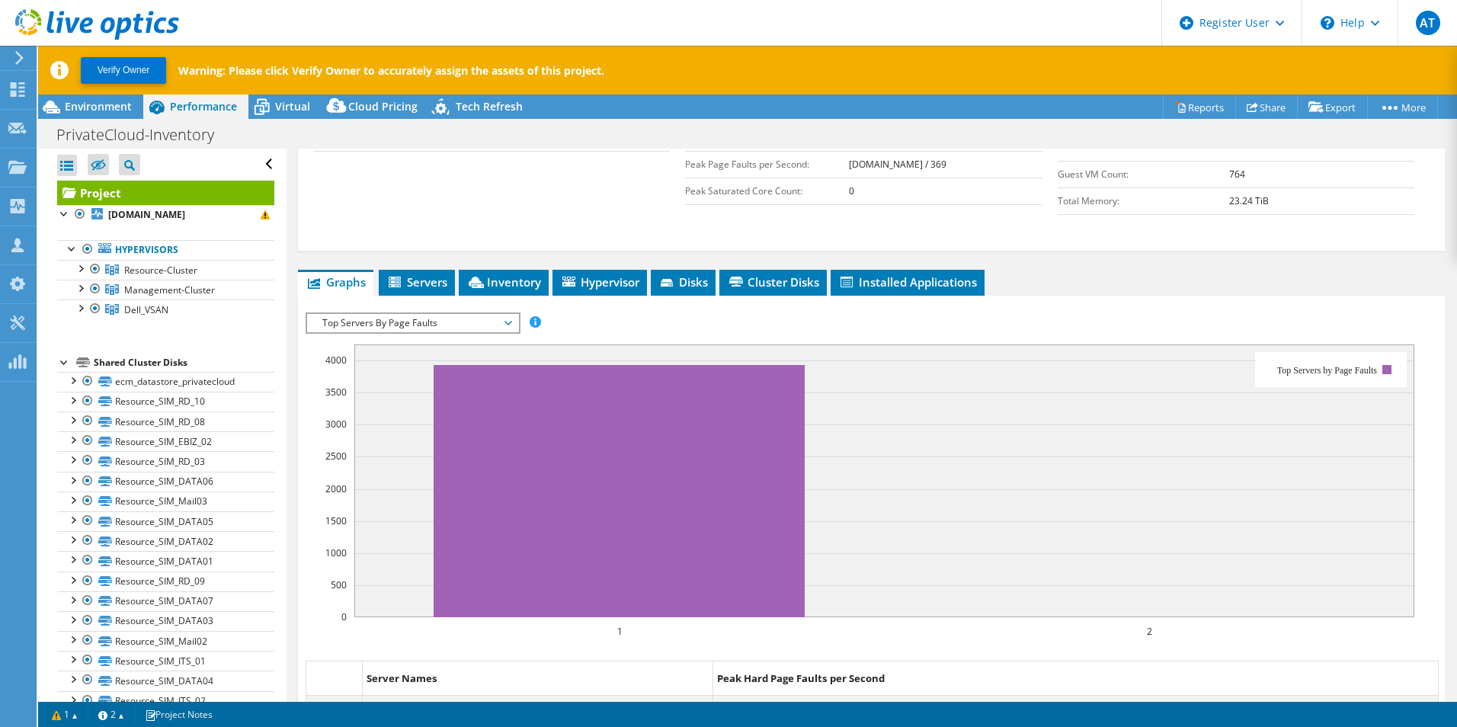
click at [494, 314] on span "Top Servers By Page Faults" at bounding box center [413, 323] width 196 height 18
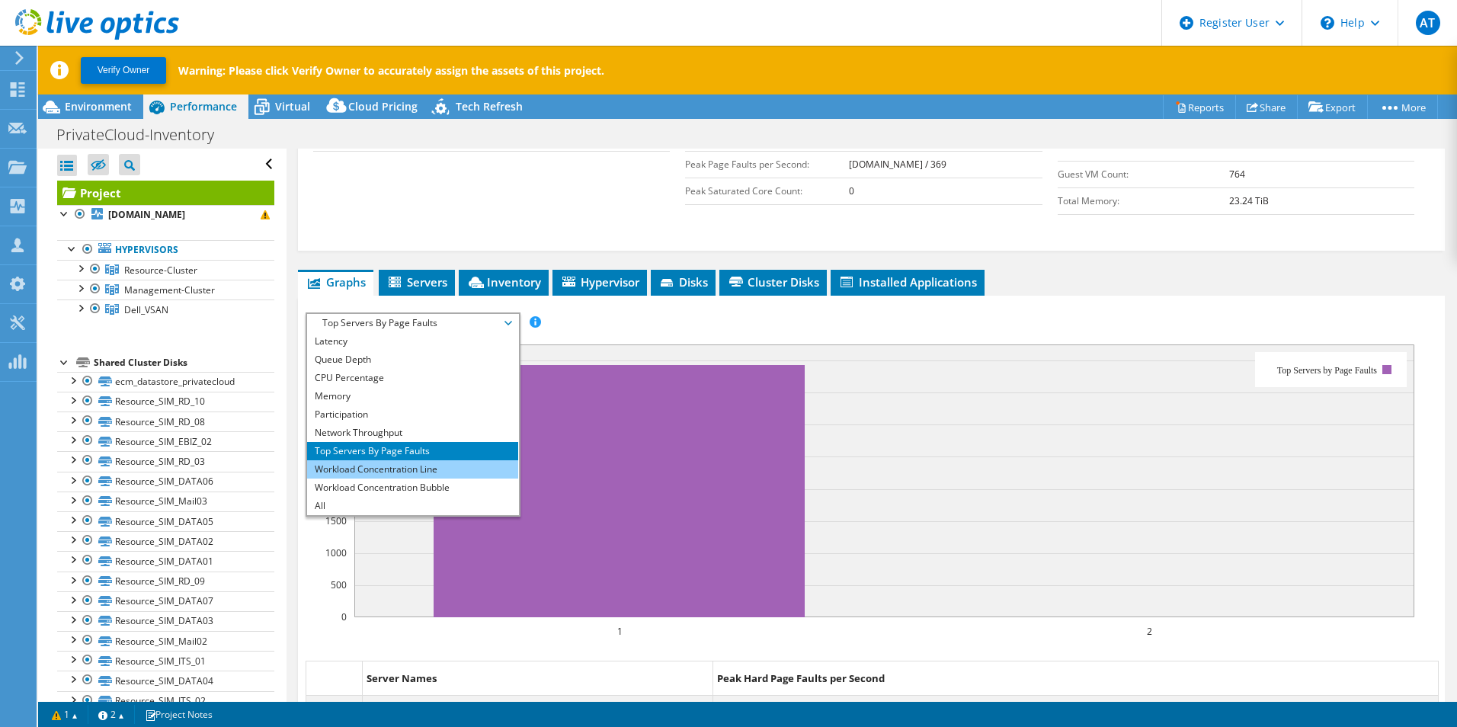
click at [424, 468] on li "Workload Concentration Line" at bounding box center [412, 469] width 211 height 18
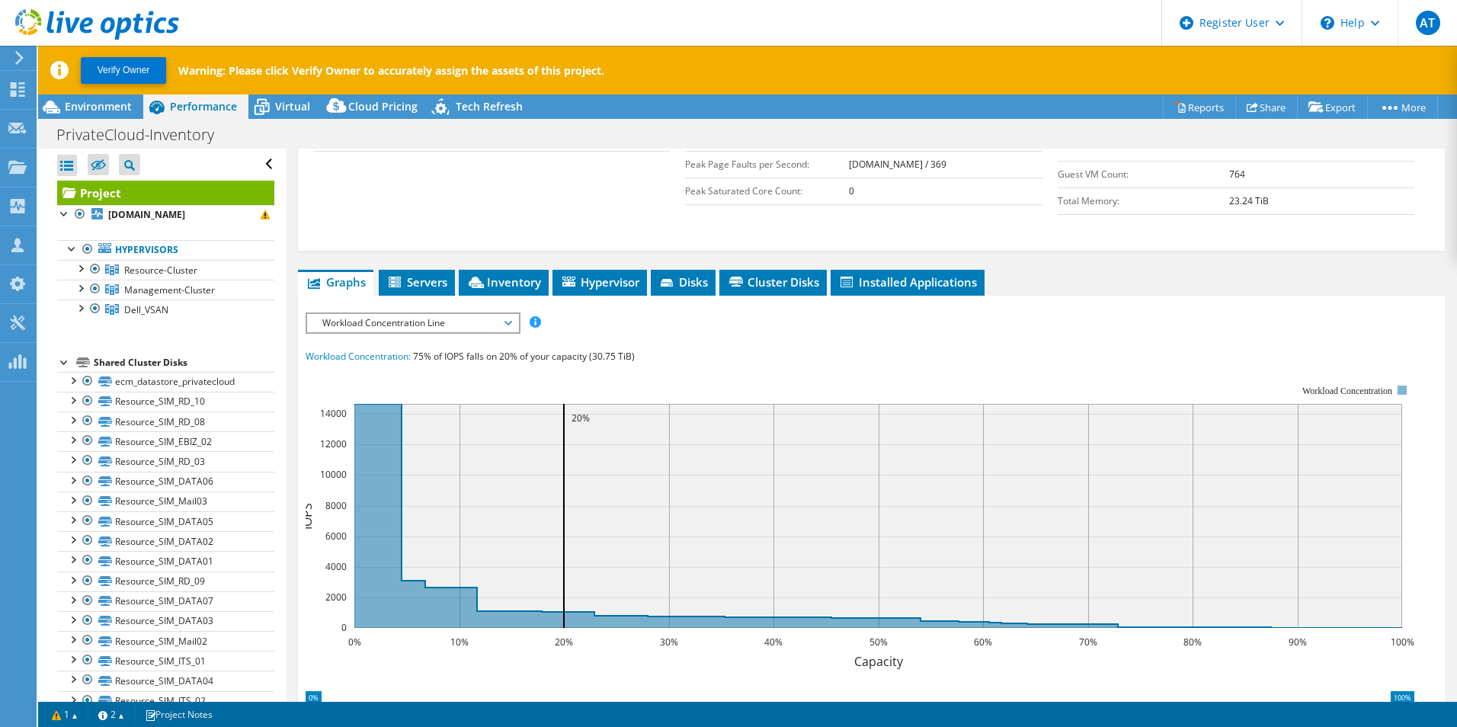
click at [415, 317] on span "Workload Concentration Line" at bounding box center [413, 323] width 196 height 18
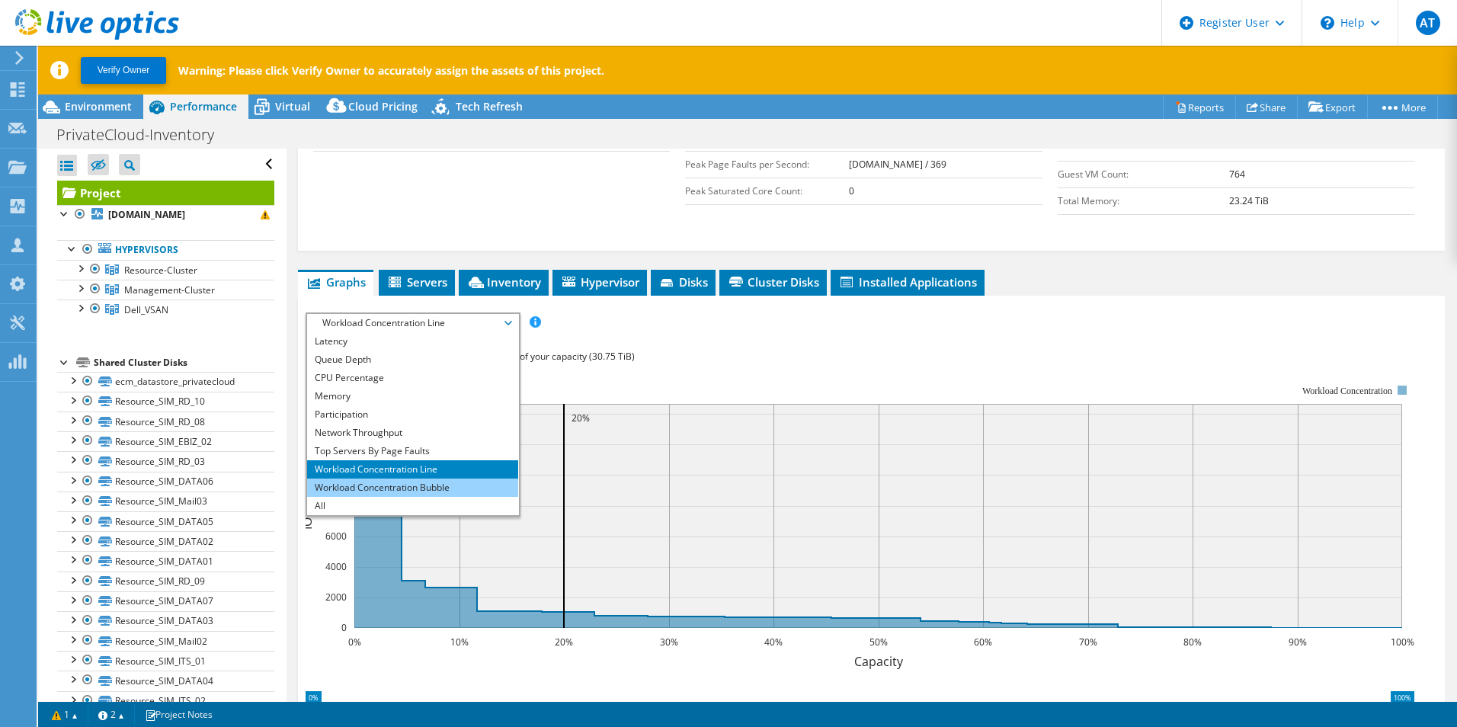
click at [415, 485] on li "Workload Concentration Bubble" at bounding box center [412, 488] width 211 height 18
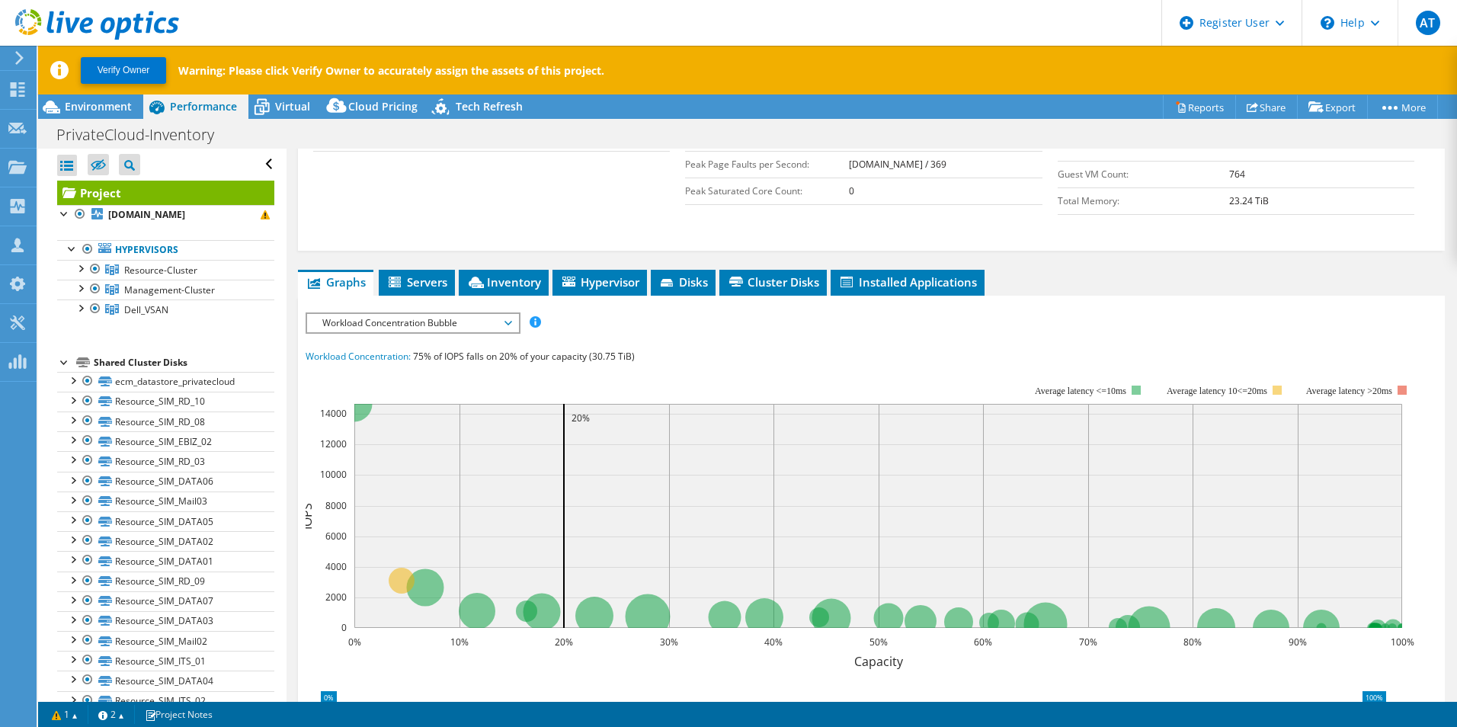
click at [436, 320] on span "Workload Concentration Bubble" at bounding box center [413, 323] width 196 height 18
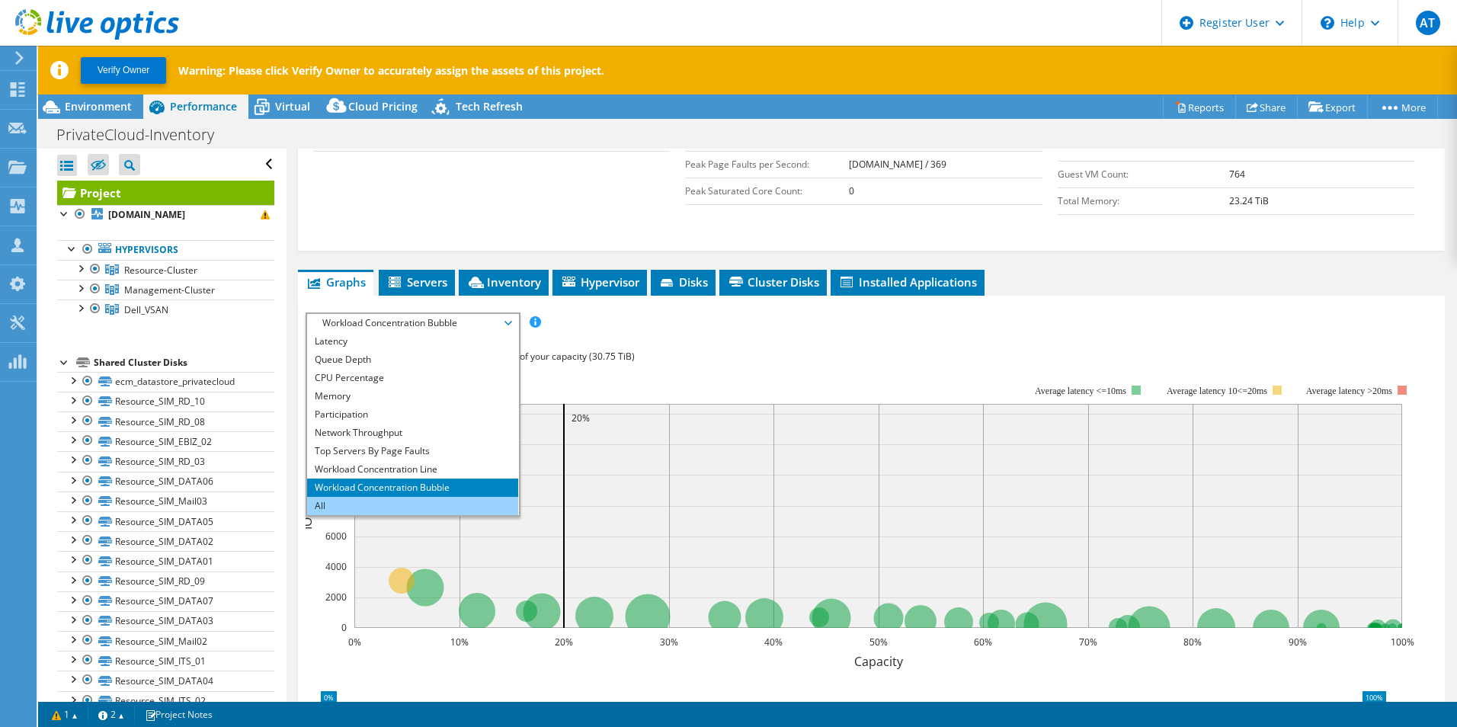
click at [406, 497] on li "All" at bounding box center [412, 506] width 211 height 18
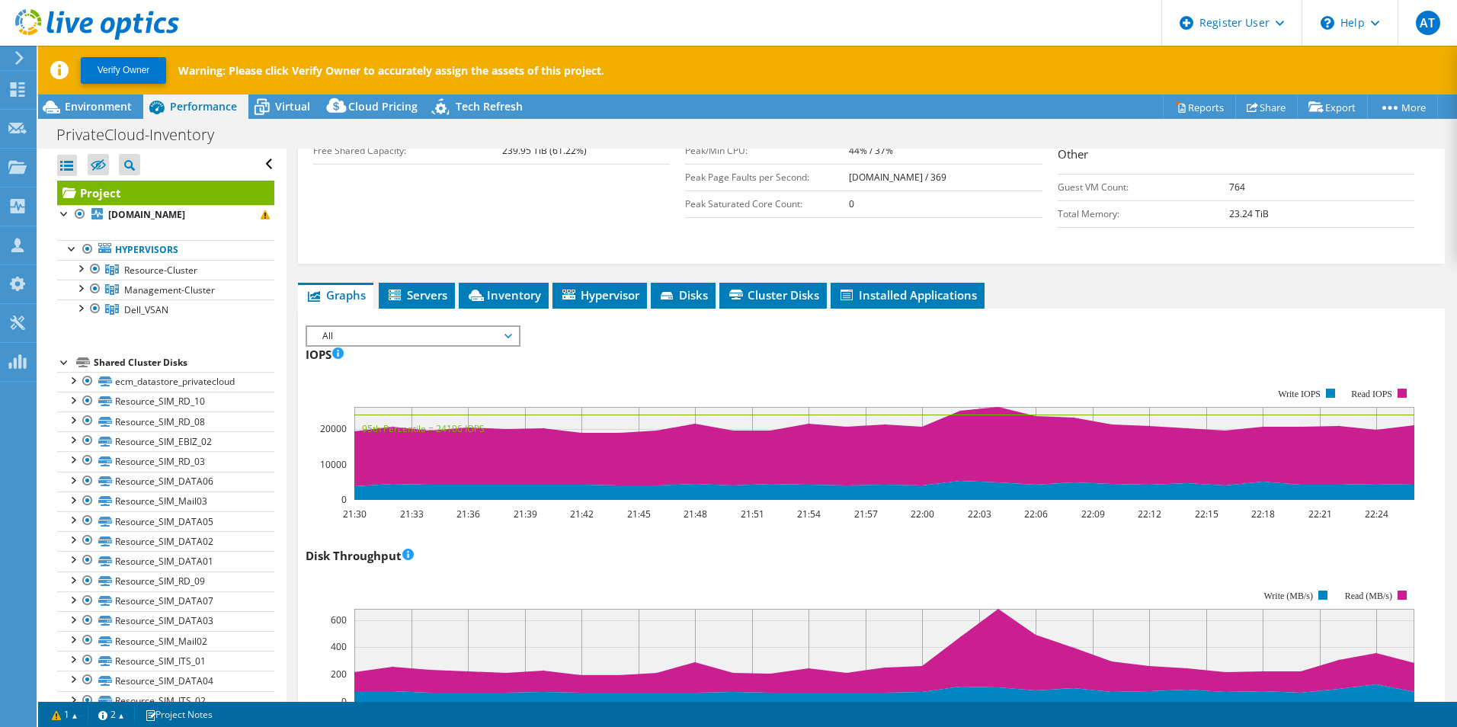
scroll to position [220, 0]
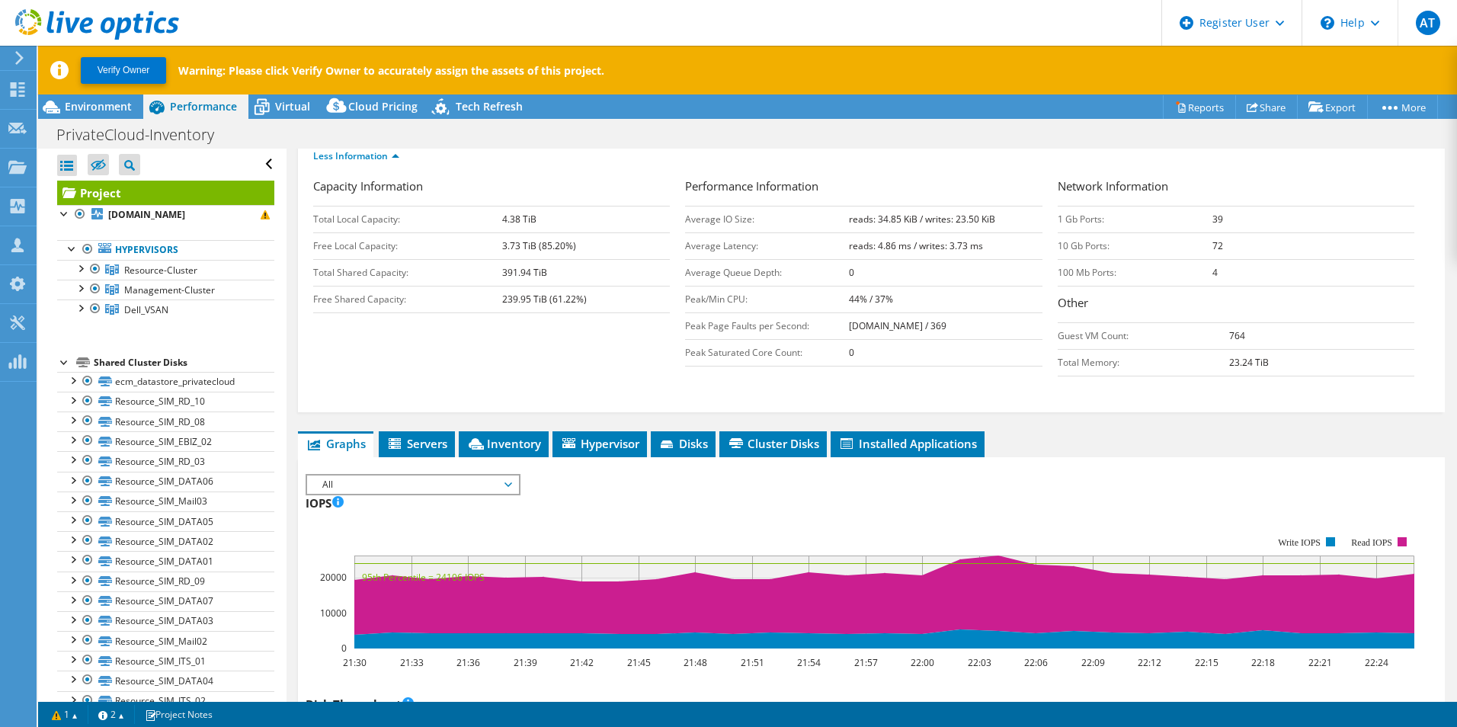
click at [462, 476] on span "All" at bounding box center [413, 485] width 196 height 18
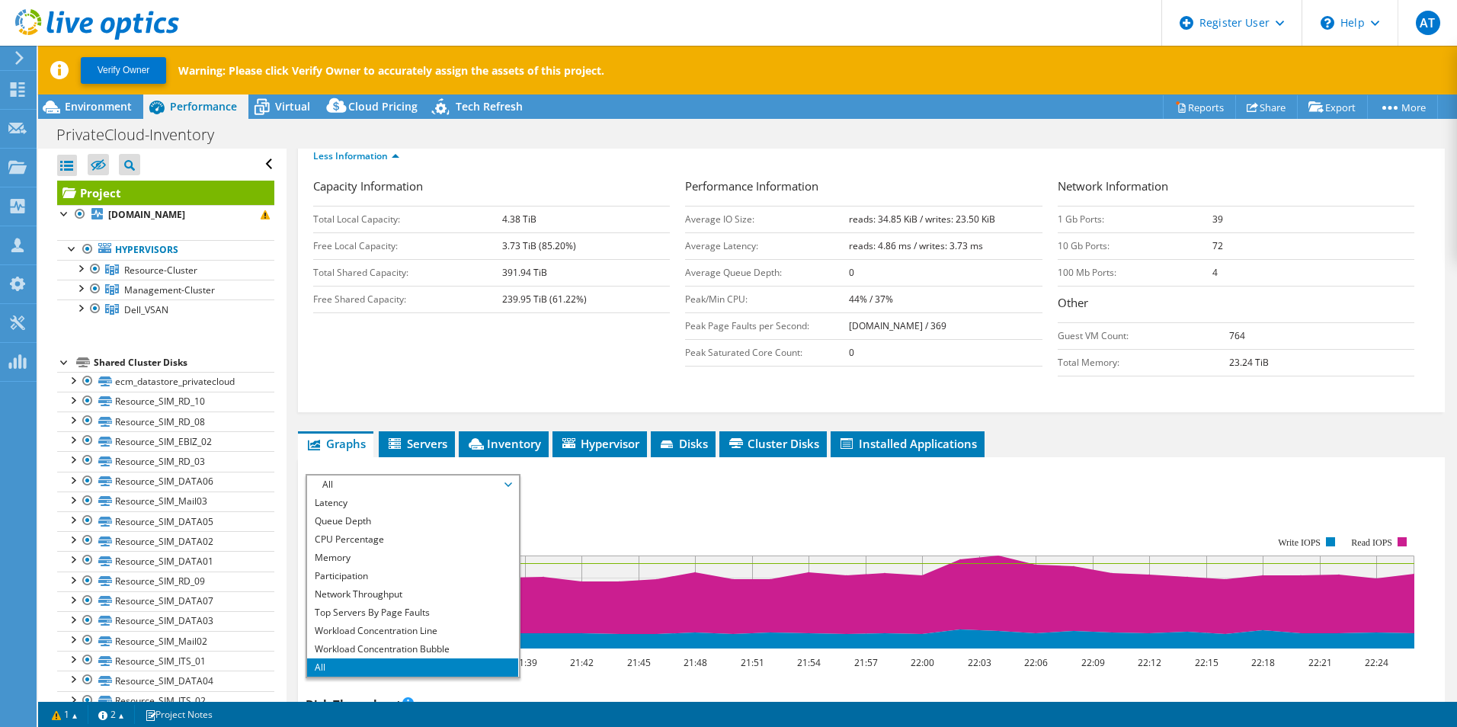
scroll to position [0, 0]
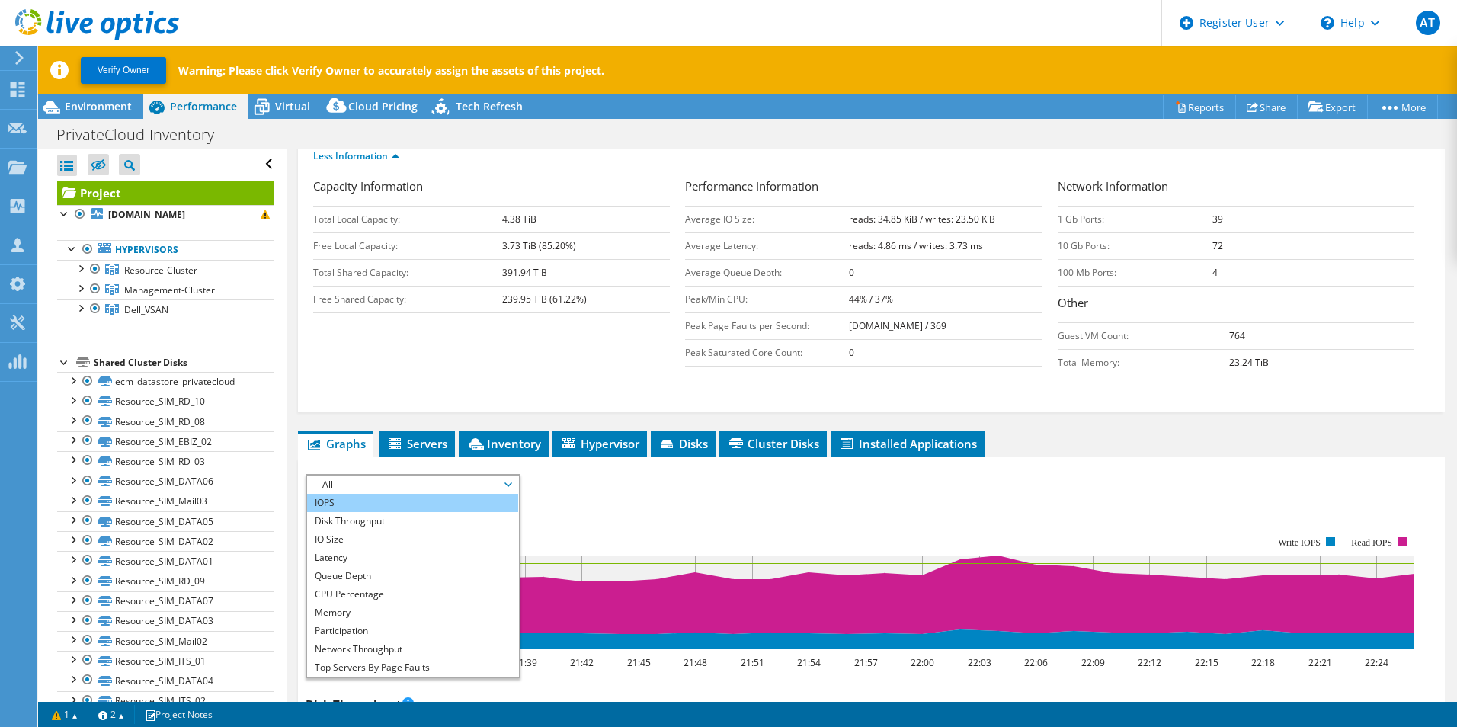
click at [454, 505] on li "IOPS" at bounding box center [412, 503] width 211 height 18
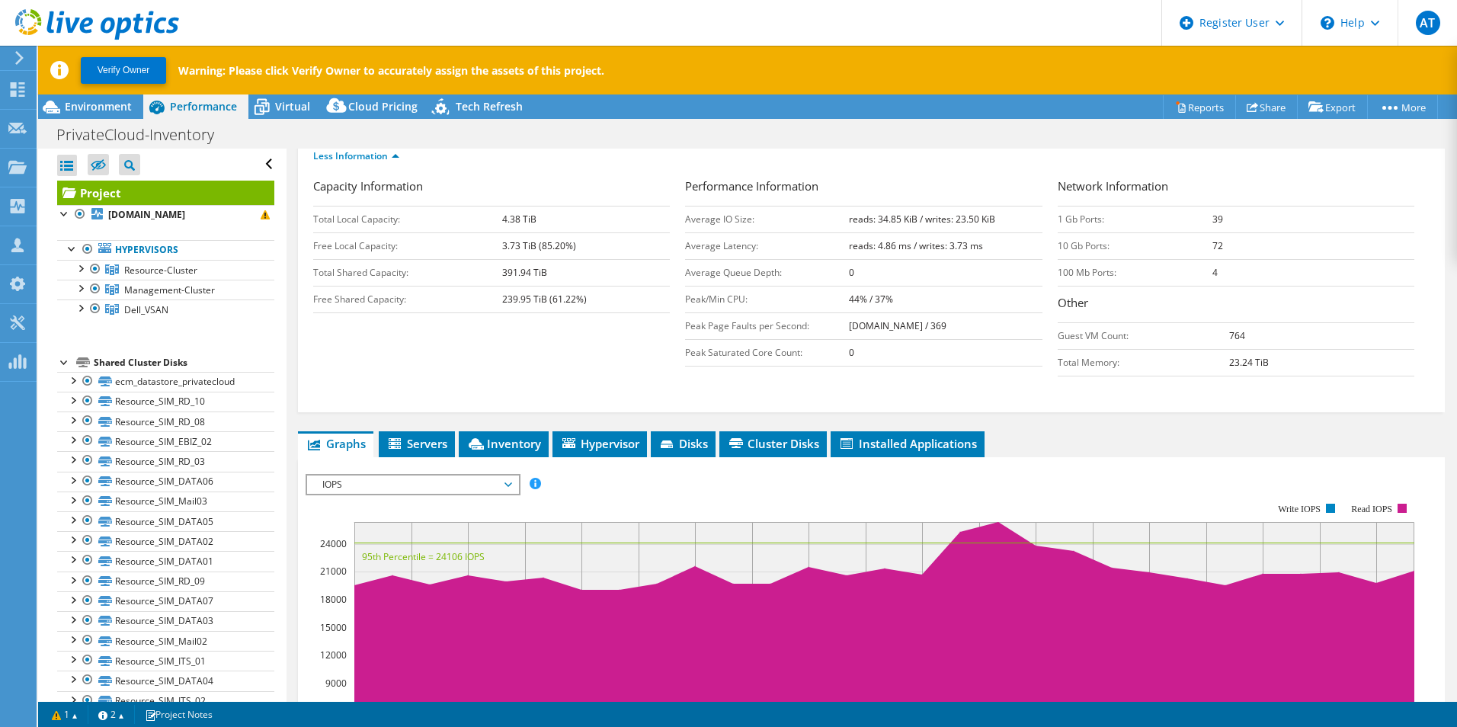
click at [271, 120] on div "PrivateCloud-Inventory Print" at bounding box center [747, 134] width 1419 height 28
click at [291, 109] on span "Virtual" at bounding box center [292, 106] width 35 height 14
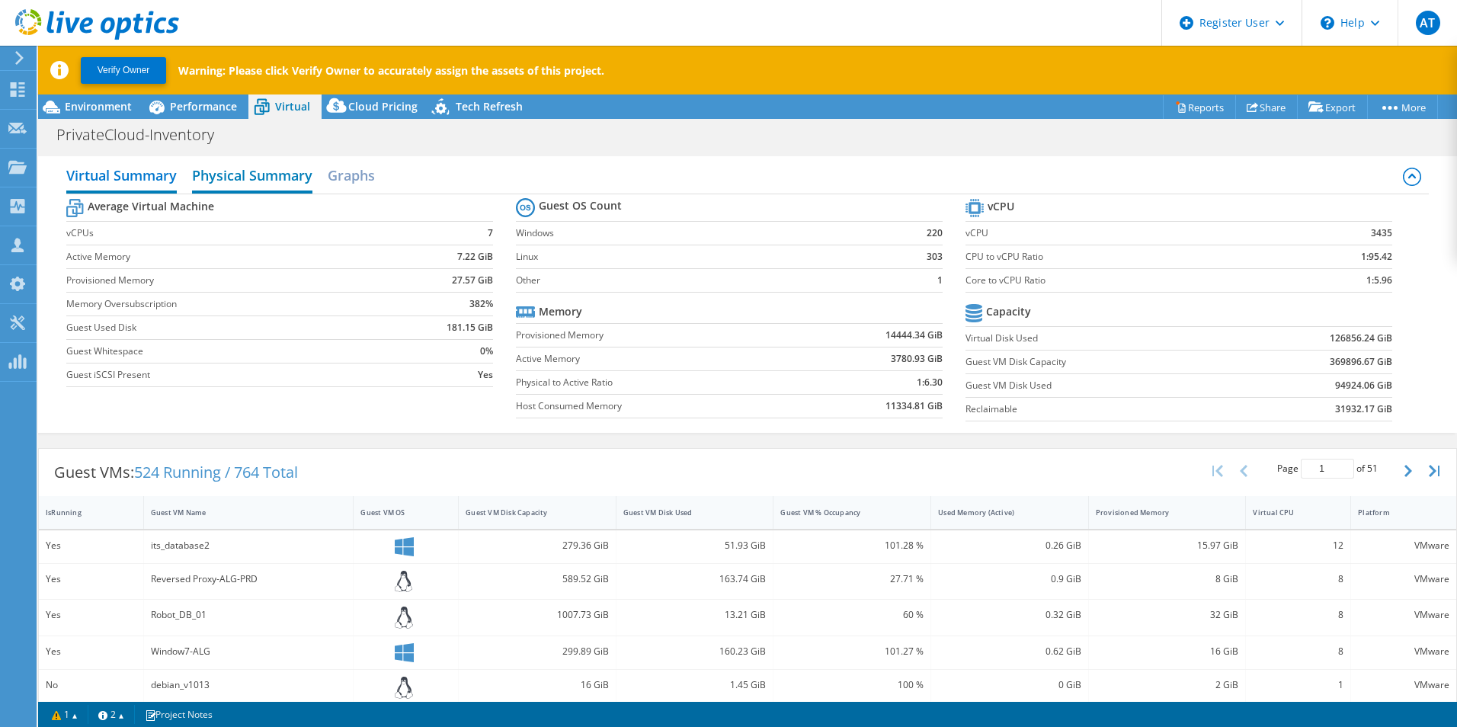
click at [243, 175] on h2 "Physical Summary" at bounding box center [252, 177] width 120 height 34
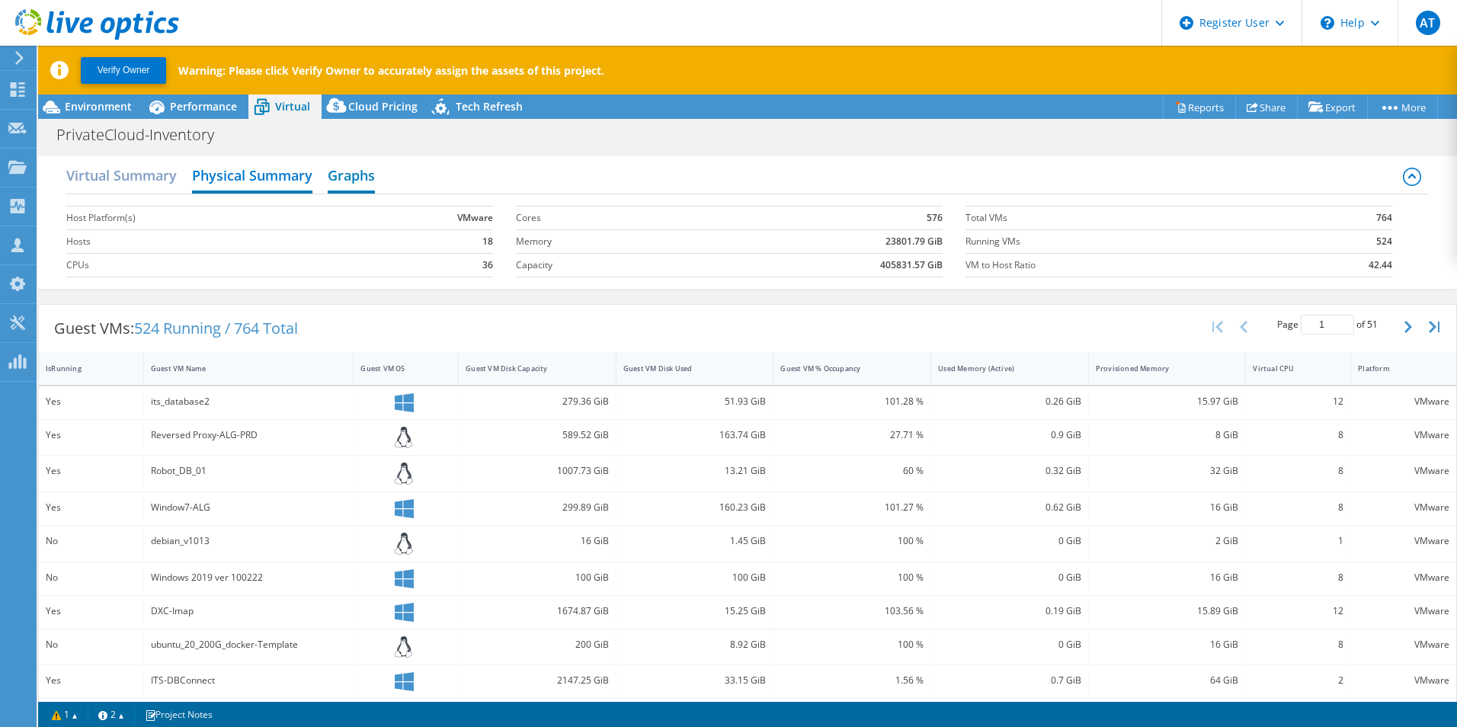
click at [351, 184] on h2 "Graphs" at bounding box center [351, 177] width 47 height 34
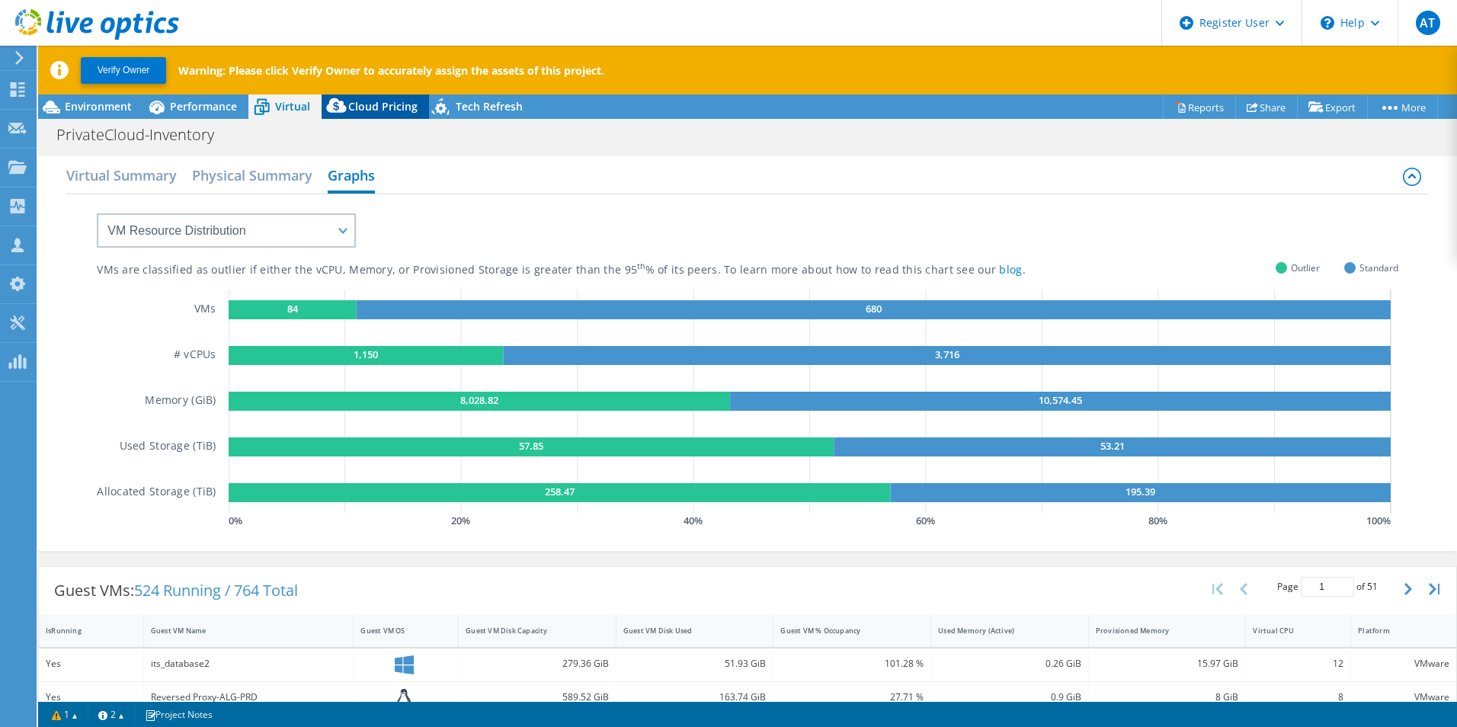
click at [396, 103] on span "Cloud Pricing" at bounding box center [382, 106] width 69 height 14
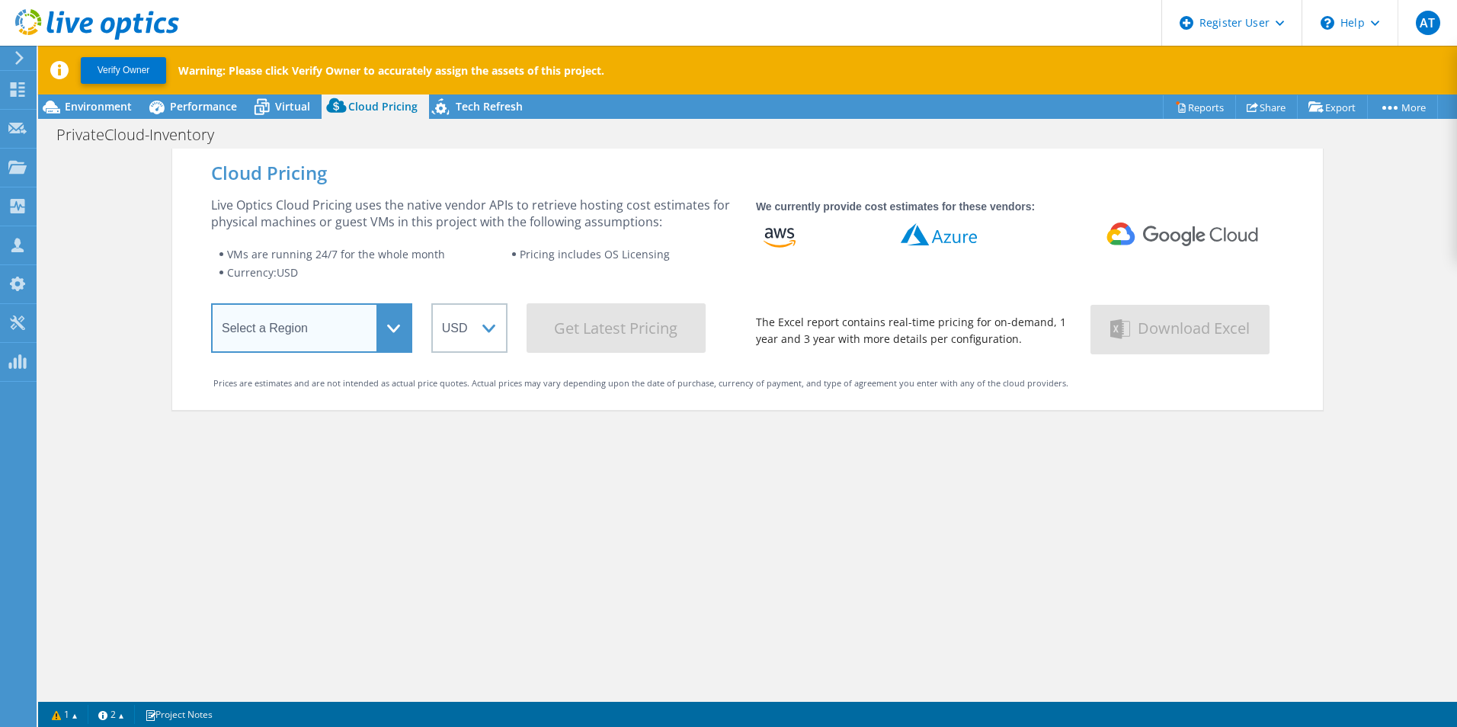
click at [330, 334] on select "Select a Region [GEOGRAPHIC_DATA] ([GEOGRAPHIC_DATA]) [GEOGRAPHIC_DATA] ([GEOGR…" at bounding box center [311, 328] width 201 height 50
click at [572, 502] on div "Cloud Pricing Live Optics Cloud Pricing uses the native vendor APIs to retrieve…" at bounding box center [747, 512] width 1151 height 727
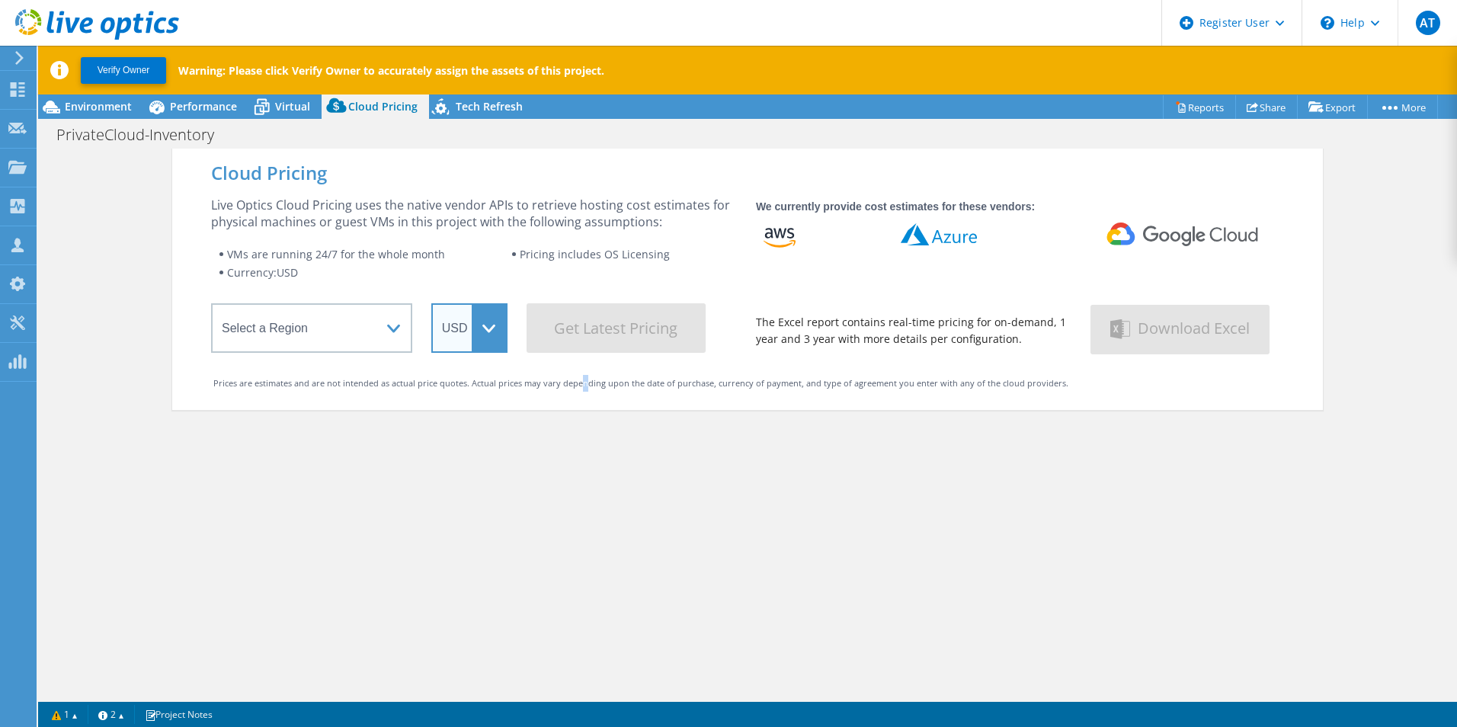
click at [492, 317] on select "ARS AUD BRL CAD CHF CLP CNY DKK EUR GBP HKD HUF INR JPY MXN MYR NOK NZD PEN SEK…" at bounding box center [469, 328] width 76 height 50
click at [612, 498] on div "Cloud Pricing Live Optics Cloud Pricing uses the native vendor APIs to retrieve…" at bounding box center [747, 512] width 1151 height 727
click at [598, 458] on div "Cloud Pricing Live Optics Cloud Pricing uses the native vendor APIs to retrieve…" at bounding box center [747, 512] width 1151 height 727
click at [459, 106] on span "Tech Refresh" at bounding box center [489, 106] width 67 height 14
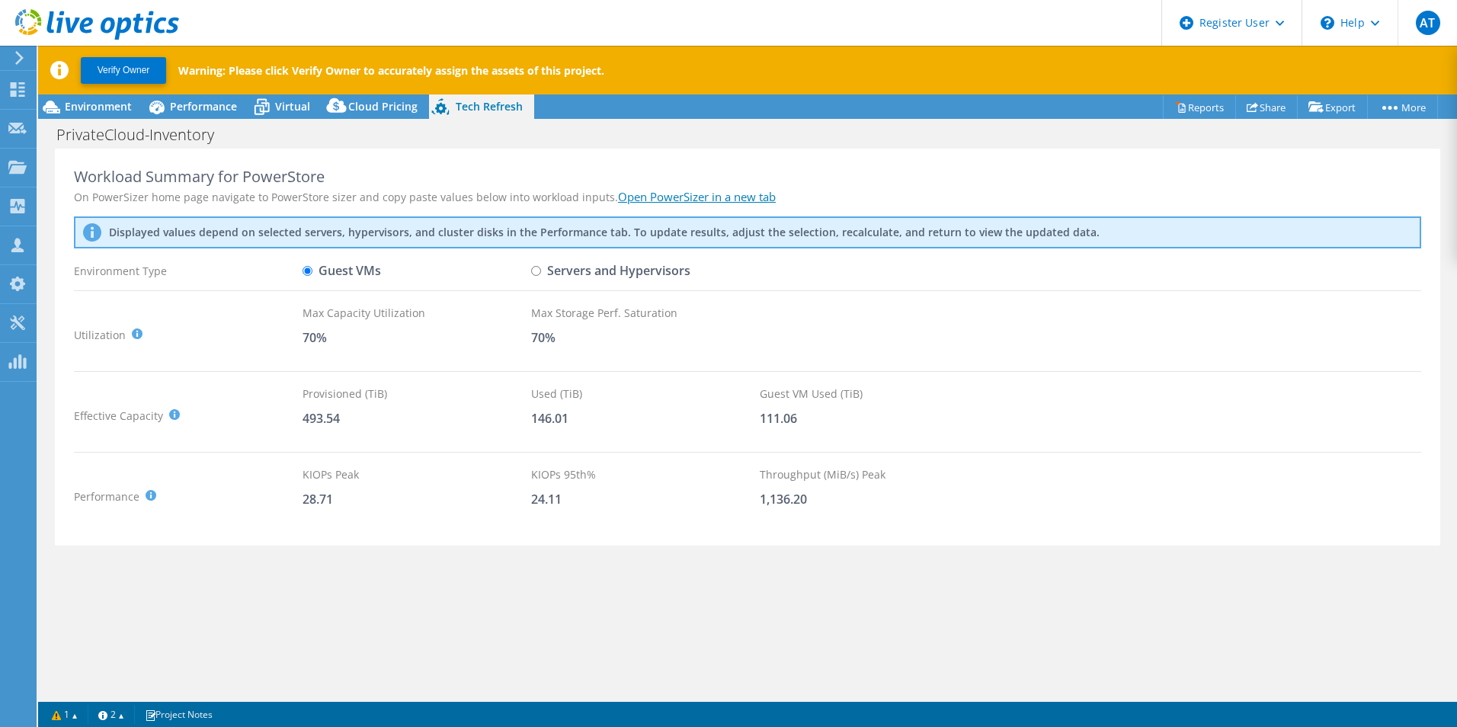
click at [720, 196] on link "Open PowerSizer in a new tab" at bounding box center [697, 196] width 158 height 15
